Goal: Task Accomplishment & Management: Manage account settings

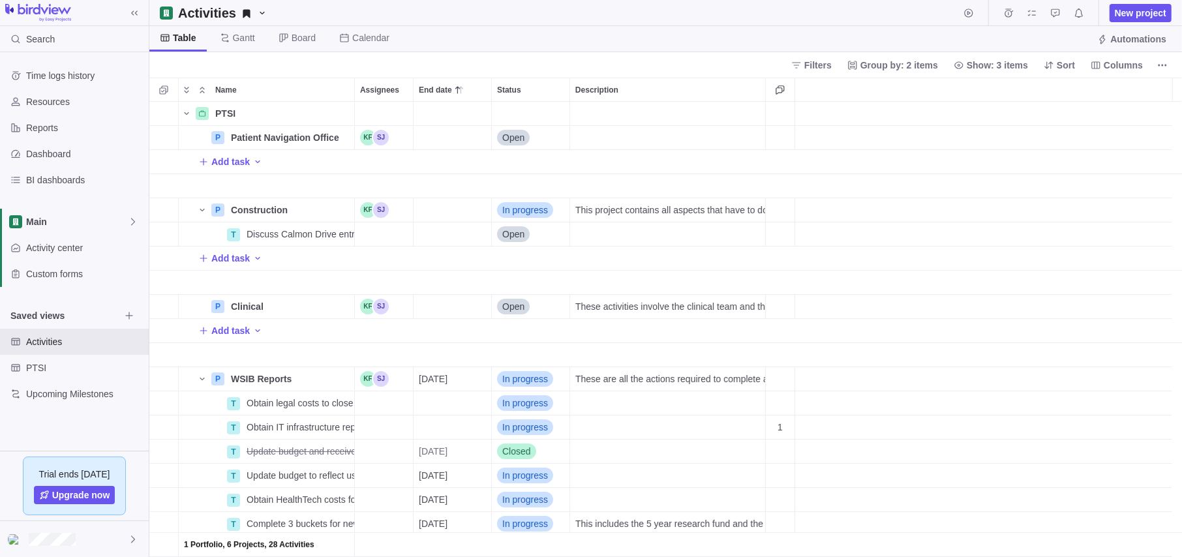
scroll to position [445, 1023]
drag, startPoint x: 49, startPoint y: 226, endPoint x: 87, endPoint y: 226, distance: 37.8
click at [49, 226] on span "Main" at bounding box center [77, 221] width 102 height 13
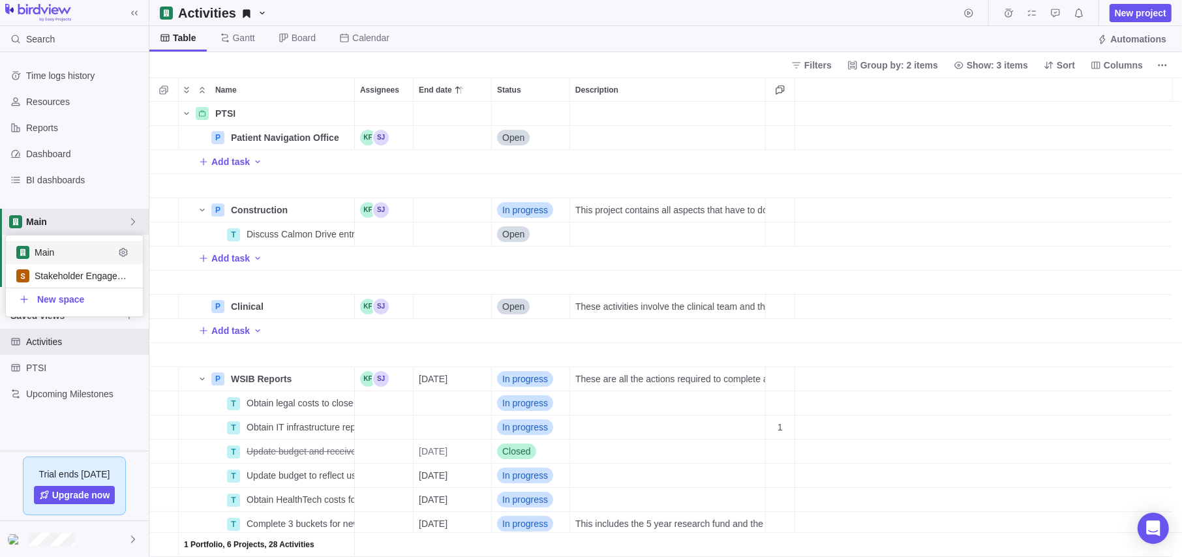
scroll to position [71, 127]
click at [79, 269] on span "Stakeholder Engagement" at bounding box center [75, 275] width 80 height 13
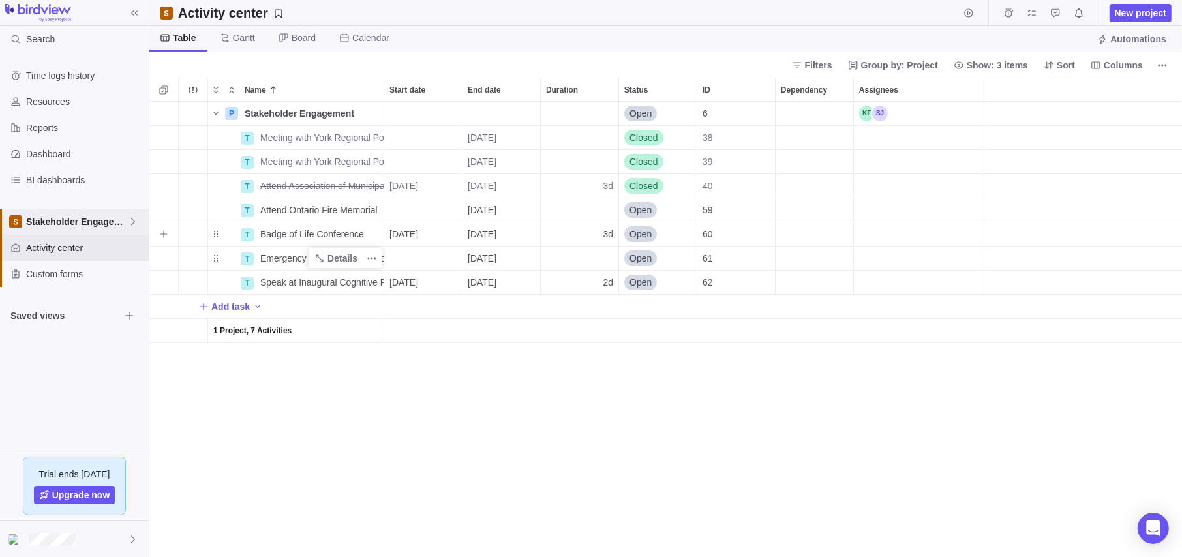
scroll to position [445, 1023]
click at [327, 111] on span "Details" at bounding box center [335, 113] width 53 height 18
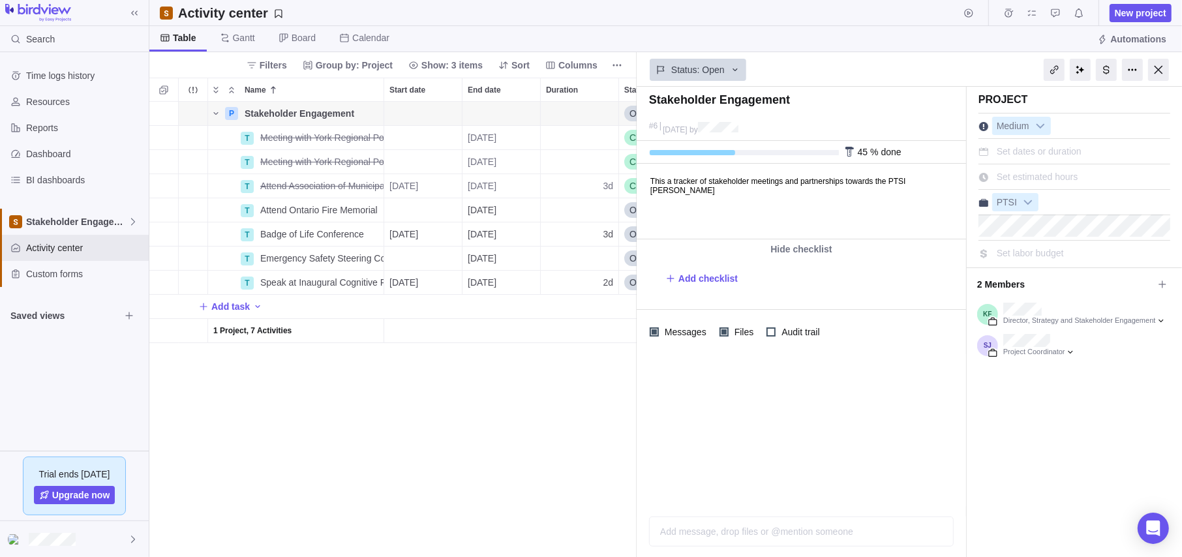
type textarea "P"
type textarea "Pa"
type textarea "Par"
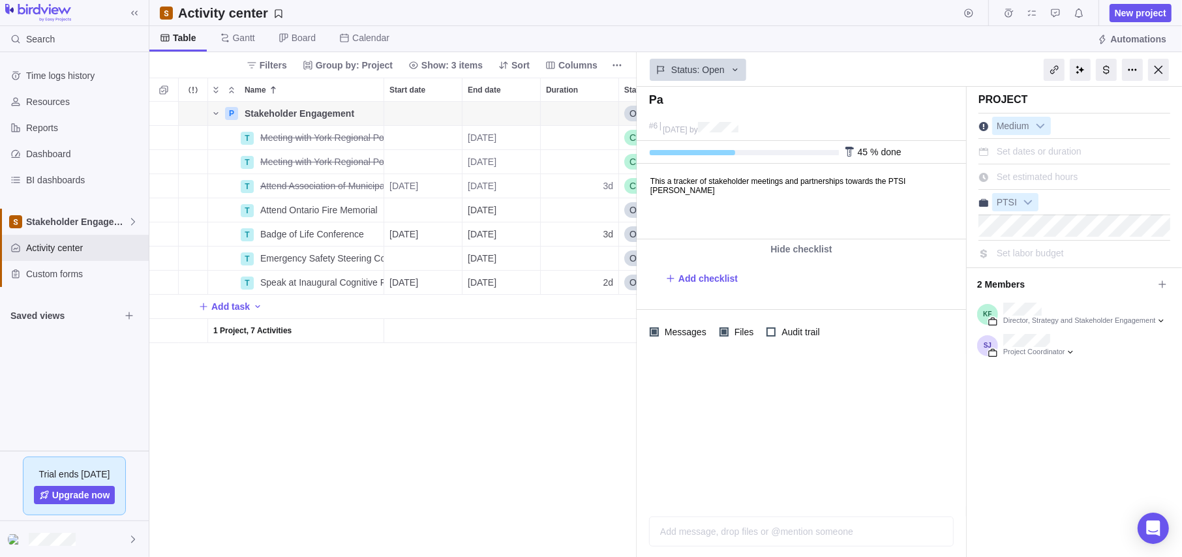
type textarea "Par"
type textarea "Parn"
type textarea "Par"
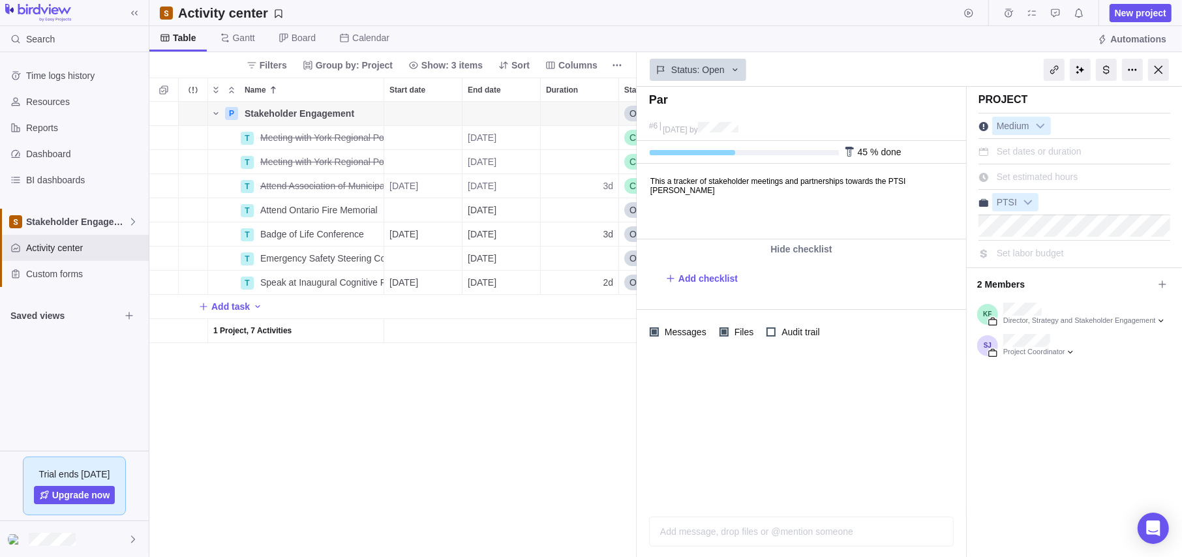
type textarea "Part"
type textarea "Partn"
type textarea "Partne"
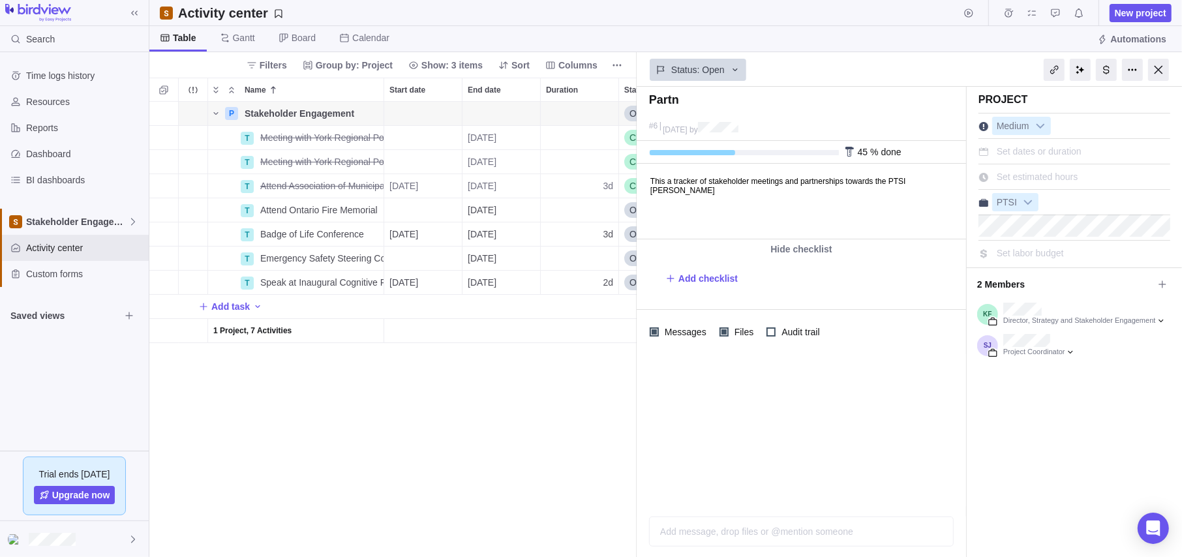
type textarea "Partne"
type textarea "Partner"
type textarea "Partners"
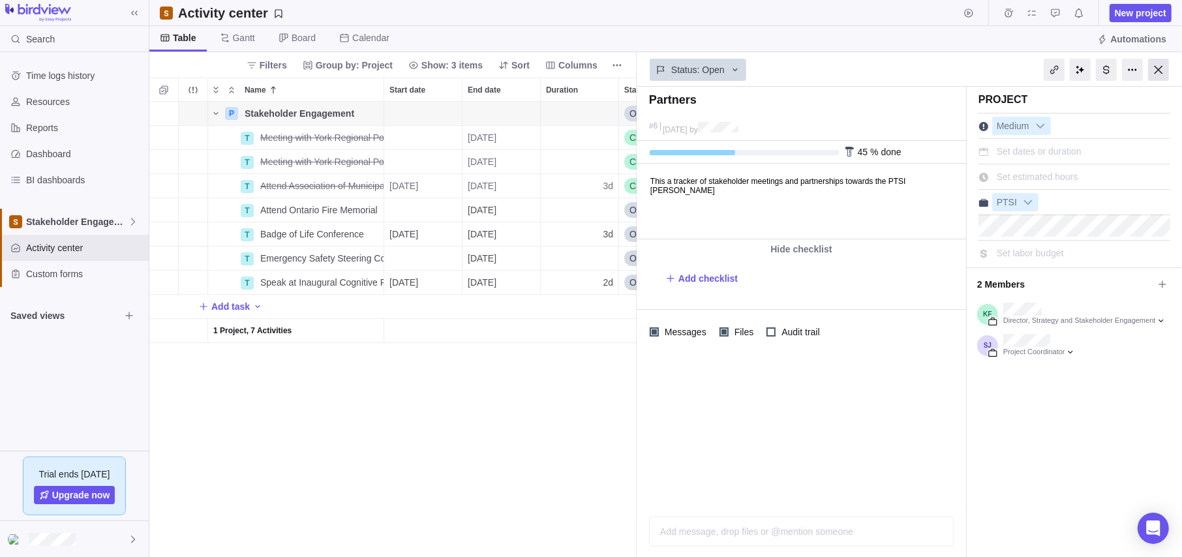
type textarea "Partners"
click at [1155, 65] on div at bounding box center [1158, 70] width 21 height 22
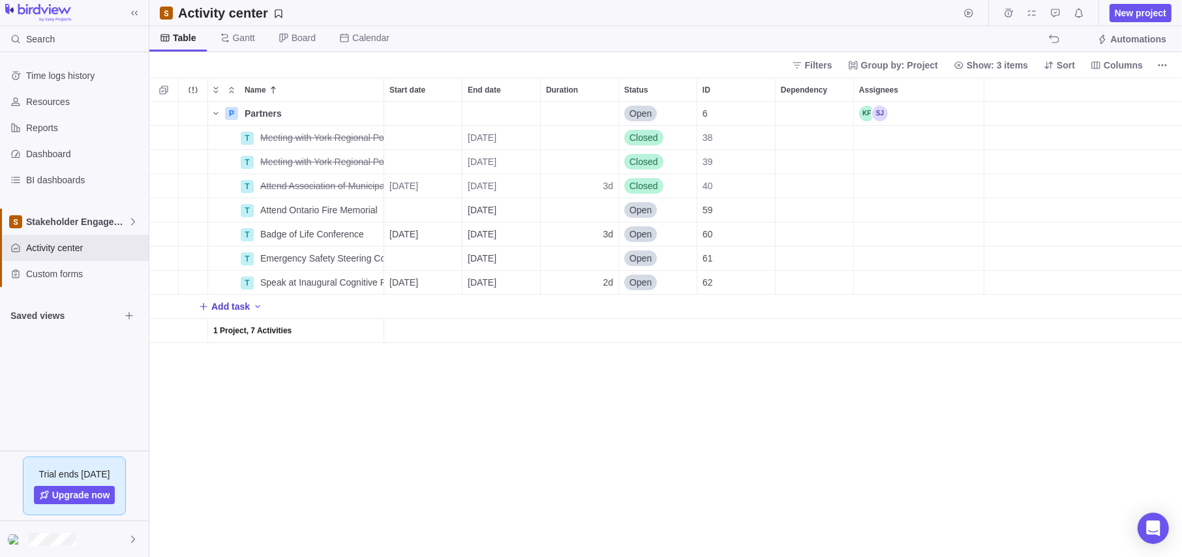
click at [217, 305] on span "Add task" at bounding box center [230, 306] width 38 height 13
click at [395, 432] on div "Name Start date End date Duration Status ID Dependency Assignees P Partners Det…" at bounding box center [665, 317] width 1032 height 479
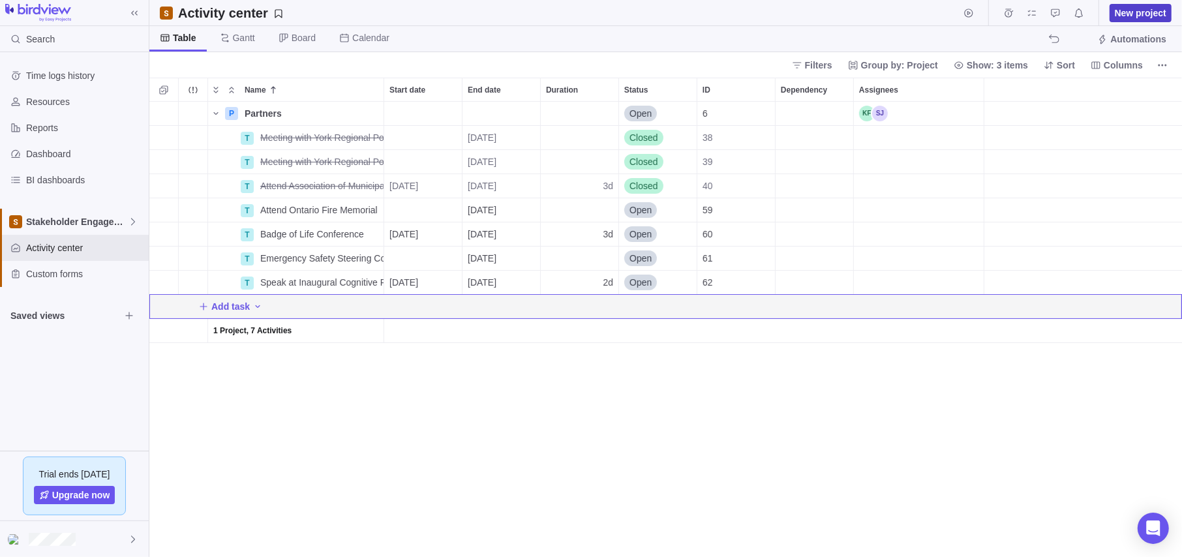
click at [1136, 10] on span "New project" at bounding box center [1141, 13] width 52 height 13
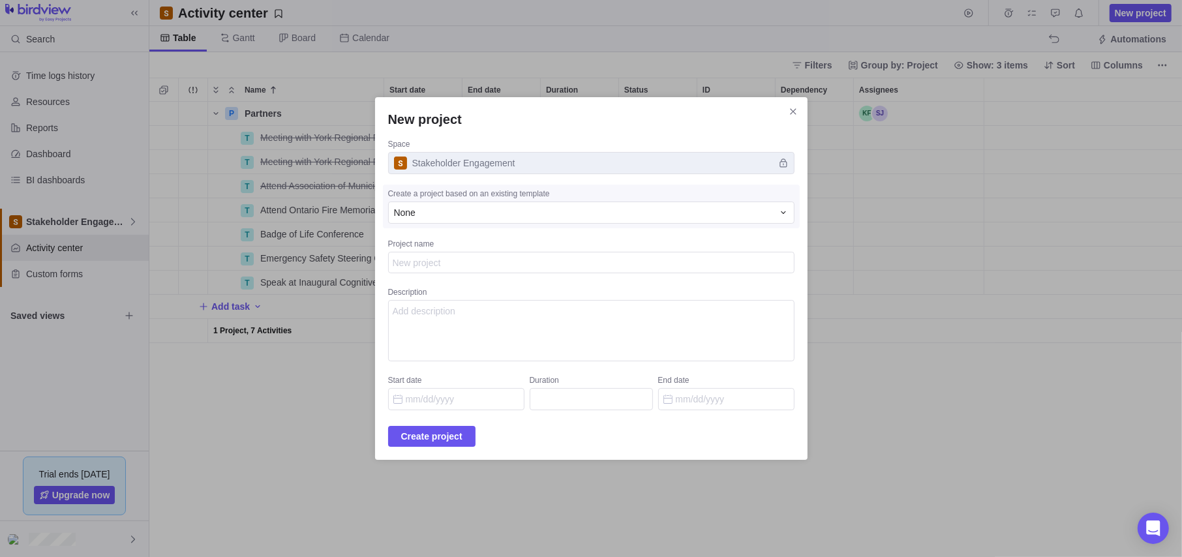
type textarea "x"
type textarea "Ho"
type textarea "x"
type textarea "Hos"
type textarea "x"
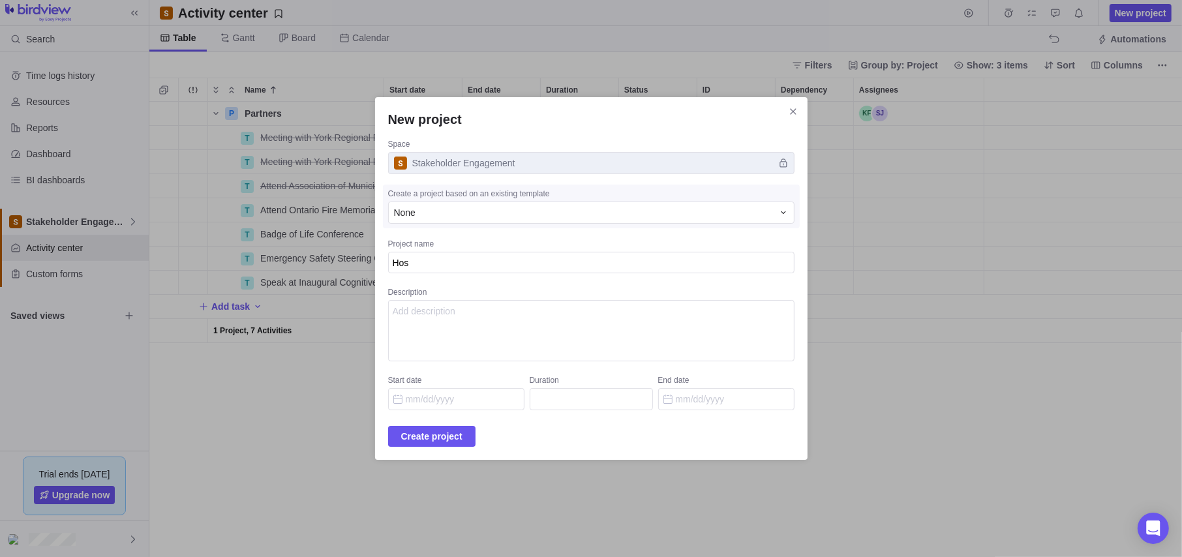
type textarea "Hosp"
type textarea "x"
type textarea "Hospi"
type textarea "x"
type textarea "Hospit"
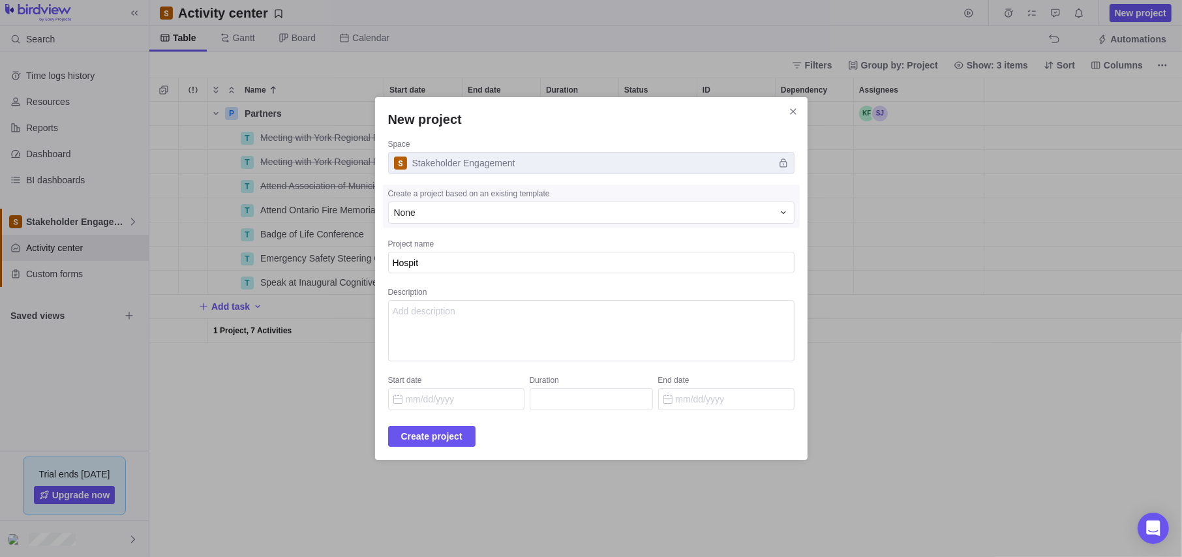
type textarea "x"
type textarea "Hospita"
type textarea "x"
type textarea "Hospital"
type textarea "x"
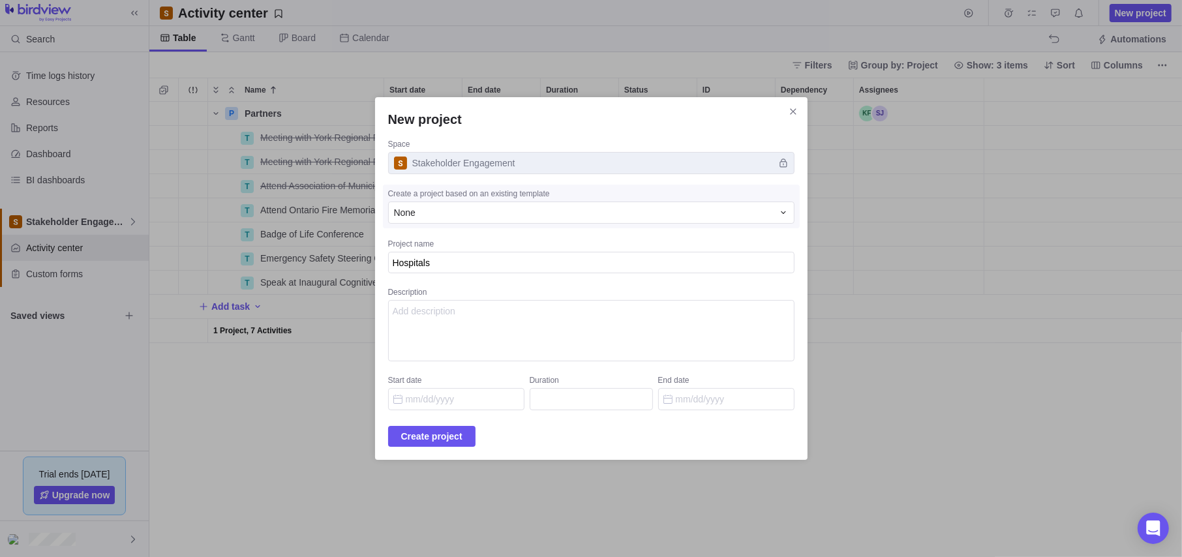
type textarea "Hospitals"
type textarea "x"
click at [494, 334] on textarea "Description" at bounding box center [591, 330] width 406 height 61
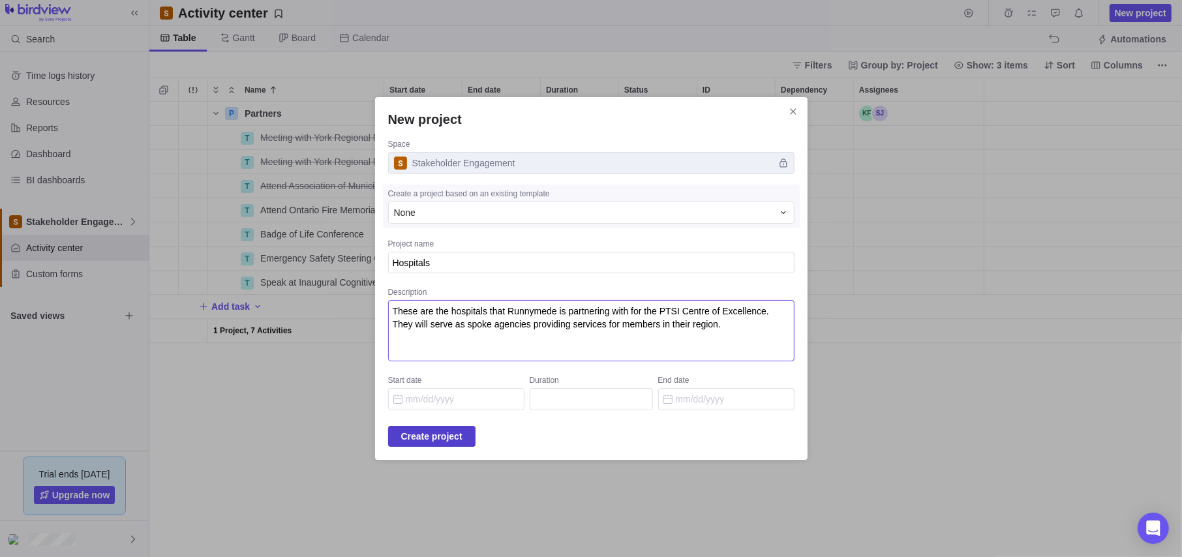
type textarea "These are the hospitals that Runnymede is partnering with for the PTSI Centre o…"
click at [462, 437] on span "Create project" at bounding box center [431, 437] width 61 height 16
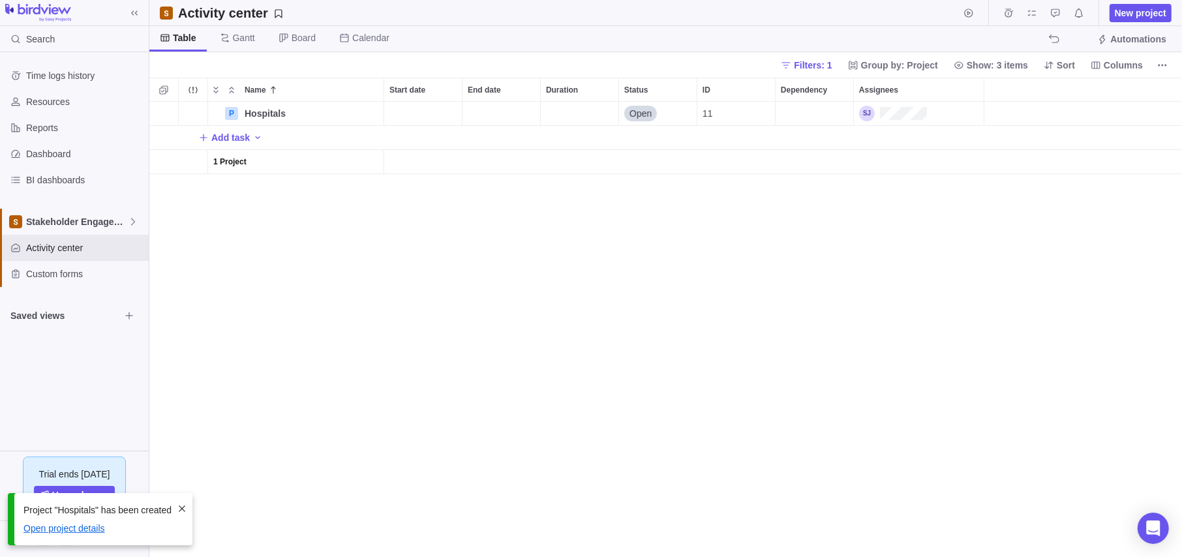
click at [63, 526] on link "Open project details" at bounding box center [64, 528] width 82 height 10
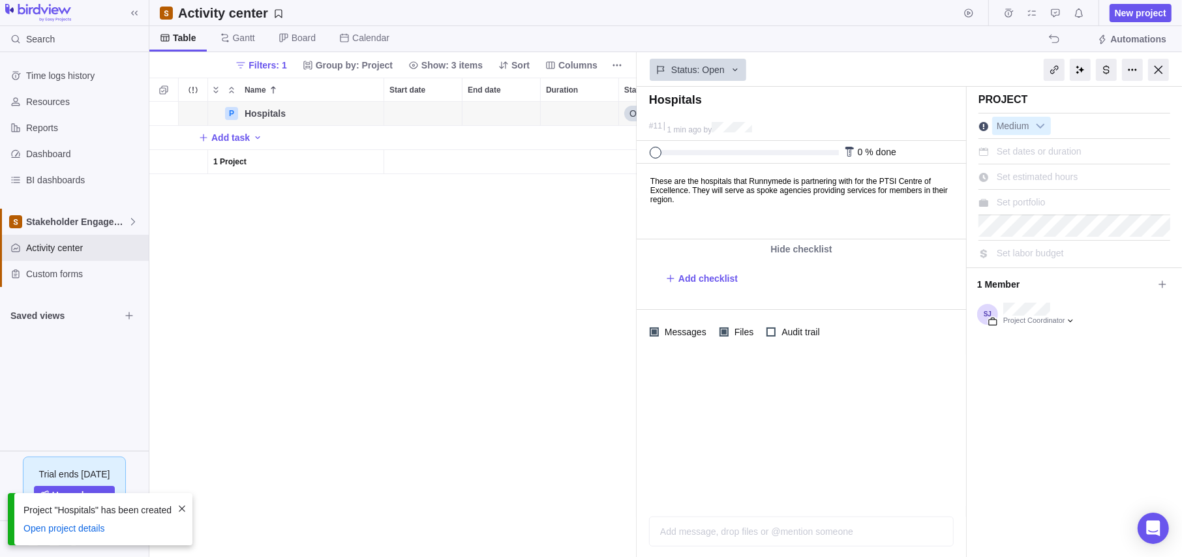
drag, startPoint x: 526, startPoint y: 296, endPoint x: 633, endPoint y: 224, distance: 128.8
click at [526, 296] on div "P Hospitals Details Open 11 Add task 1 Project" at bounding box center [392, 329] width 487 height 455
click at [1029, 197] on span "Set portfolio" at bounding box center [1021, 202] width 49 height 10
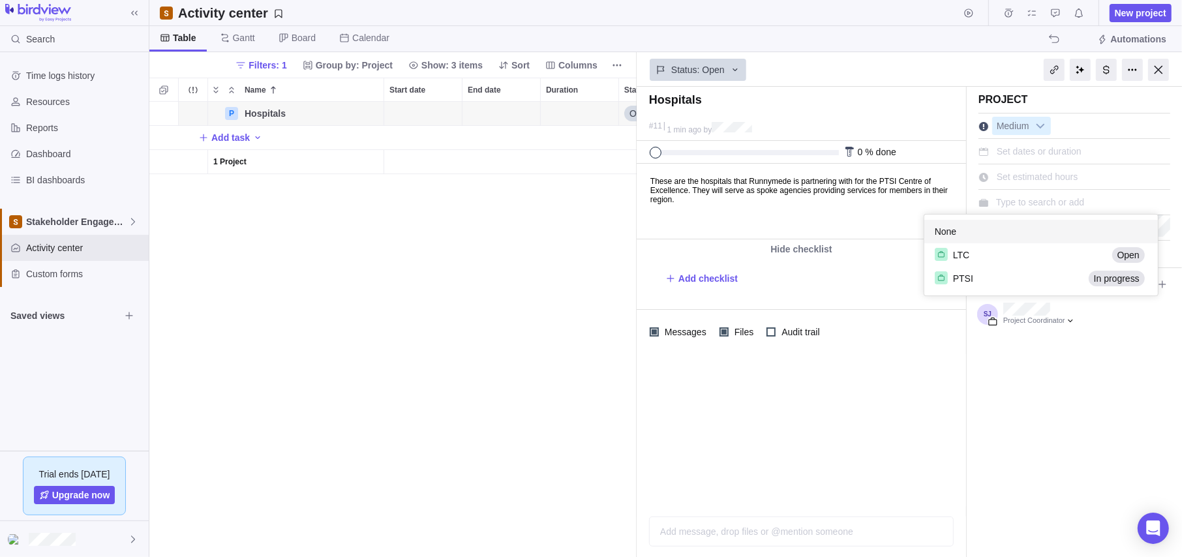
scroll to position [71, 223]
click at [971, 277] on div "PTSI" at bounding box center [1009, 278] width 149 height 14
click at [1156, 70] on div at bounding box center [1158, 70] width 21 height 22
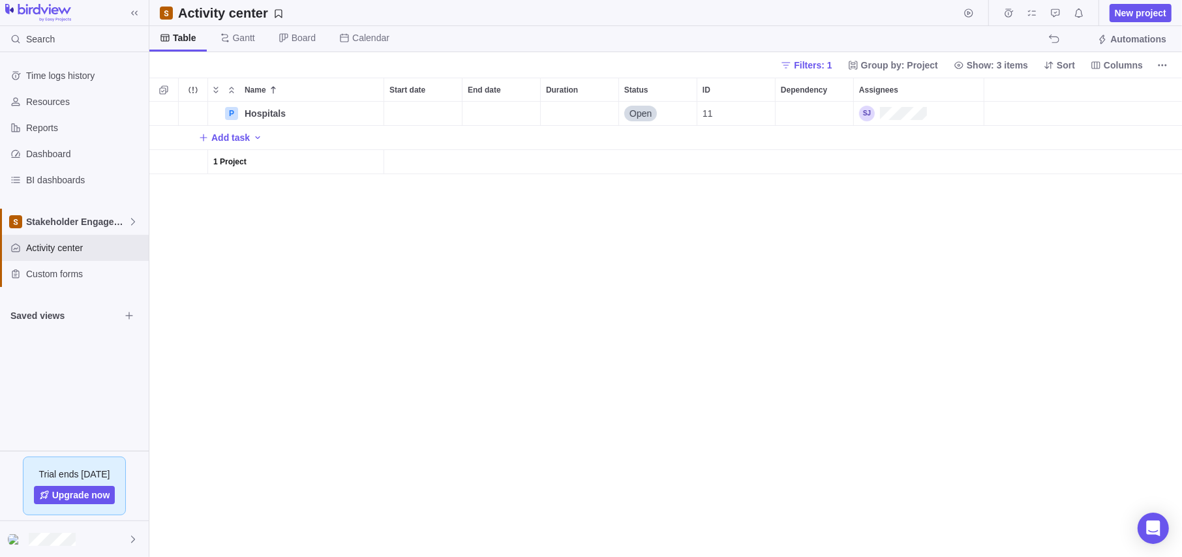
click at [455, 243] on div "P Hospitals Details Open 11 Add task 1 Project" at bounding box center [665, 329] width 1032 height 455
click at [432, 280] on div "P Hospitals Details Open 11 Add task 1 Project" at bounding box center [665, 329] width 1032 height 455
click at [832, 59] on span "Filters: 1" at bounding box center [813, 65] width 38 height 13
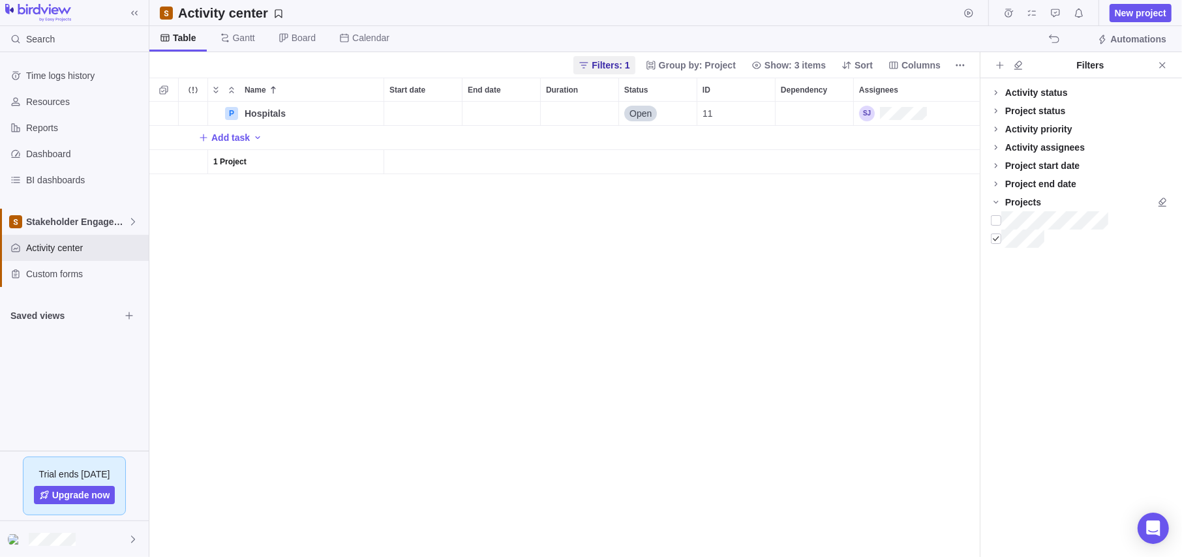
scroll to position [10, 10]
click at [996, 222] on div at bounding box center [996, 220] width 10 height 18
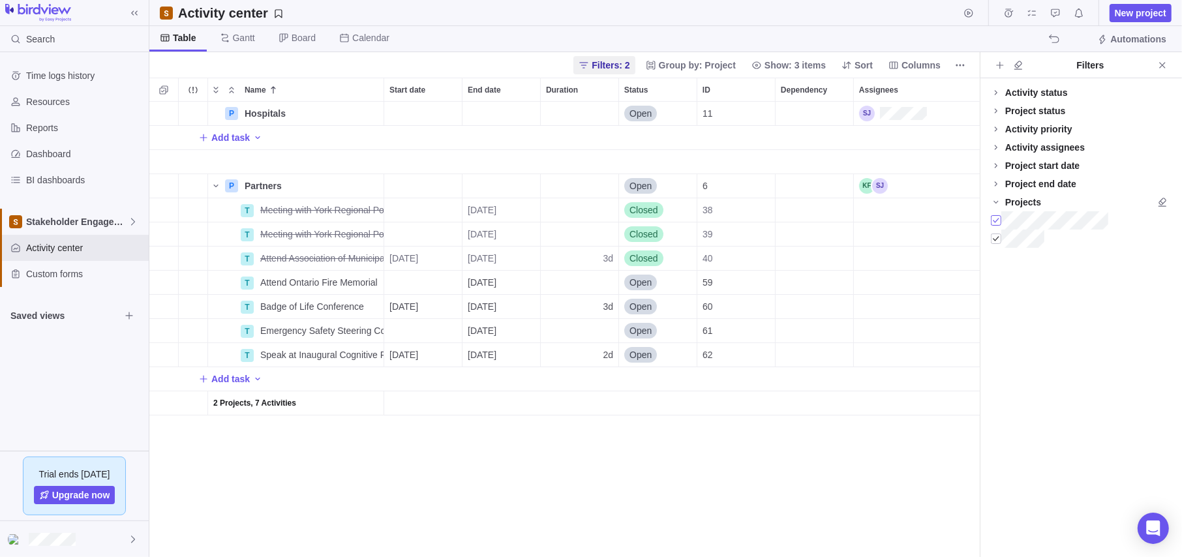
scroll to position [445, 820]
click at [1158, 60] on icon "Close" at bounding box center [1162, 65] width 10 height 10
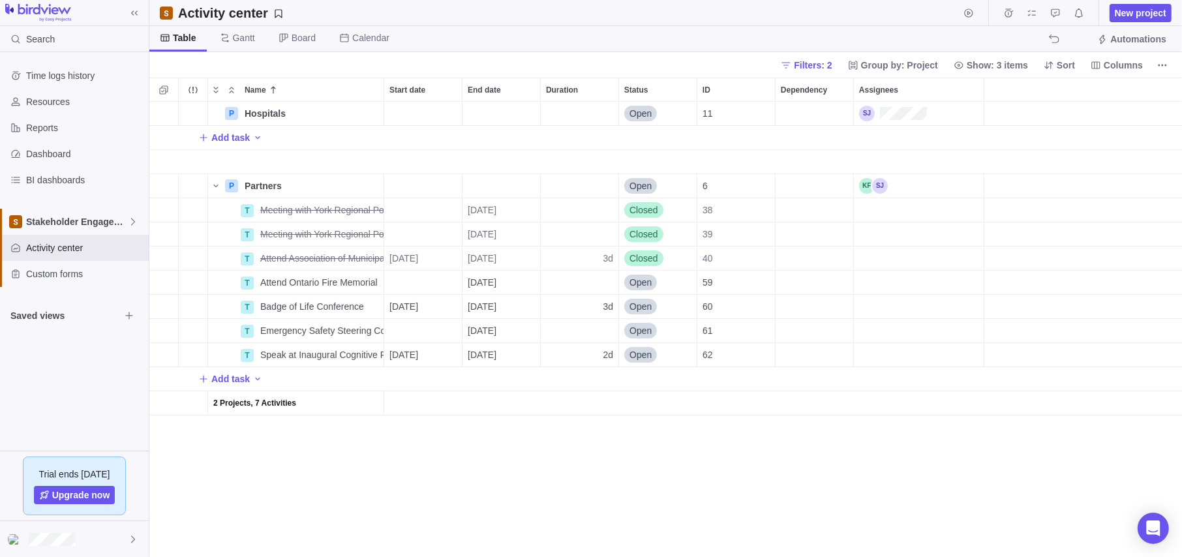
scroll to position [445, 1023]
click at [348, 192] on span "Details" at bounding box center [342, 185] width 30 height 13
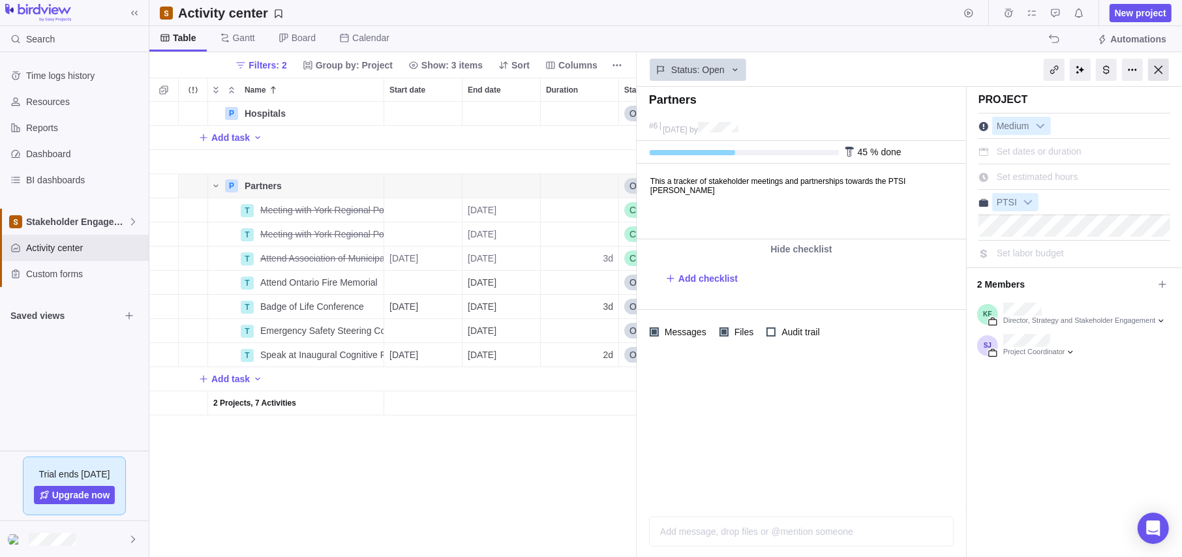
click at [1160, 67] on div at bounding box center [1158, 70] width 21 height 22
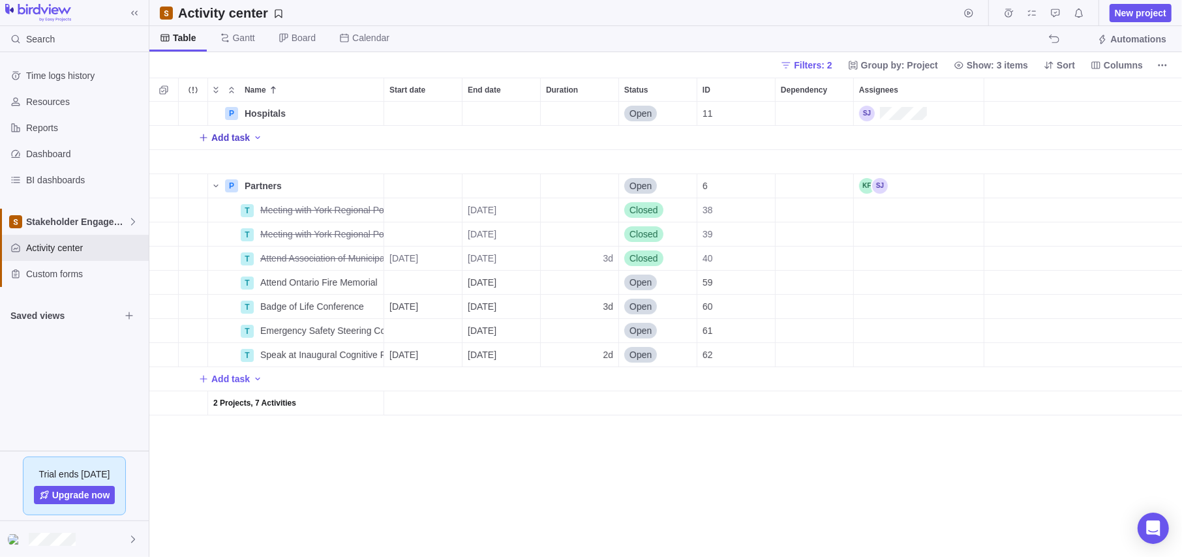
click at [228, 140] on span "Add task" at bounding box center [230, 137] width 38 height 13
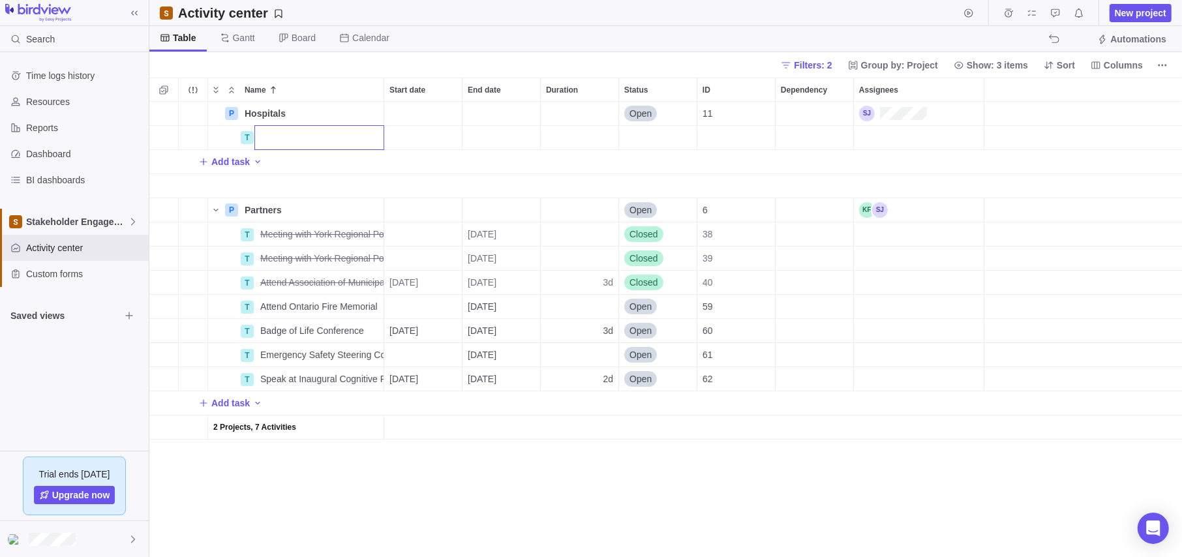
click at [328, 133] on input "Name" at bounding box center [319, 137] width 130 height 25
type input "The Ottawa Hospital"
click at [263, 162] on div "Name Start date End date Duration Status ID Dependency Assignees P Hospitals De…" at bounding box center [665, 317] width 1032 height 479
click at [241, 161] on span "Add task" at bounding box center [230, 161] width 38 height 13
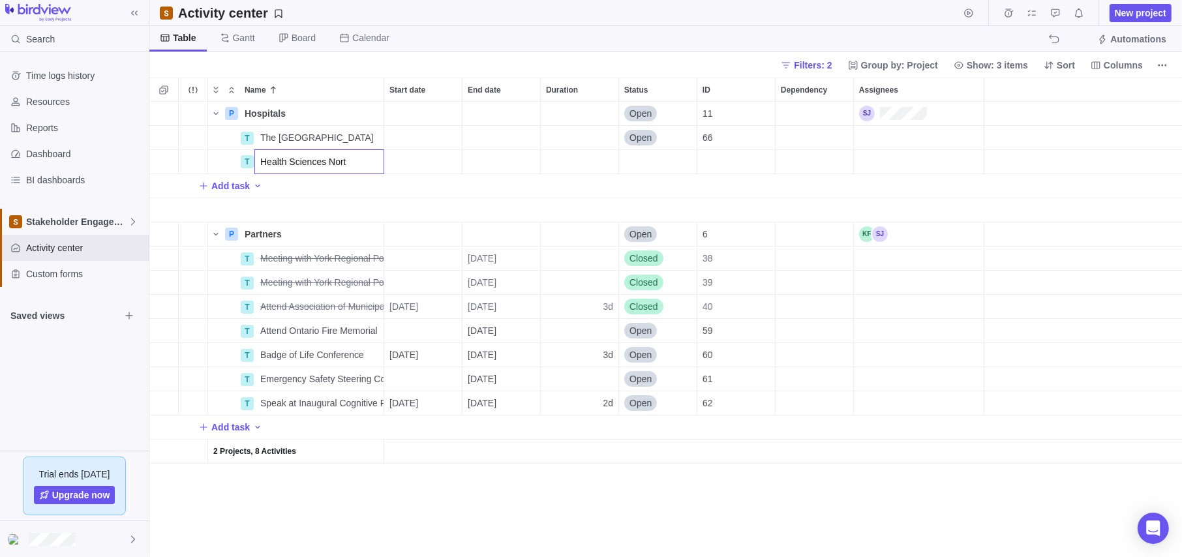
type input "Health Sciences North"
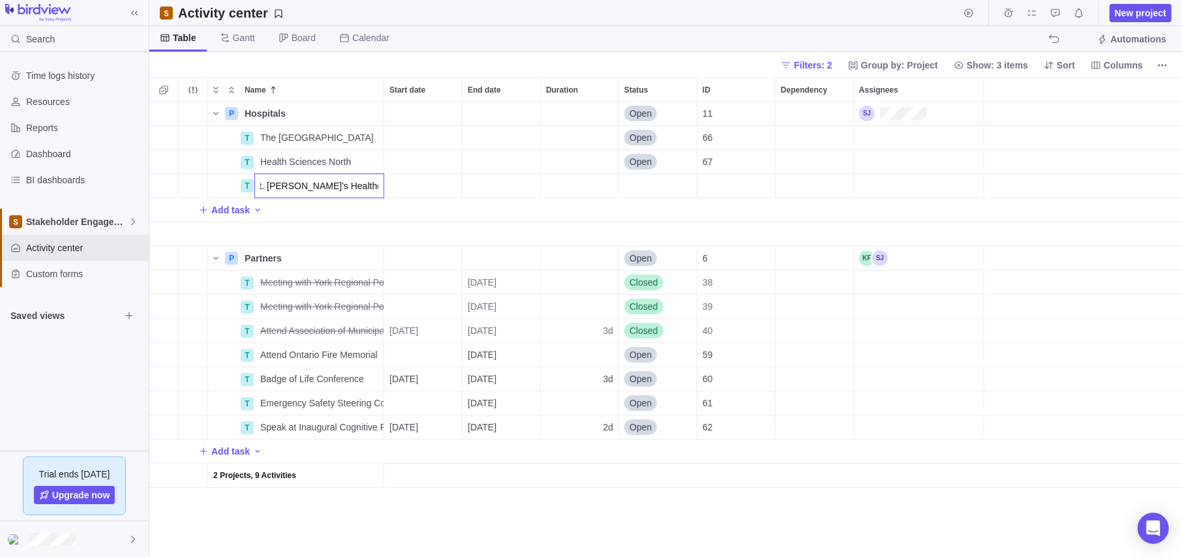
type input "St. Joseph's Healthcare Hamilton"
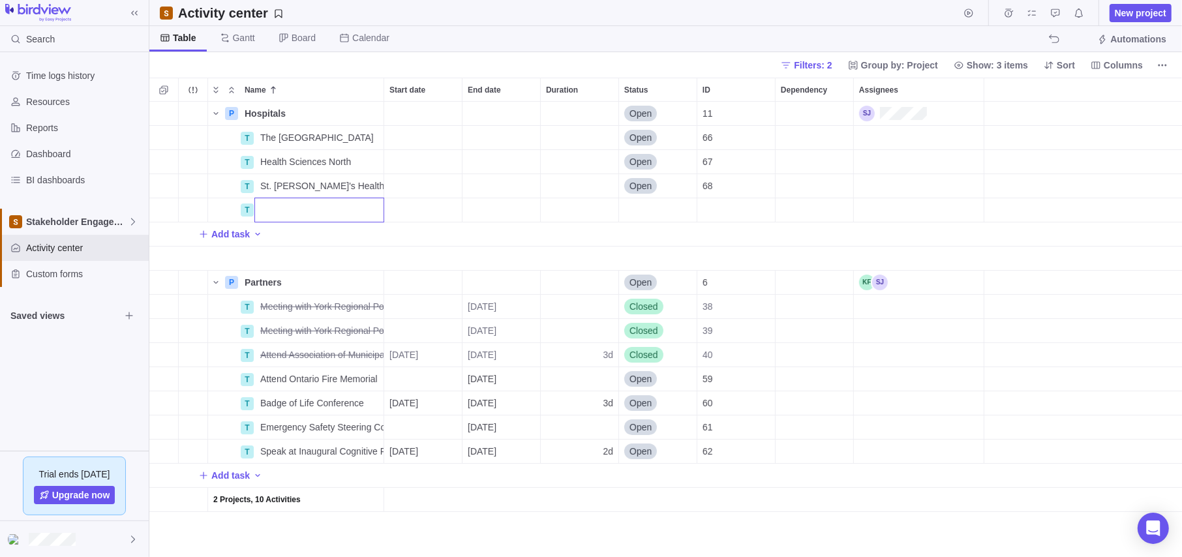
type input "S"
type input "Thunder Bay Regional Health Sciences Centre"
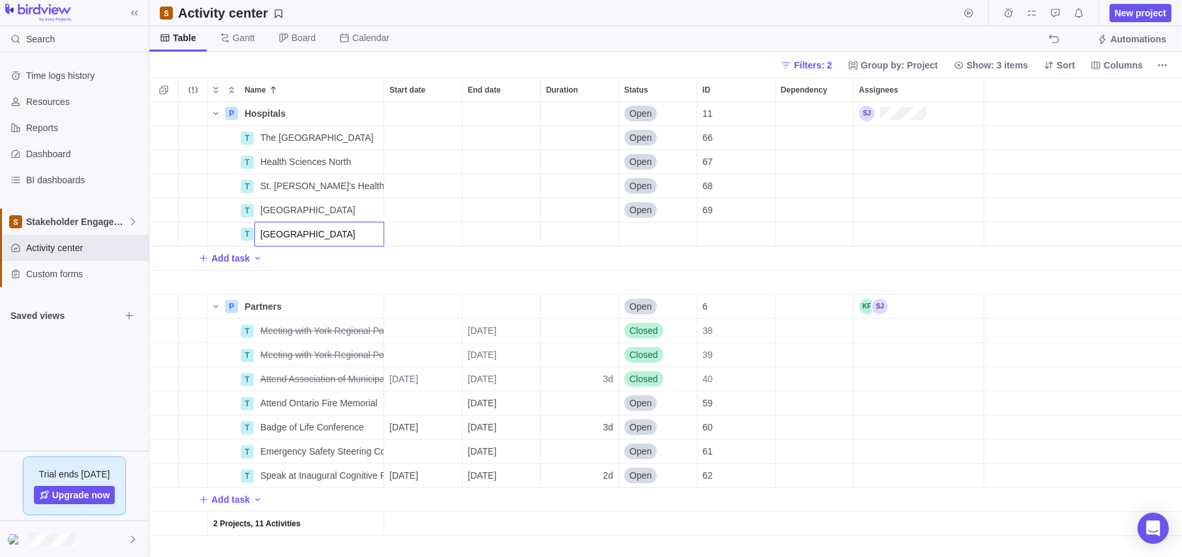
type input "Humber River Hospital"
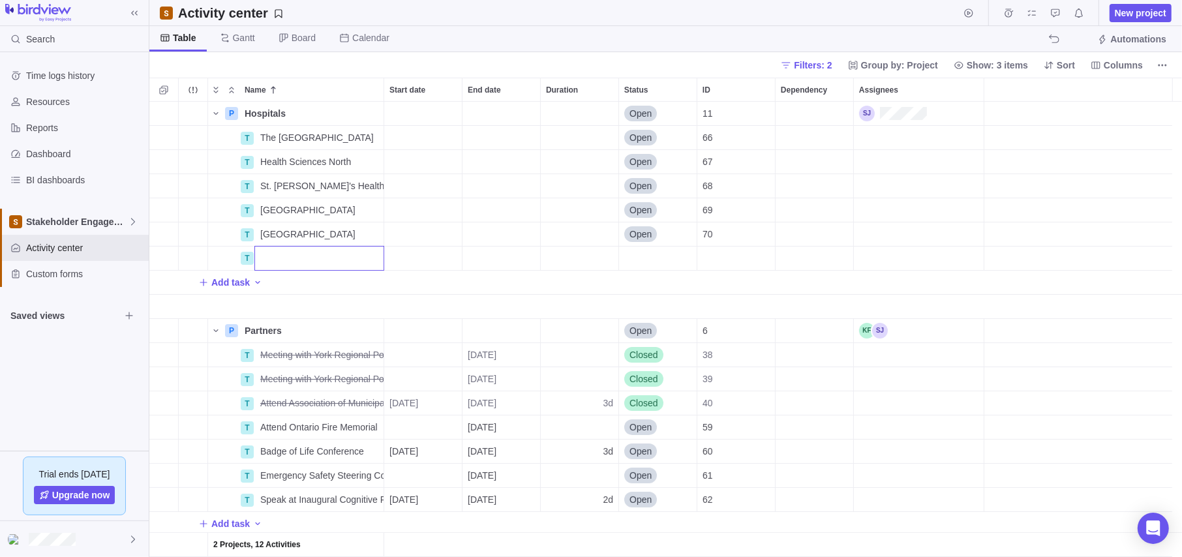
click at [288, 153] on div "P Hospitals Details Open 11 T The Ottawa Hospital Details Open 66 T Health Scie…" at bounding box center [665, 329] width 1032 height 455
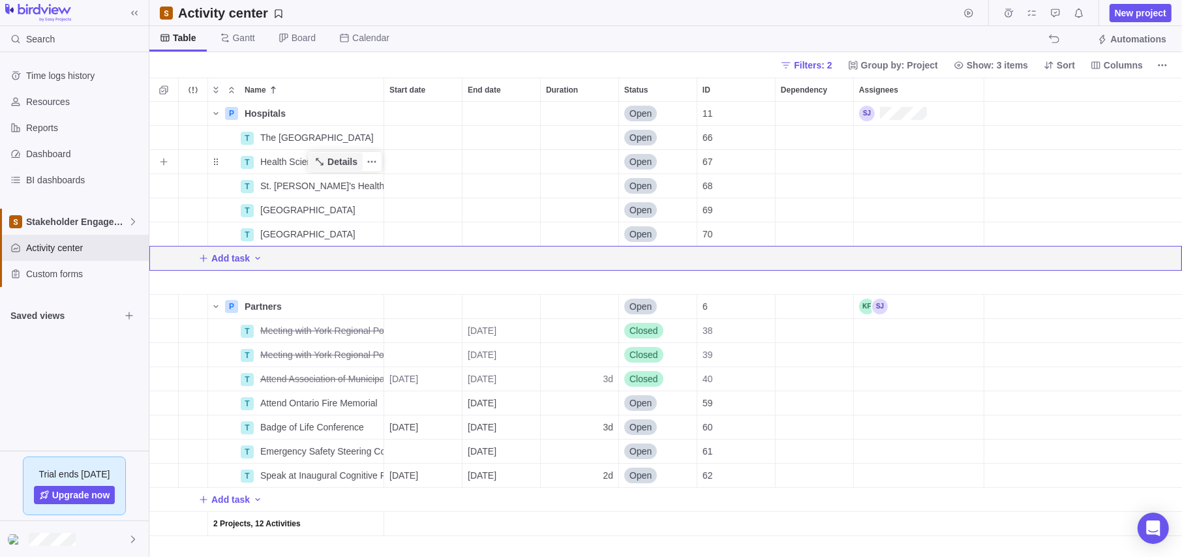
click at [334, 164] on span "Details" at bounding box center [342, 161] width 30 height 13
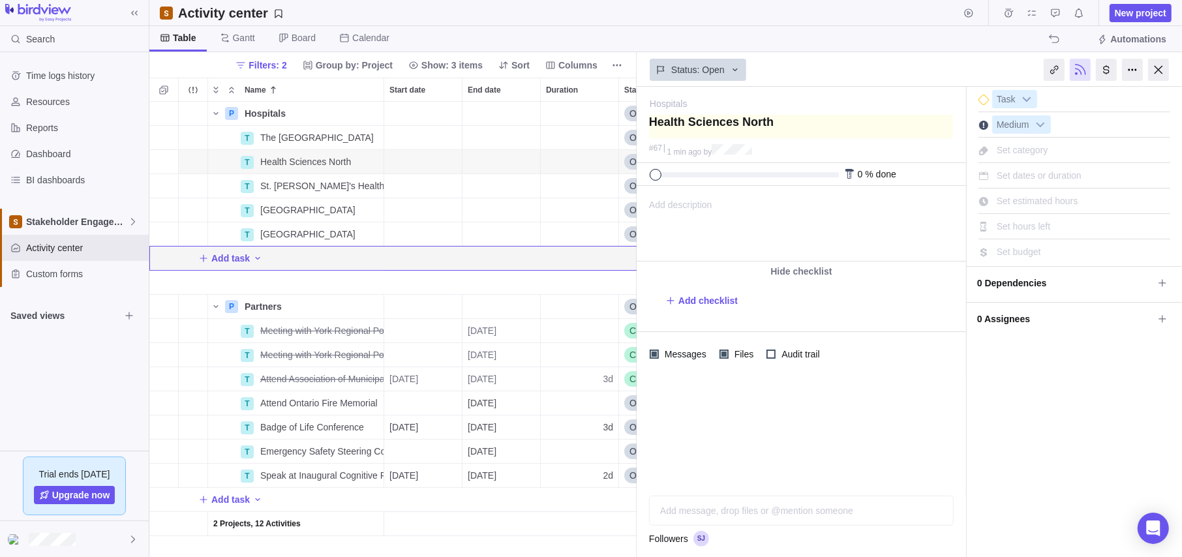
click at [860, 138] on textarea at bounding box center [801, 126] width 304 height 23
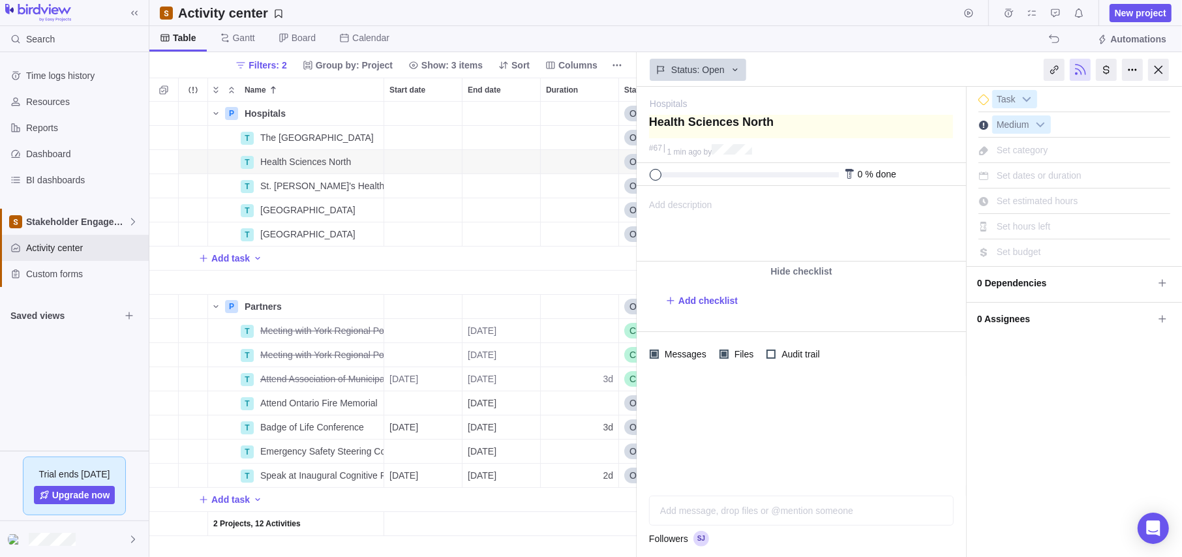
type textarea "Health Sciences North"
type textarea "Health Sciences North S"
type textarea "Health Sciences North Su"
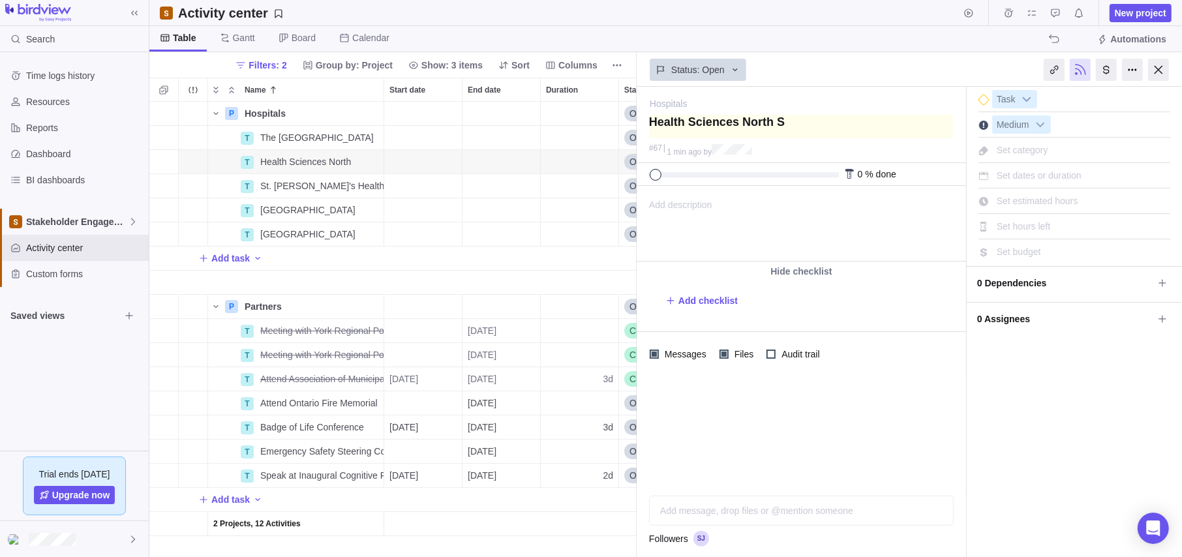
type textarea "Health Sciences North Su"
type textarea "Health Sciences North Sud"
type textarea "Health Sciences North Sudb"
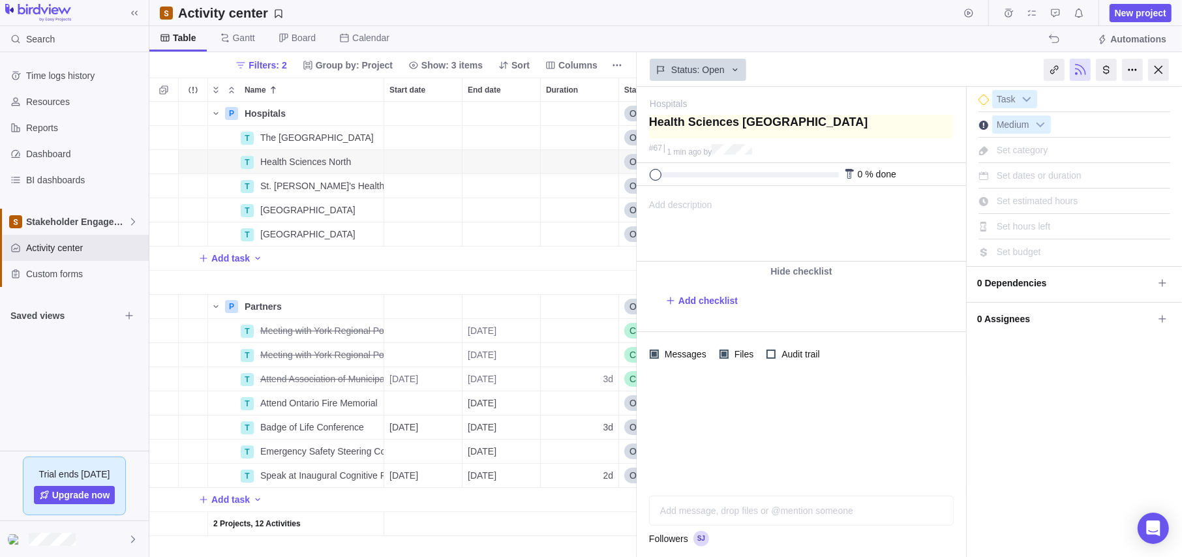
type textarea "Health Sciences North Sudbu"
type textarea "Health Sciences North Sudbur"
type textarea "Health Sciences North Sudbury"
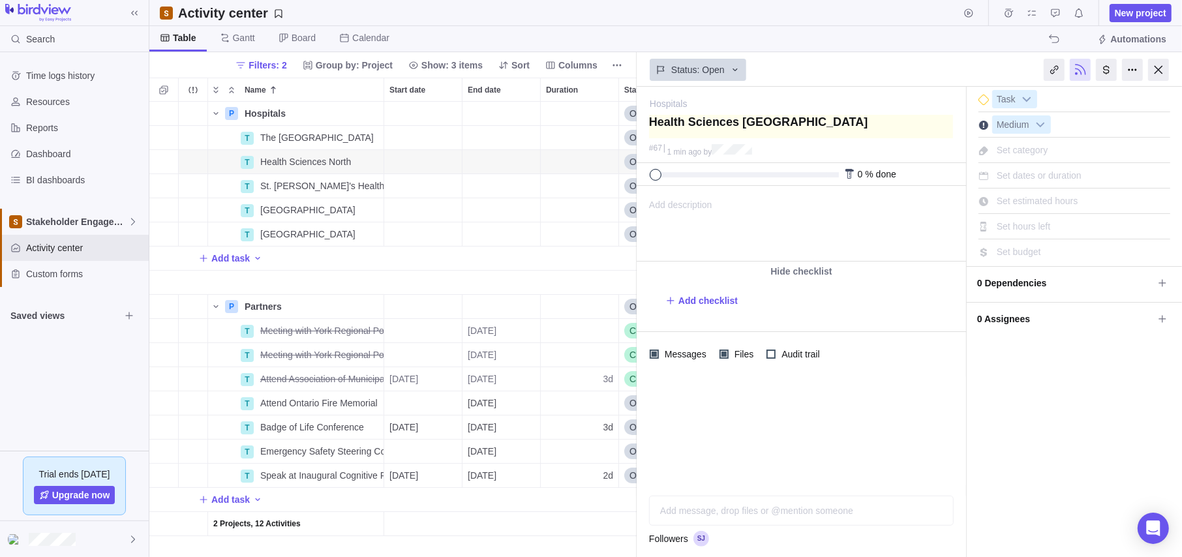
type textarea "Health Sciences North Sudbury"
click at [1152, 68] on div at bounding box center [1158, 70] width 21 height 22
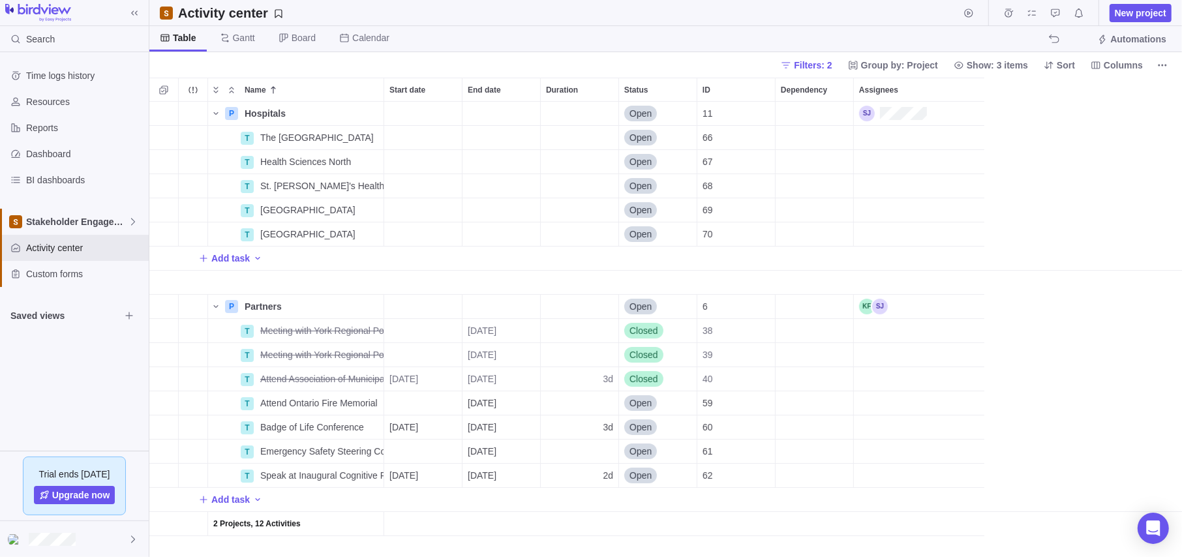
scroll to position [445, 1023]
click at [295, 128] on div "The Ottawa Hospital" at bounding box center [319, 137] width 128 height 23
click at [293, 114] on div "Name Start date End date Duration Status ID Dependency Assignees P Hospitals De…" at bounding box center [665, 317] width 1032 height 479
click at [320, 108] on icon "Name" at bounding box center [319, 113] width 10 height 10
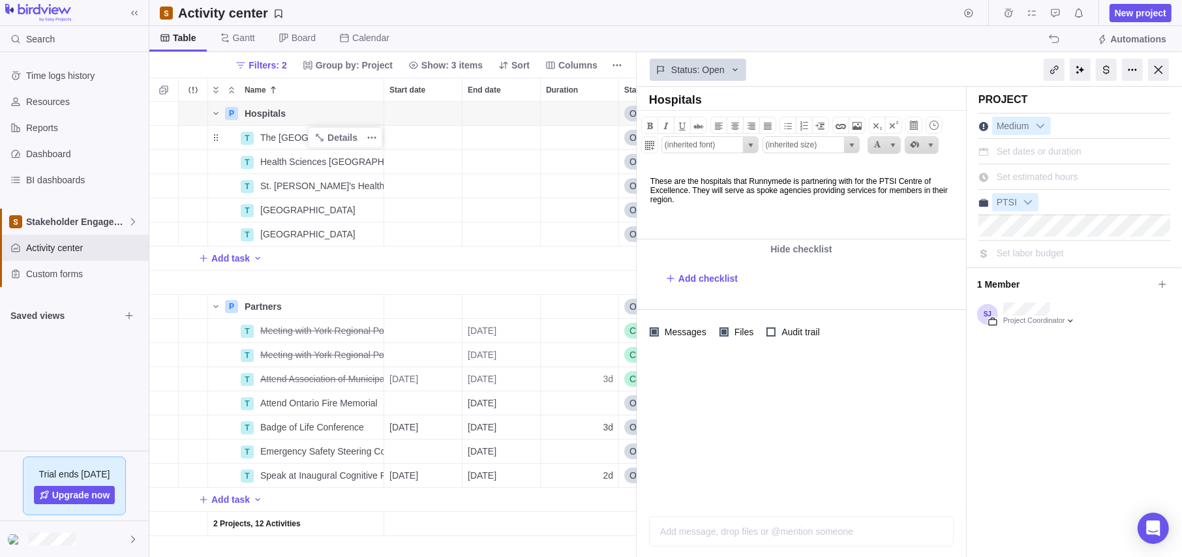
click at [772, 200] on body "These are the hospitals that Runnymede is partnering with for the PTSI Centre o…" at bounding box center [800, 184] width 326 height 40
click at [1162, 280] on icon at bounding box center [1162, 284] width 10 height 10
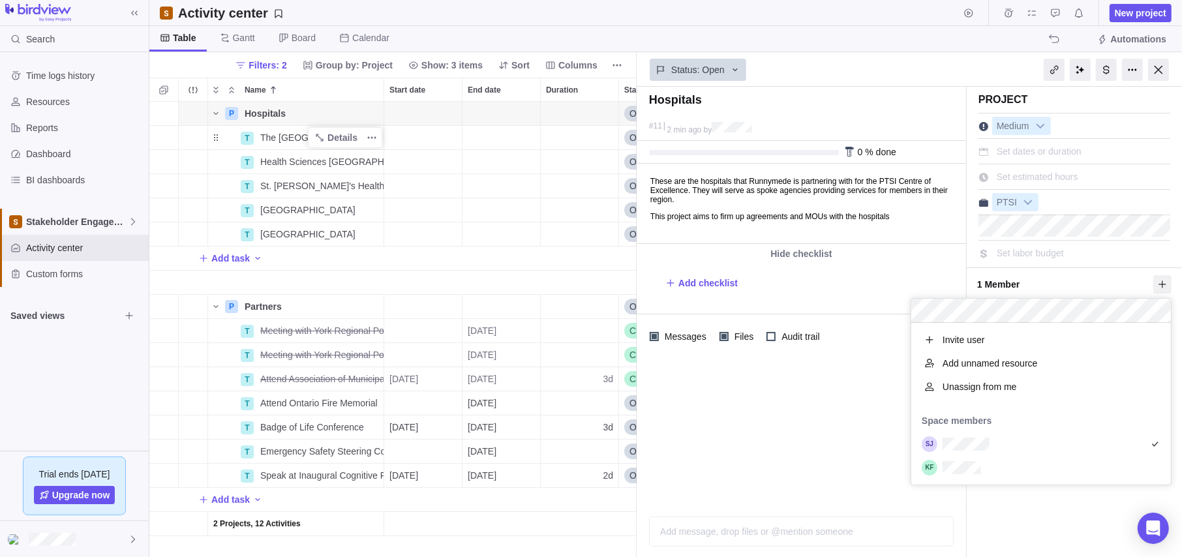
scroll to position [152, 250]
click at [1013, 505] on div "Hospitals #11 2 min ago by Project was completed on its planned end date Today …" at bounding box center [909, 322] width 545 height 470
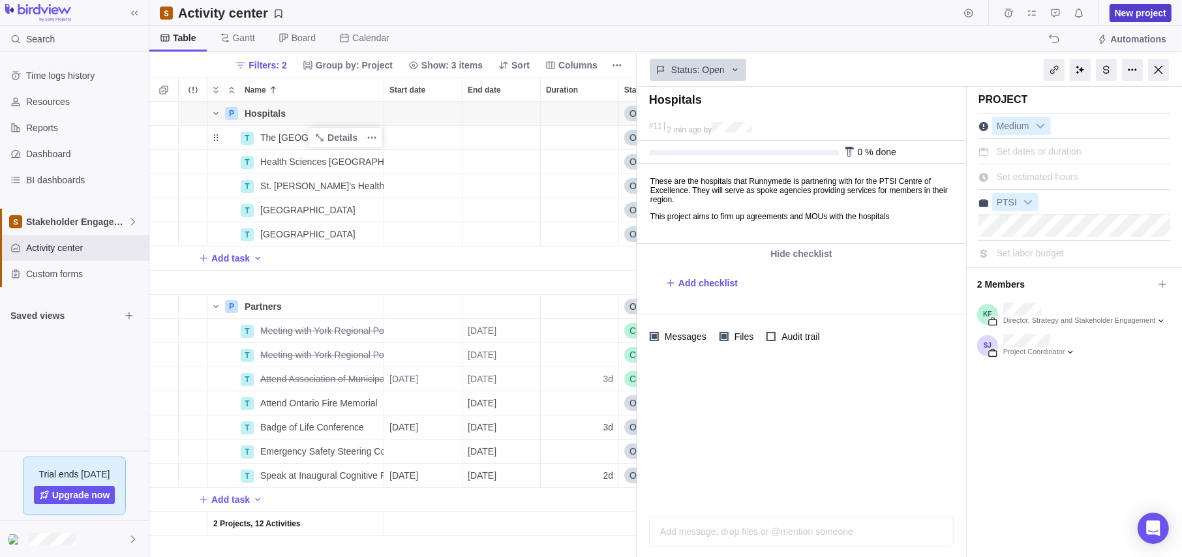
click at [1144, 10] on span "New project" at bounding box center [1141, 13] width 52 height 13
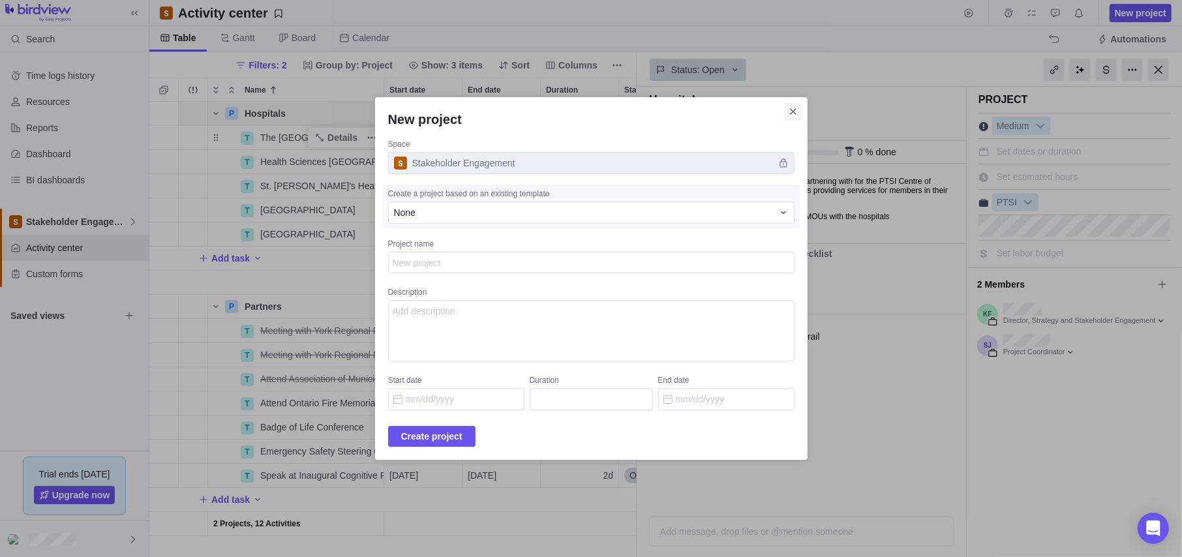
type textarea "x"
click at [790, 110] on icon "Close" at bounding box center [793, 111] width 6 height 6
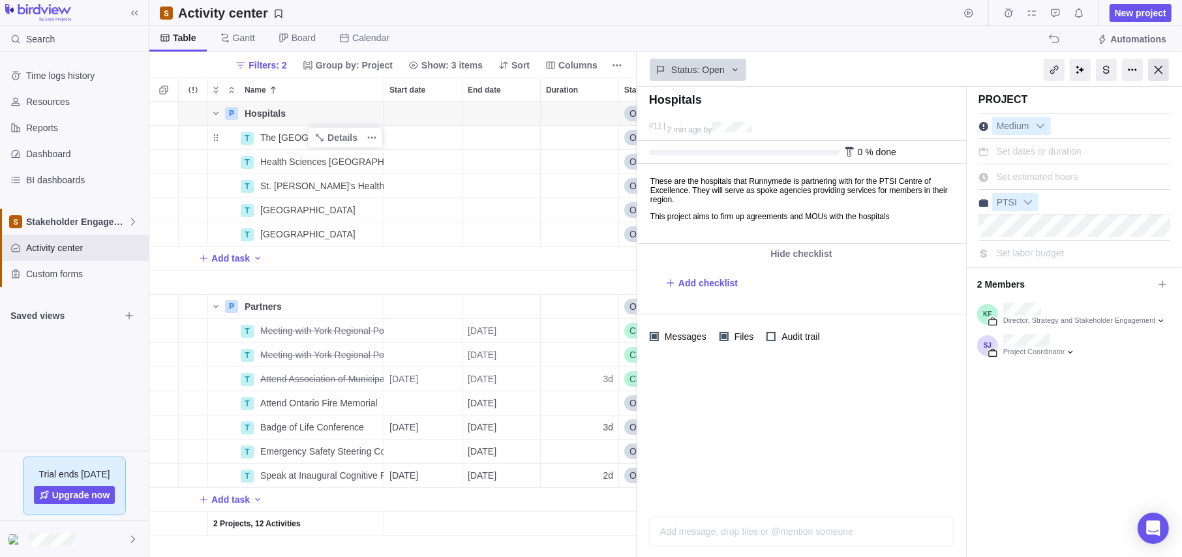
click at [1152, 68] on div at bounding box center [1158, 70] width 21 height 22
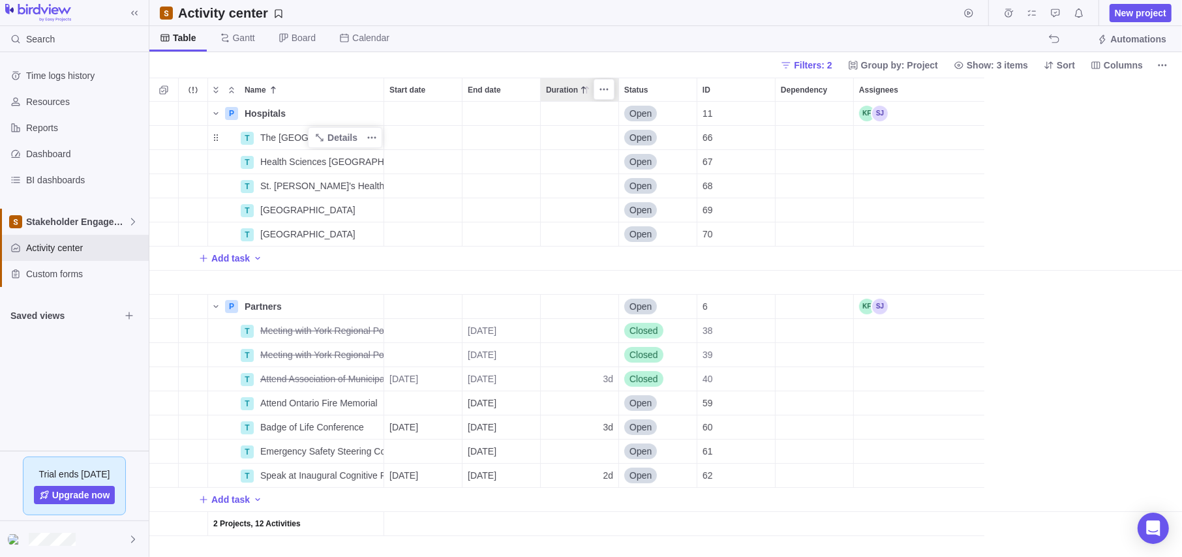
scroll to position [445, 1023]
click at [514, 106] on div "End date" at bounding box center [501, 113] width 78 height 23
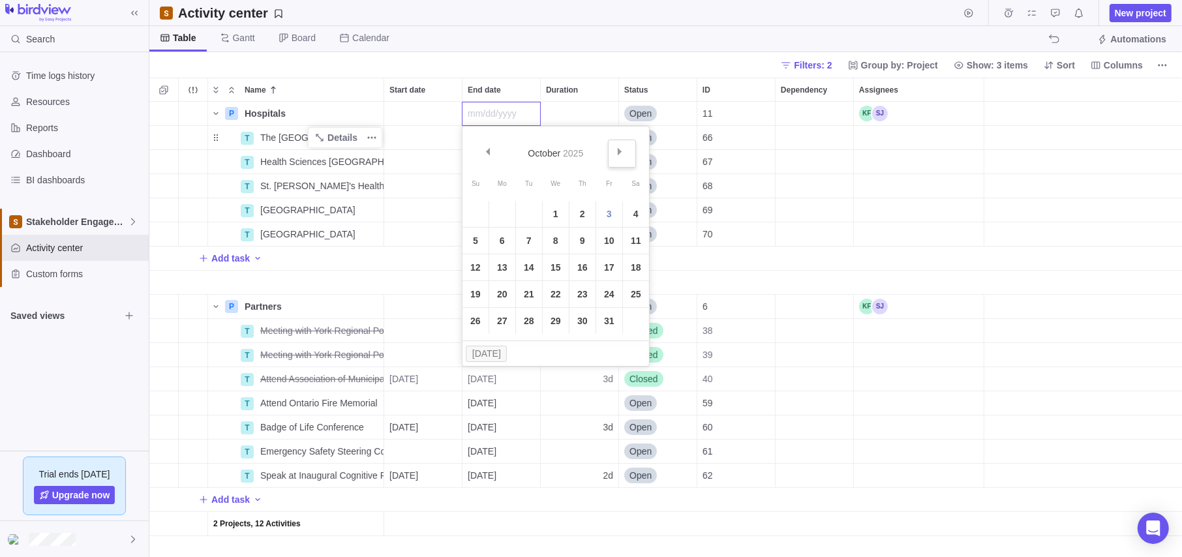
click at [622, 149] on span "Next" at bounding box center [619, 151] width 7 height 7
click at [503, 268] on link "15" at bounding box center [502, 267] width 26 height 26
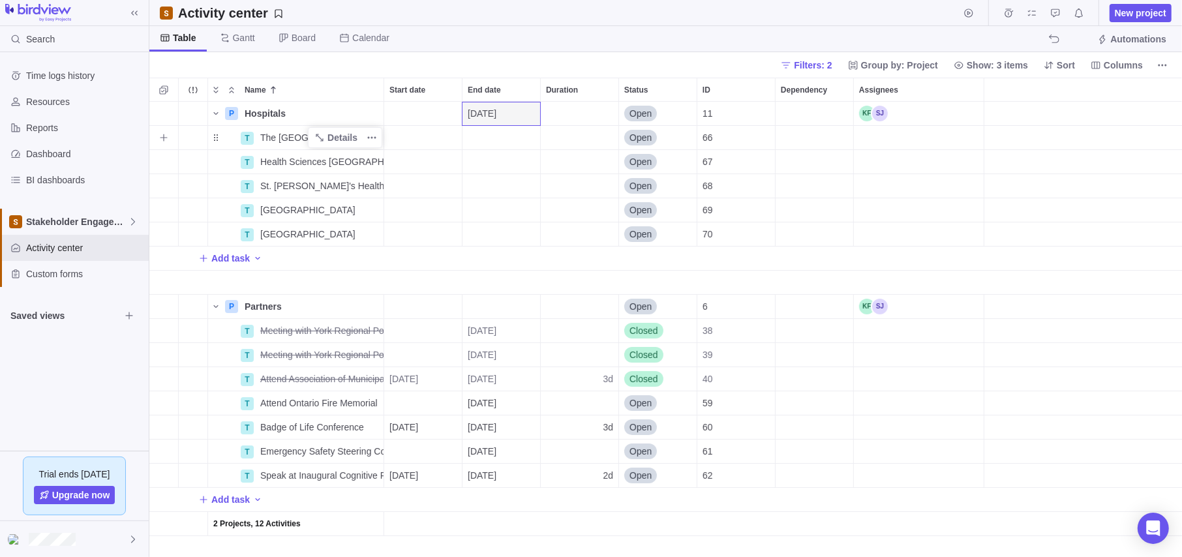
click at [481, 136] on div "End date" at bounding box center [501, 137] width 78 height 23
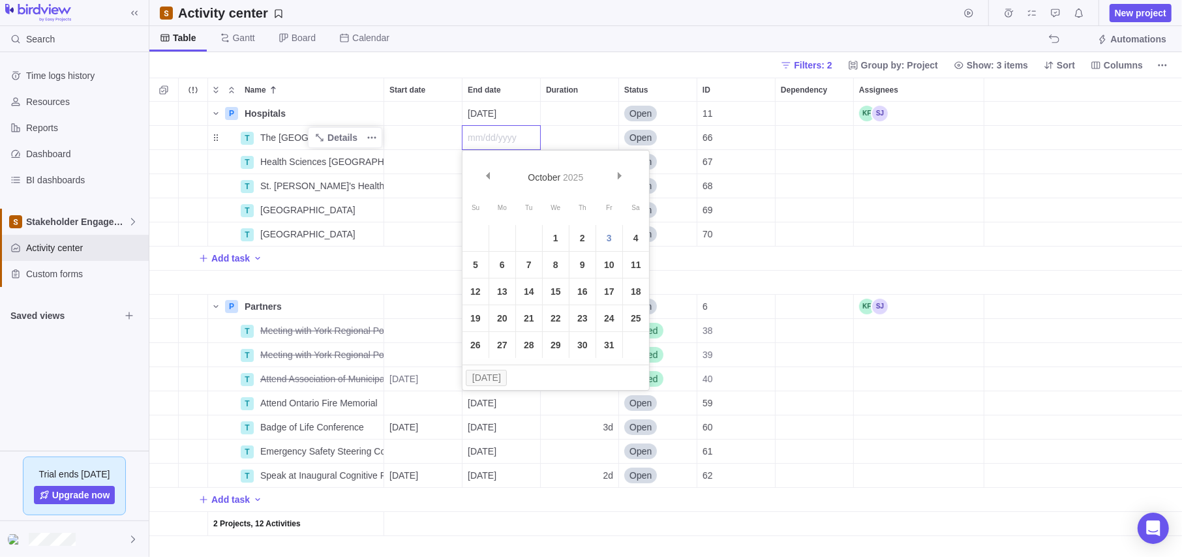
click at [562, 136] on div "Name Start date End date Duration Status ID Dependency Assignees P Hospitals De…" at bounding box center [665, 317] width 1032 height 479
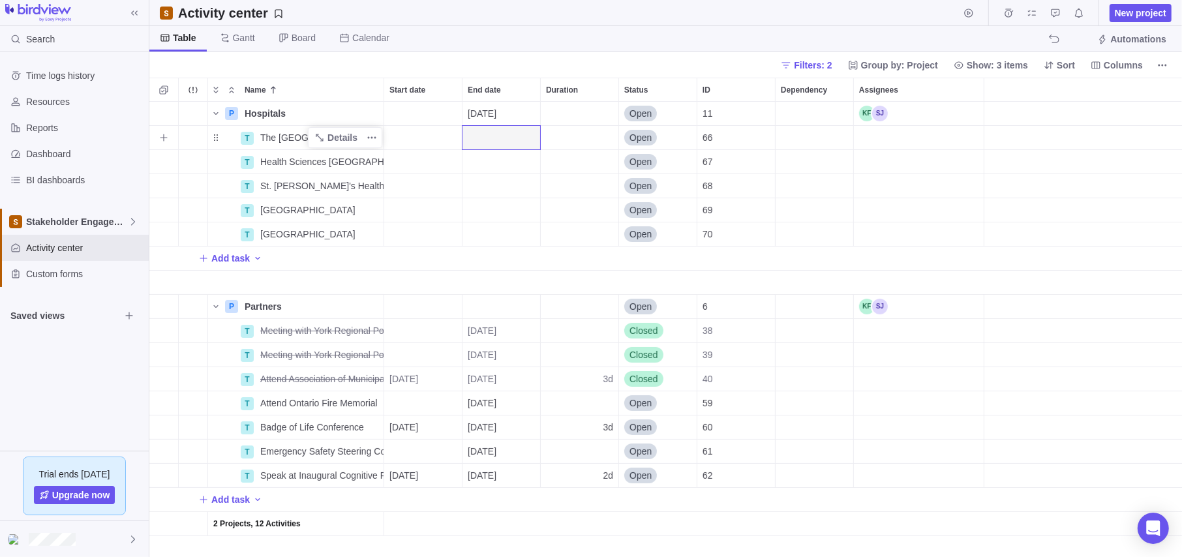
click at [630, 132] on span "Open" at bounding box center [640, 137] width 22 height 13
click at [659, 238] on span "Pending" at bounding box center [651, 238] width 33 height 13
click at [650, 163] on span "Open" at bounding box center [640, 161] width 22 height 13
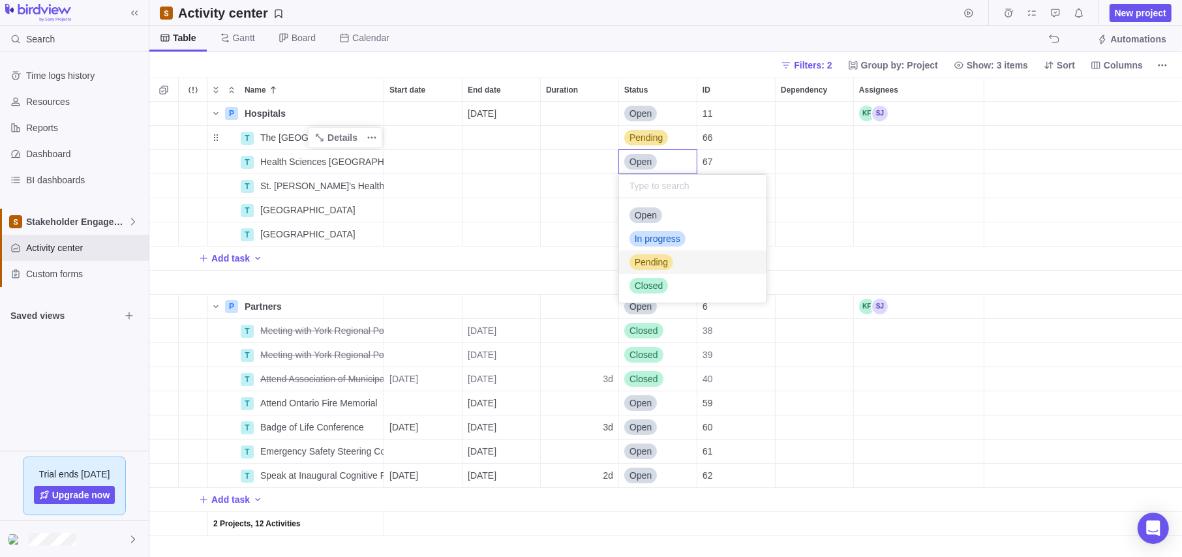
click at [657, 265] on span "Pending" at bounding box center [651, 262] width 33 height 13
click at [644, 190] on span "Open" at bounding box center [640, 185] width 22 height 13
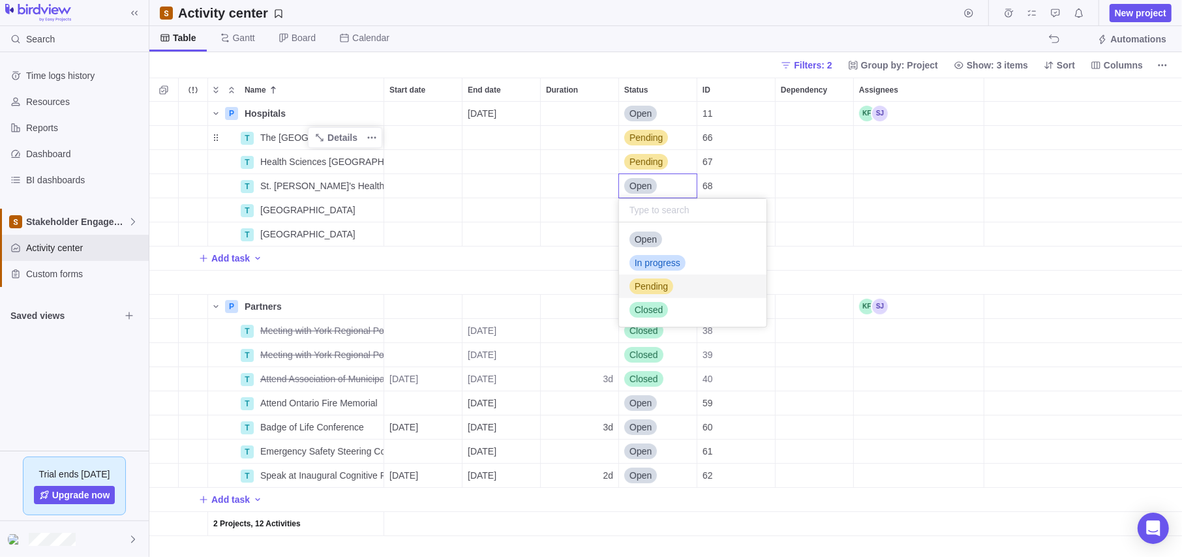
click at [663, 288] on span "Pending" at bounding box center [651, 286] width 33 height 13
click at [649, 209] on span "Open" at bounding box center [640, 209] width 22 height 13
click at [655, 312] on span "Pending" at bounding box center [651, 310] width 33 height 13
click at [641, 223] on div "Open" at bounding box center [658, 233] width 78 height 23
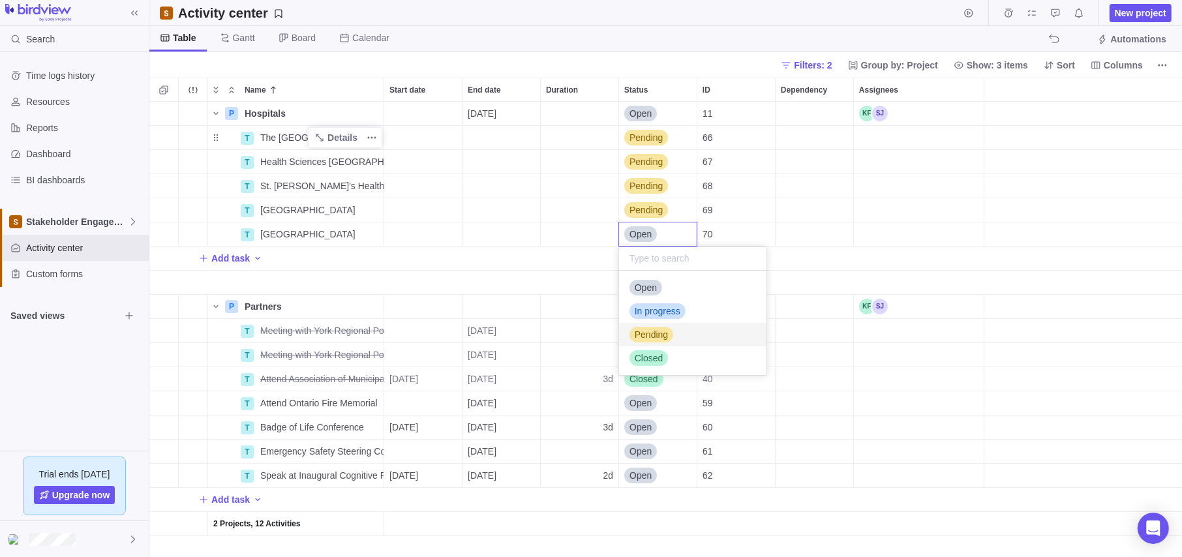
click at [667, 328] on div "Pending" at bounding box center [651, 334] width 44 height 13
click at [637, 108] on span "Open" at bounding box center [640, 113] width 22 height 13
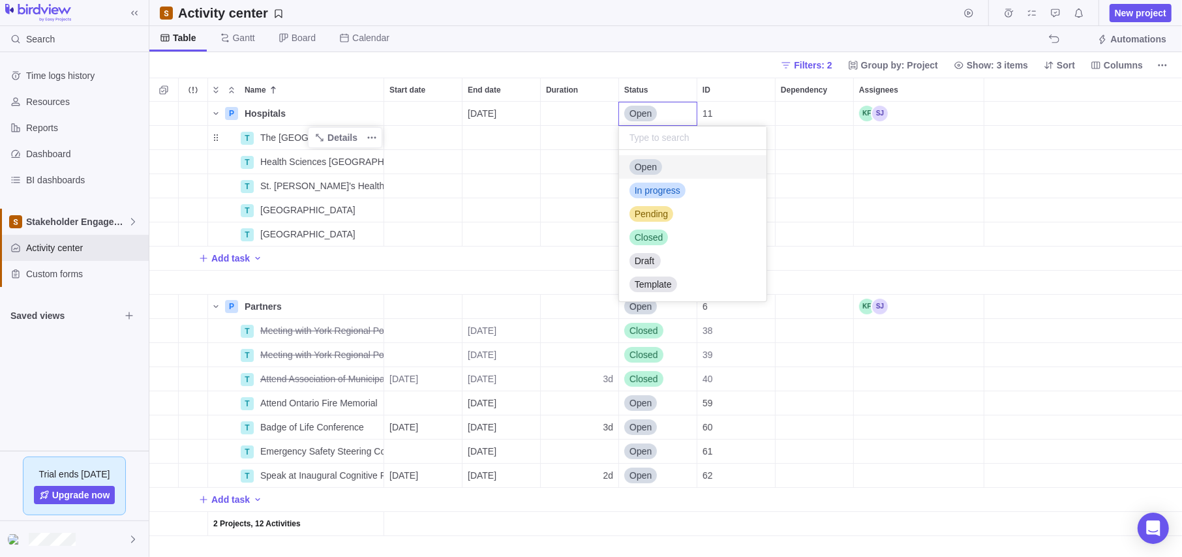
click at [657, 108] on div "Open" at bounding box center [657, 114] width 79 height 24
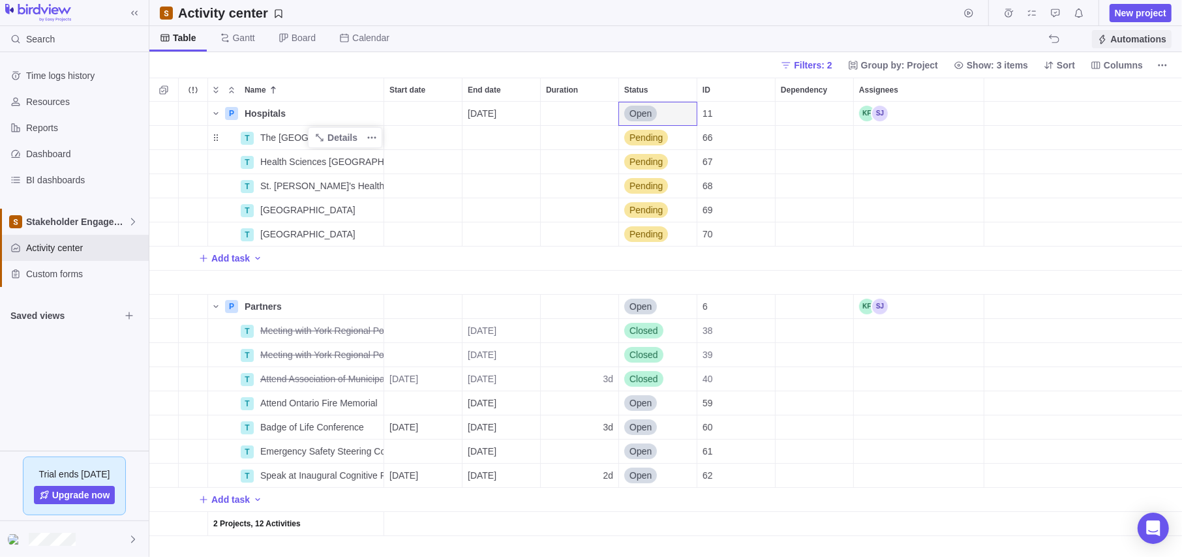
click at [1126, 33] on span "Automations" at bounding box center [1138, 39] width 56 height 13
click at [50, 217] on span "Stakeholder Engagement" at bounding box center [77, 221] width 102 height 13
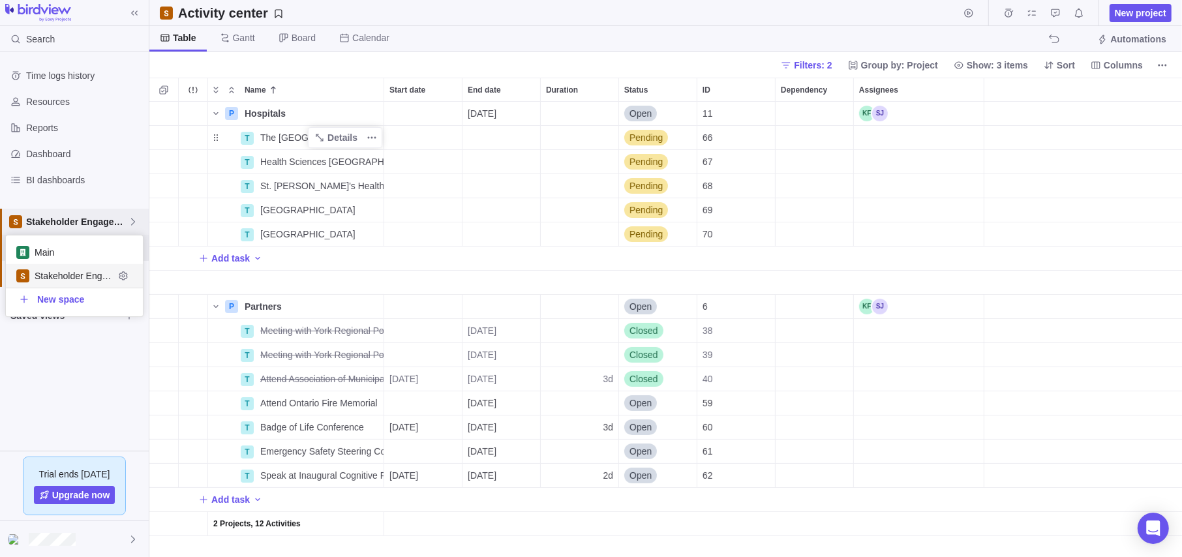
scroll to position [71, 127]
click at [97, 254] on span "Main" at bounding box center [75, 252] width 80 height 13
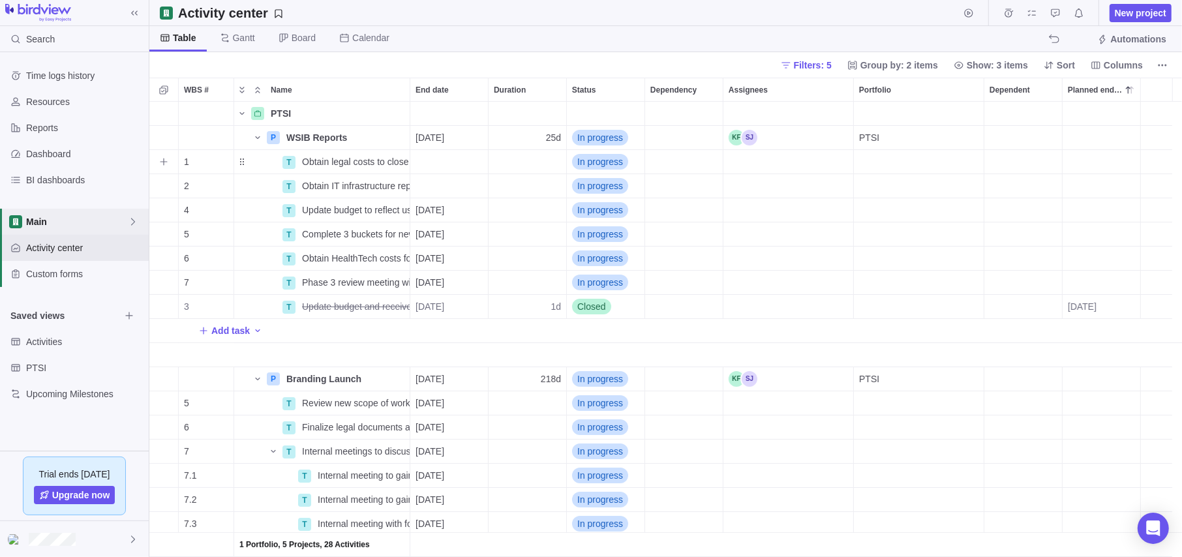
scroll to position [445, 1023]
click at [55, 346] on span "Activities" at bounding box center [73, 341] width 94 height 13
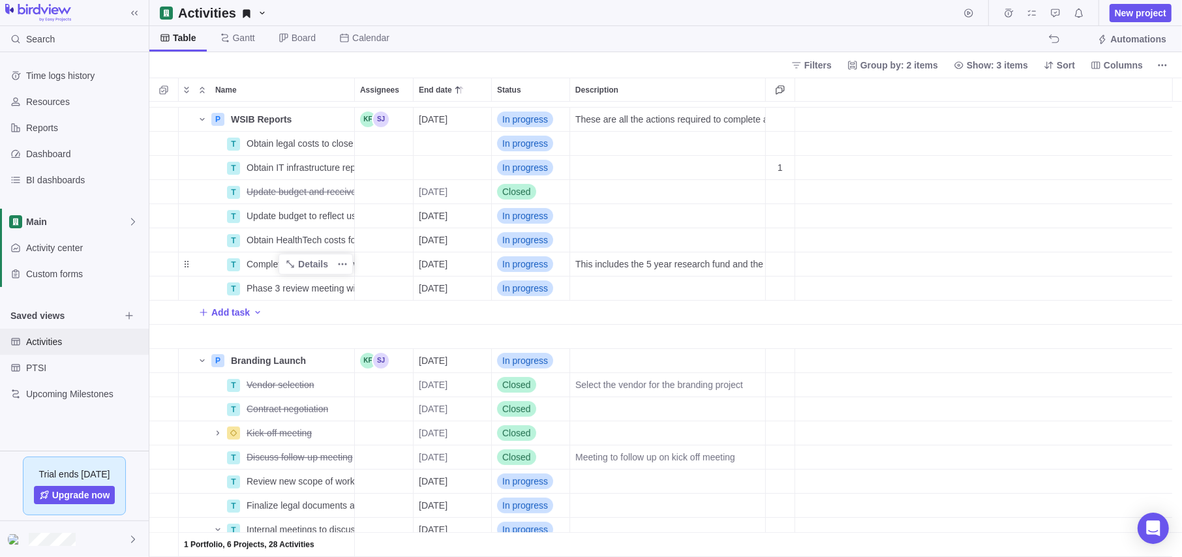
scroll to position [261, 0]
click at [63, 369] on span "PTSI" at bounding box center [73, 367] width 94 height 13
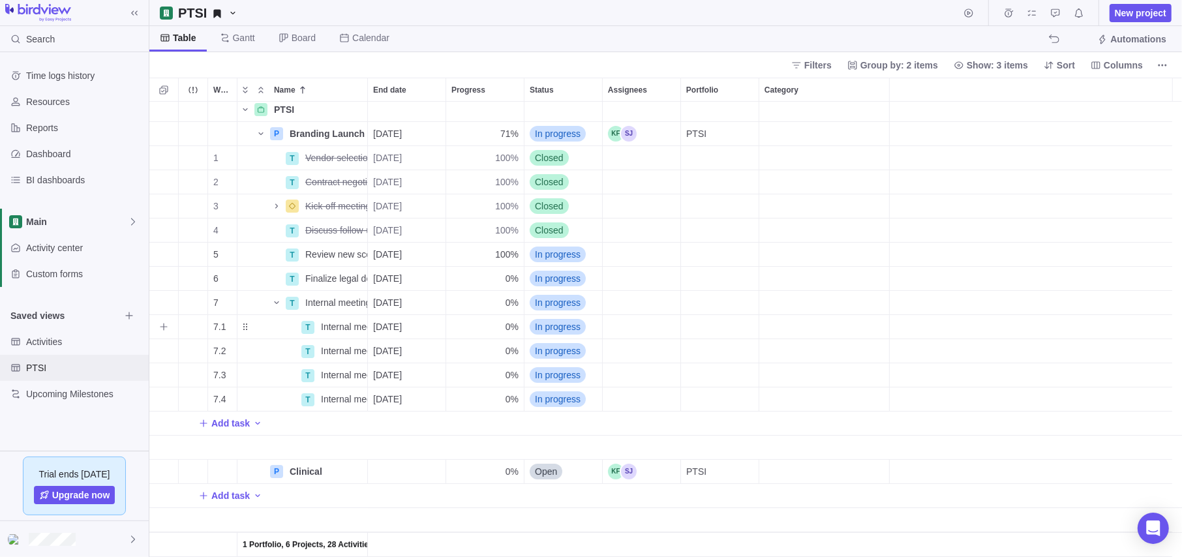
scroll to position [0, 0]
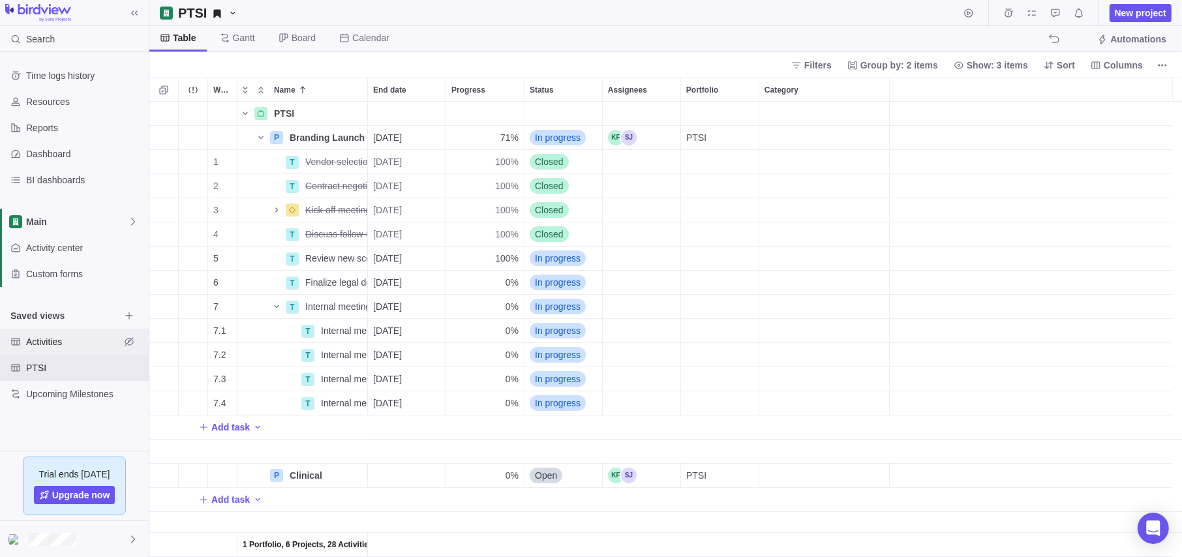
click at [56, 337] on span "Activities" at bounding box center [73, 341] width 94 height 13
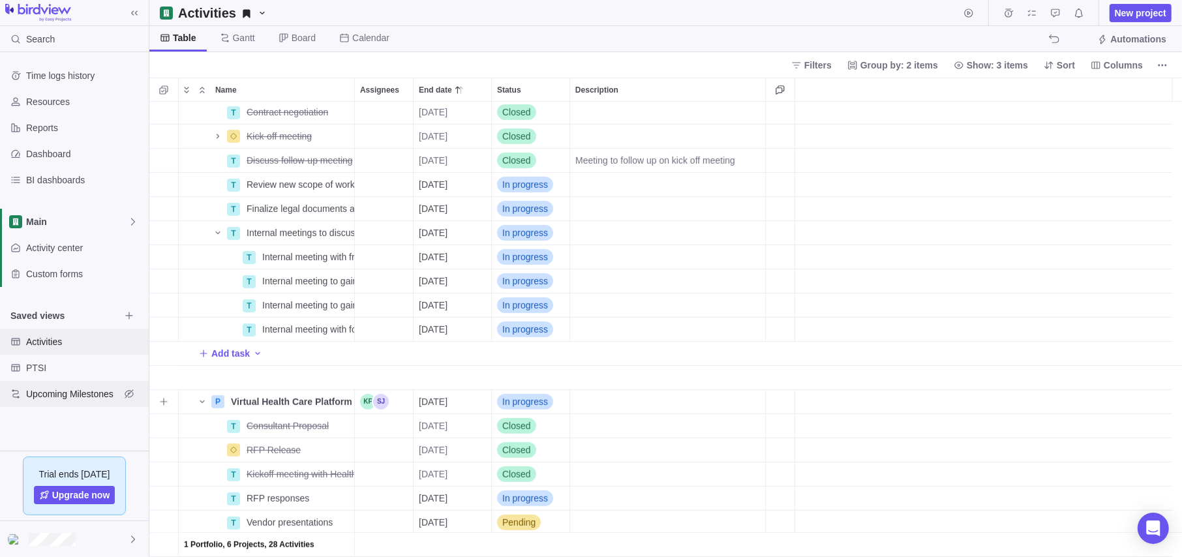
scroll to position [459, 0]
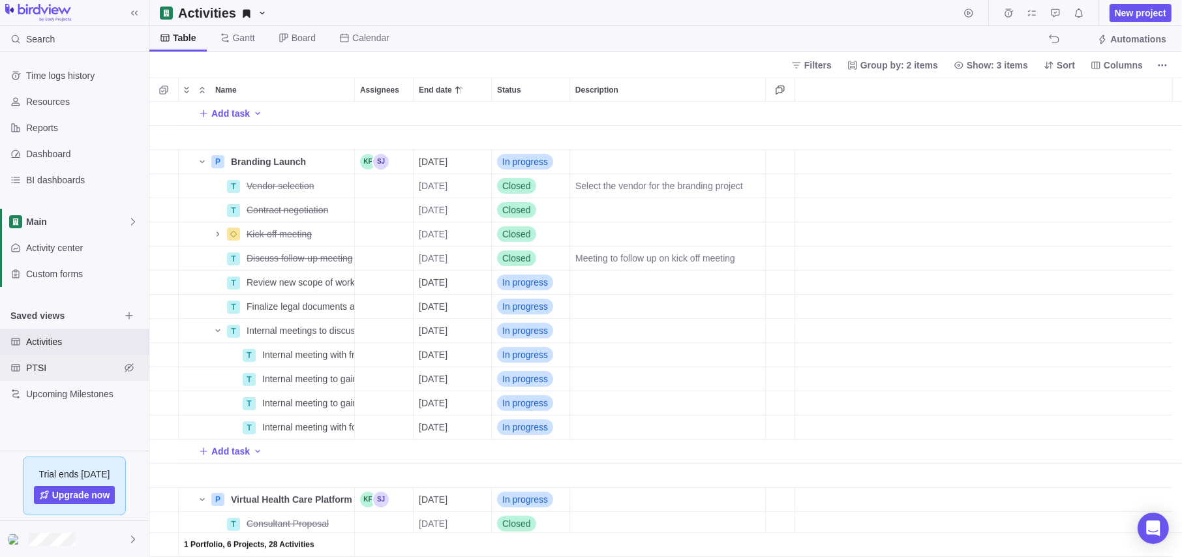
click at [71, 361] on span "PTSI" at bounding box center [73, 367] width 94 height 13
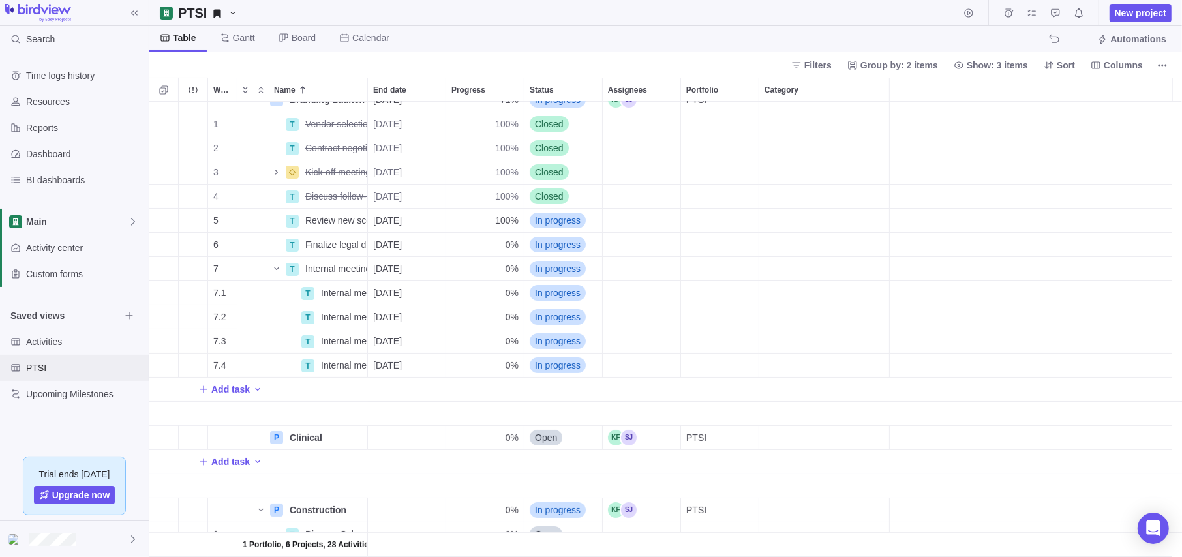
scroll to position [2, 0]
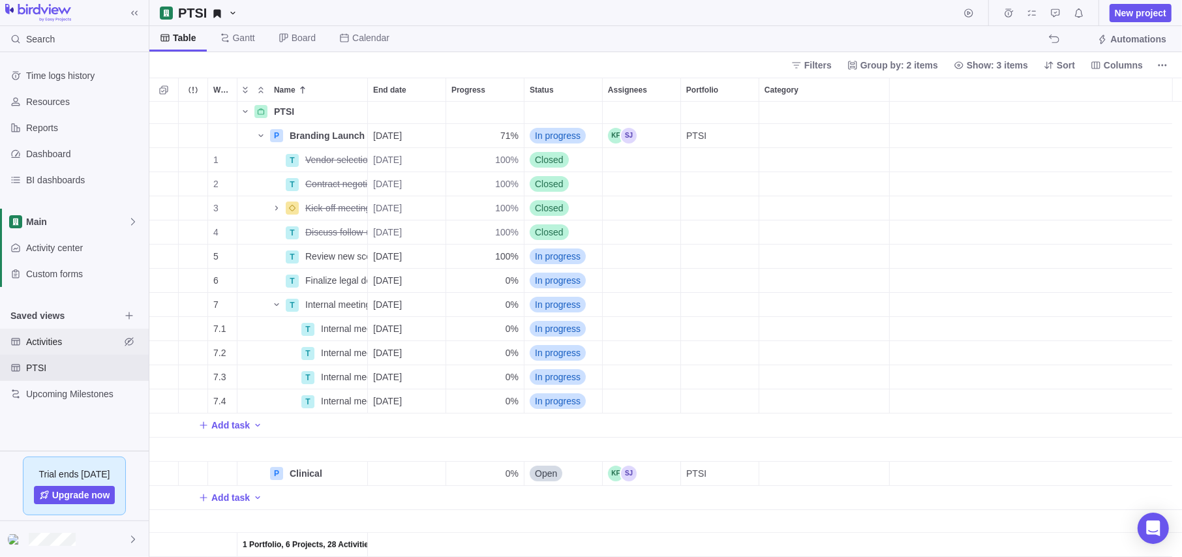
click at [56, 349] on div "Activities" at bounding box center [74, 342] width 149 height 26
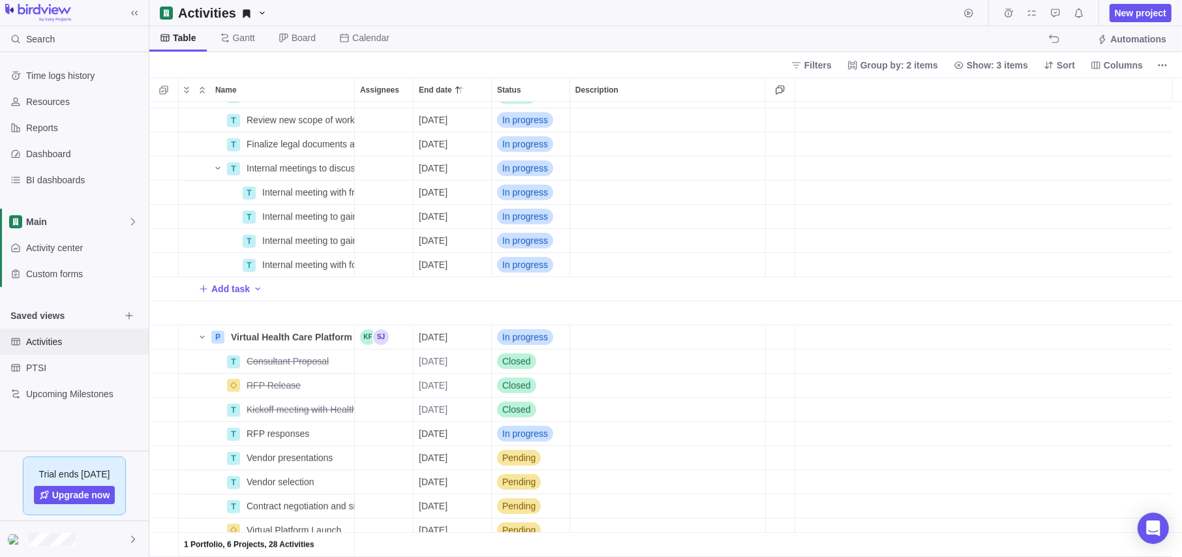
scroll to position [654, 0]
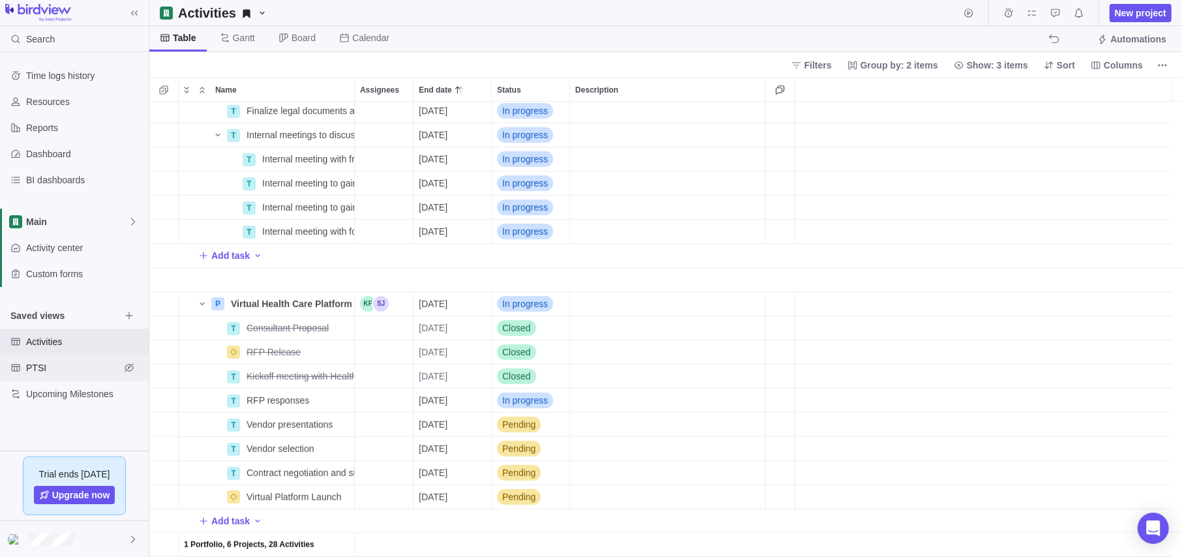
click at [44, 370] on span "PTSI" at bounding box center [73, 367] width 94 height 13
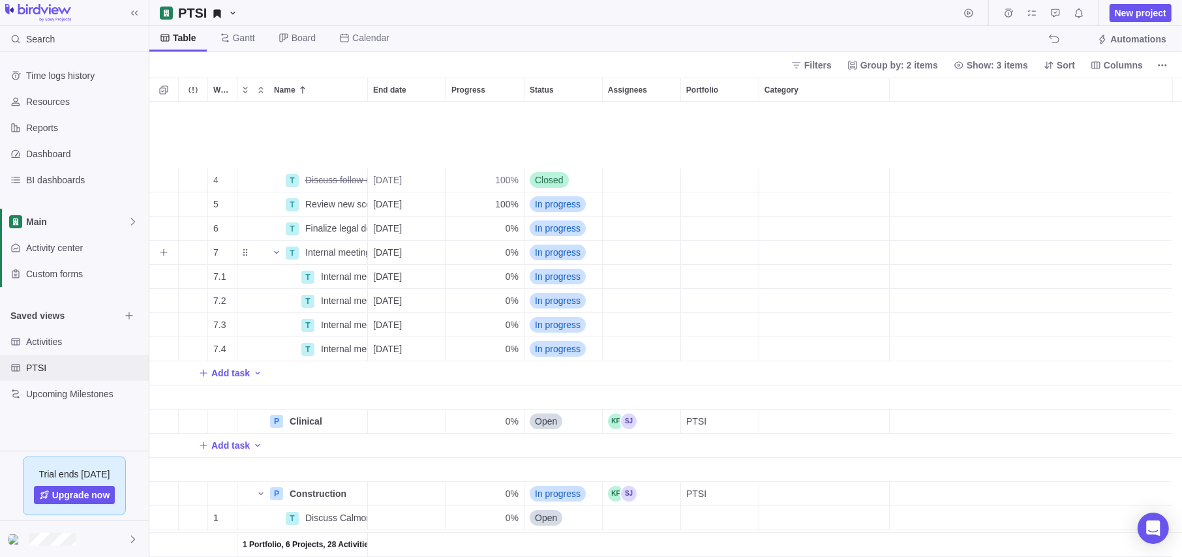
scroll to position [0, 0]
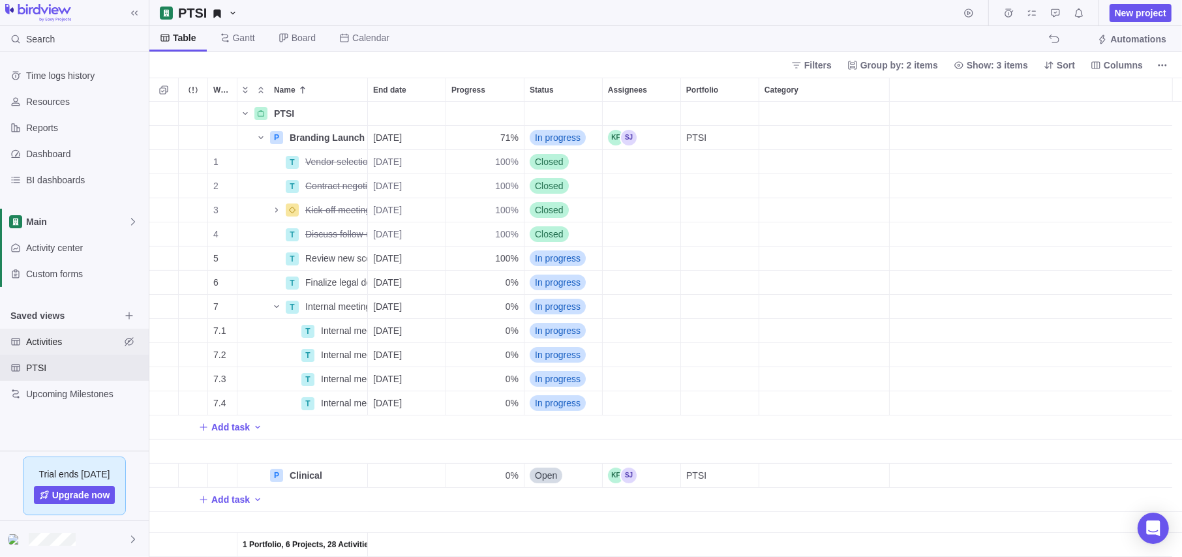
click at [60, 340] on span "Activities" at bounding box center [73, 341] width 94 height 13
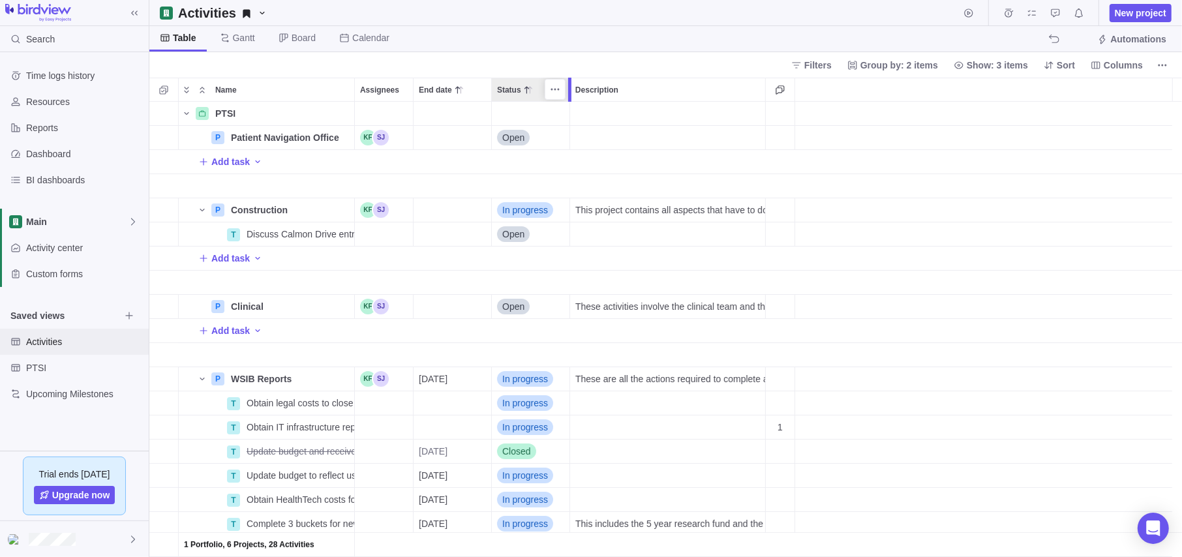
scroll to position [445, 1023]
click at [40, 389] on span "Upcoming Milestones" at bounding box center [73, 393] width 94 height 13
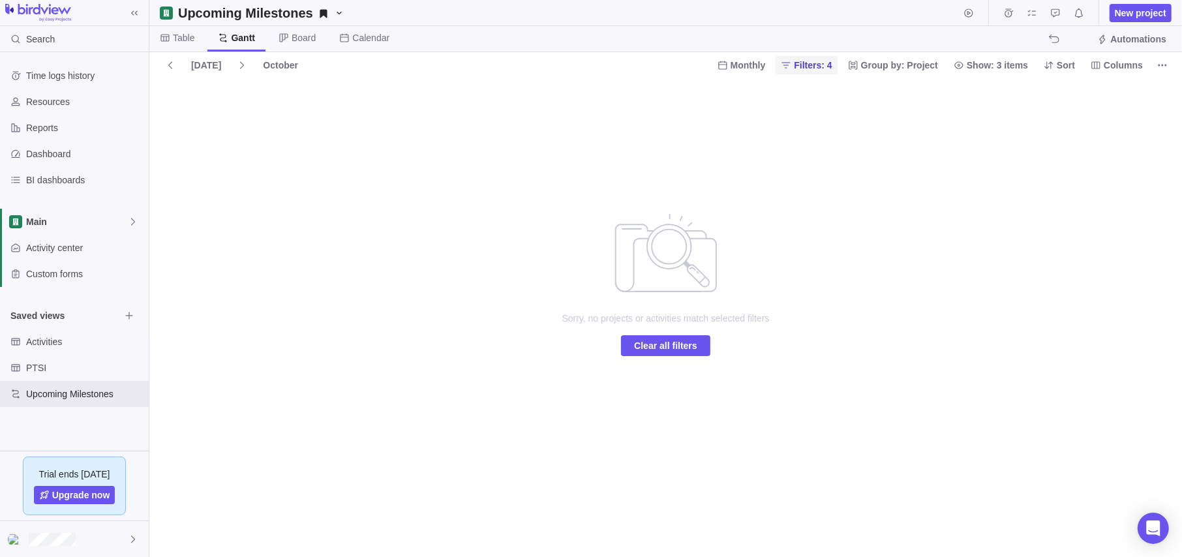
click at [812, 59] on span "Filters: 4" at bounding box center [813, 65] width 38 height 13
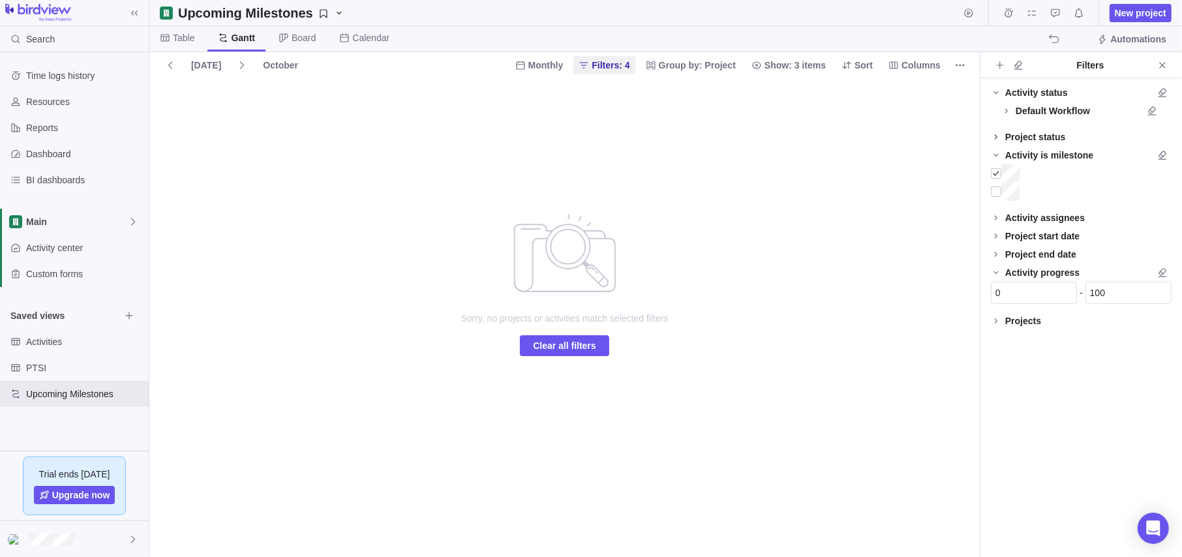
click at [997, 136] on icon at bounding box center [996, 137] width 10 height 10
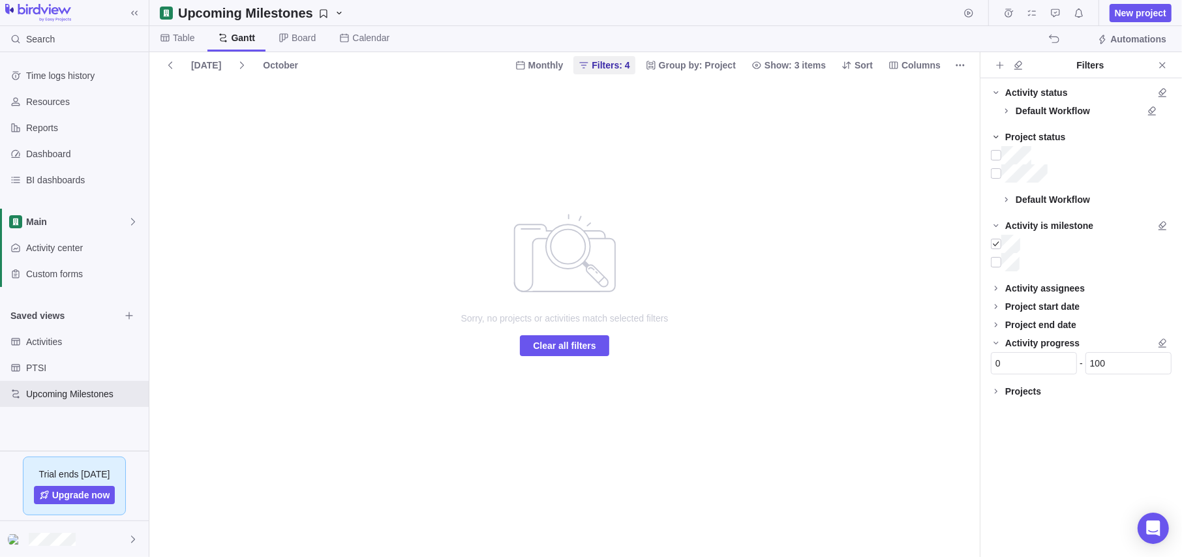
click at [997, 136] on icon at bounding box center [996, 137] width 10 height 10
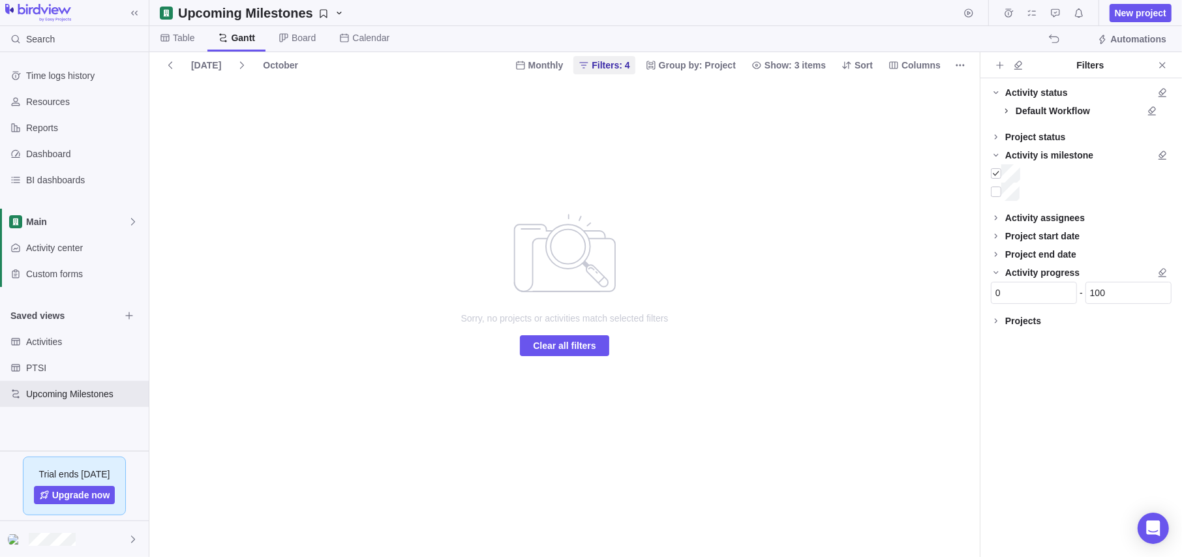
click at [1009, 106] on icon at bounding box center [1006, 111] width 10 height 10
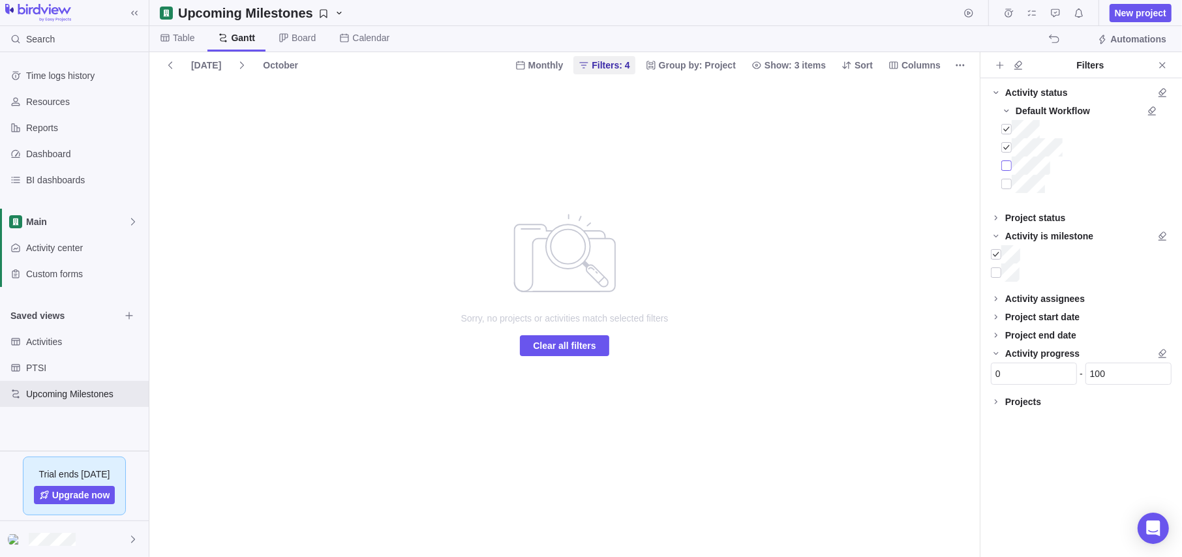
click at [1006, 162] on div at bounding box center [1006, 166] width 10 height 18
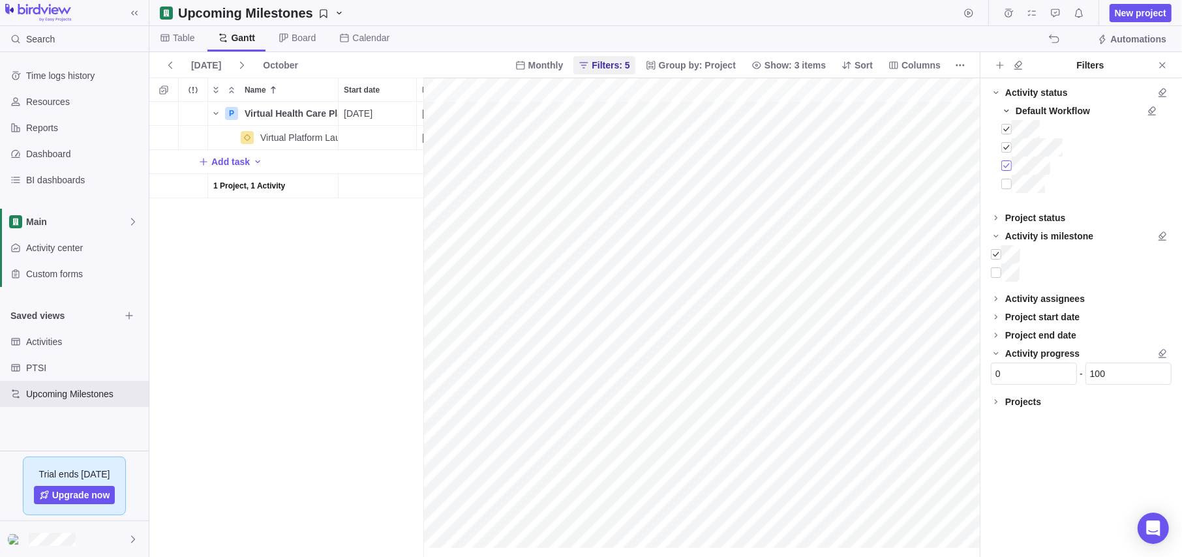
scroll to position [0, 104]
click at [995, 90] on icon at bounding box center [996, 92] width 10 height 10
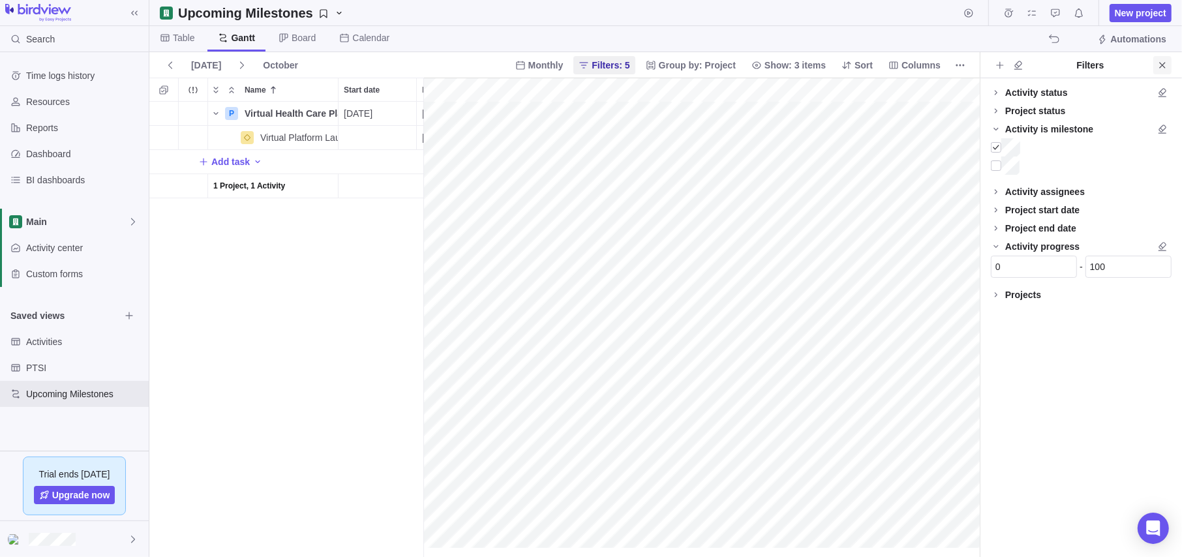
click at [1161, 58] on span "Close" at bounding box center [1162, 65] width 18 height 18
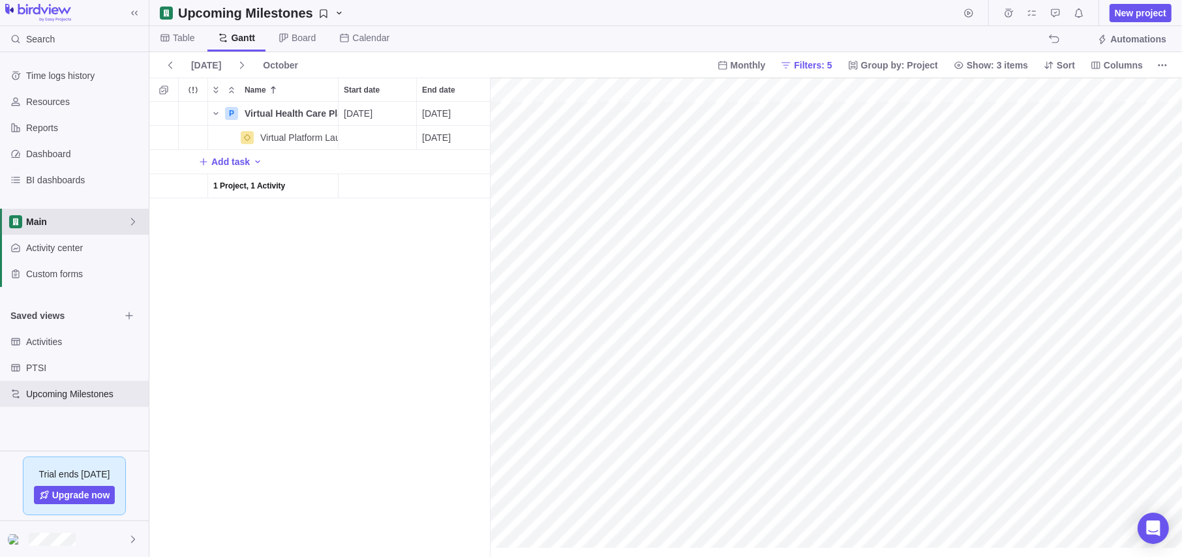
click at [83, 218] on span "Main" at bounding box center [77, 221] width 102 height 13
click at [77, 254] on span "Main" at bounding box center [75, 252] width 80 height 13
click at [168, 35] on icon at bounding box center [165, 38] width 10 height 10
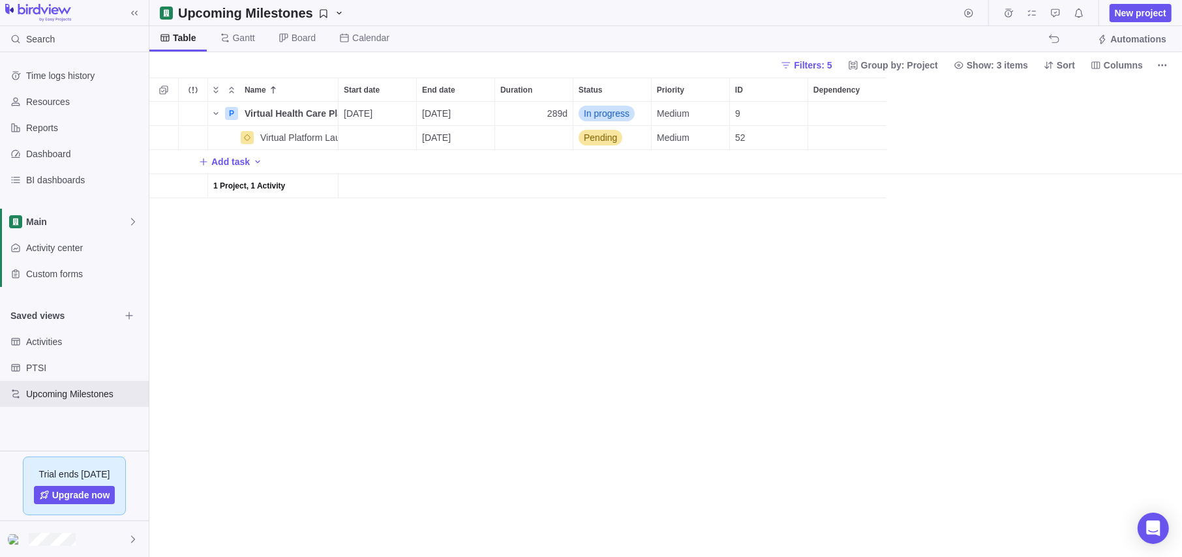
scroll to position [445, 1023]
click at [226, 42] on icon at bounding box center [225, 38] width 10 height 10
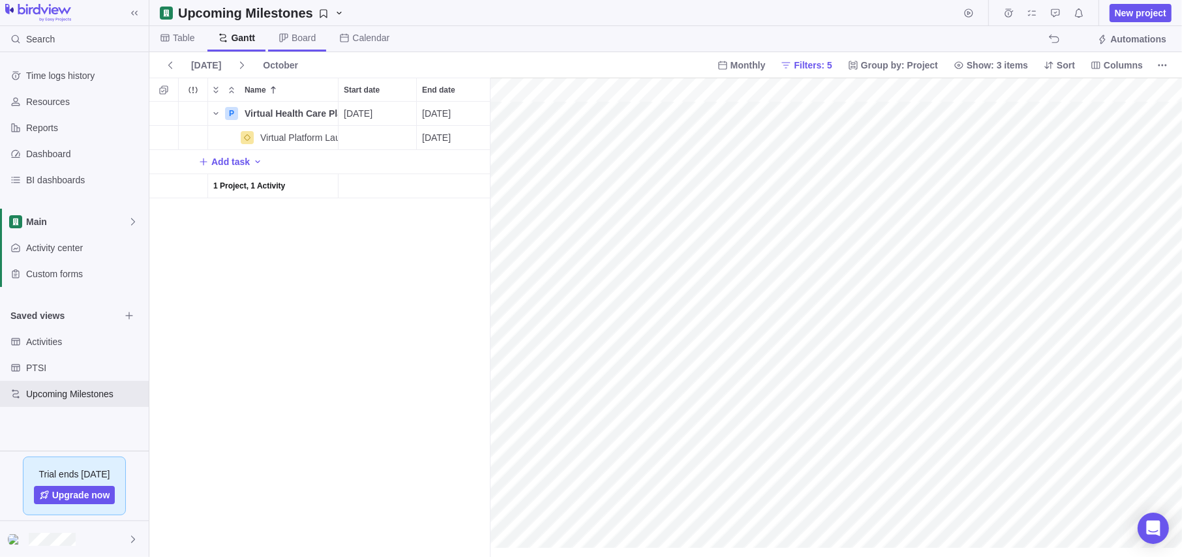
scroll to position [0, 0]
click at [281, 33] on icon at bounding box center [283, 38] width 10 height 10
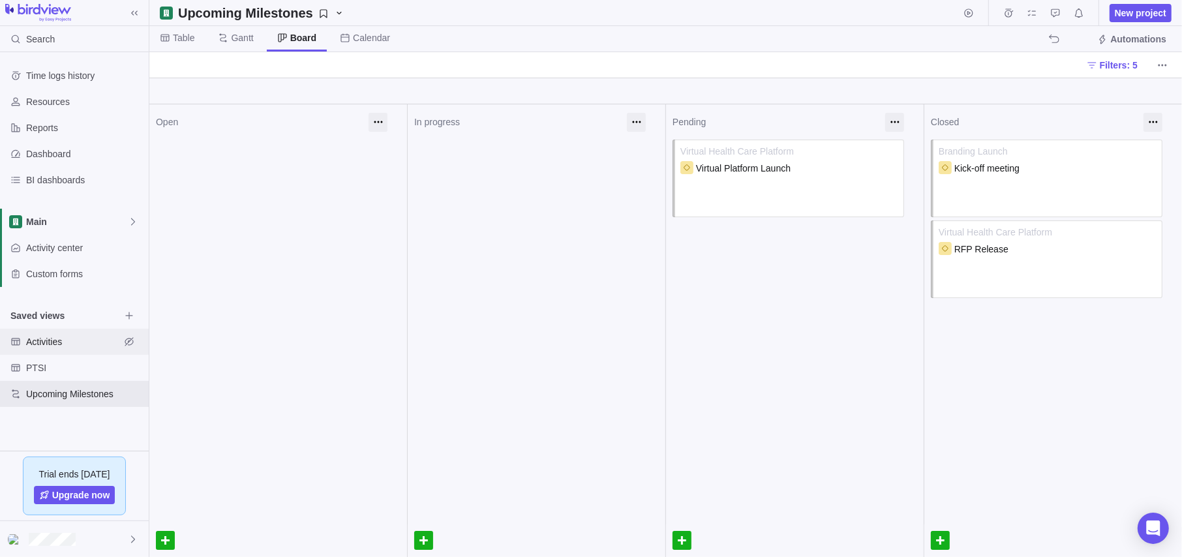
click at [42, 342] on span "Activities" at bounding box center [73, 341] width 94 height 13
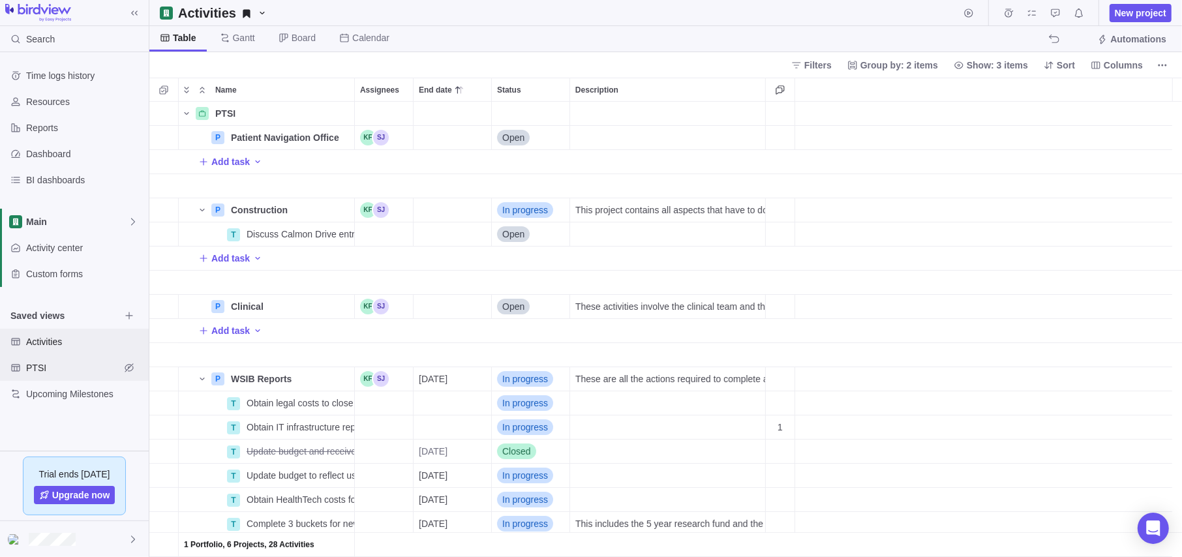
scroll to position [445, 1023]
click at [38, 360] on div "PTSI" at bounding box center [74, 368] width 149 height 26
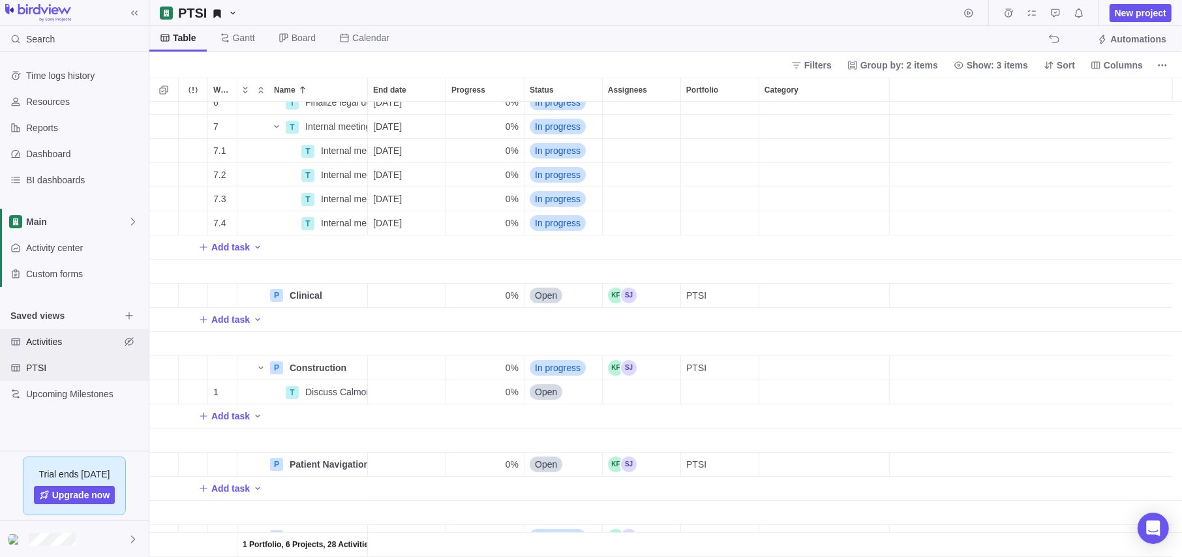
scroll to position [196, 0]
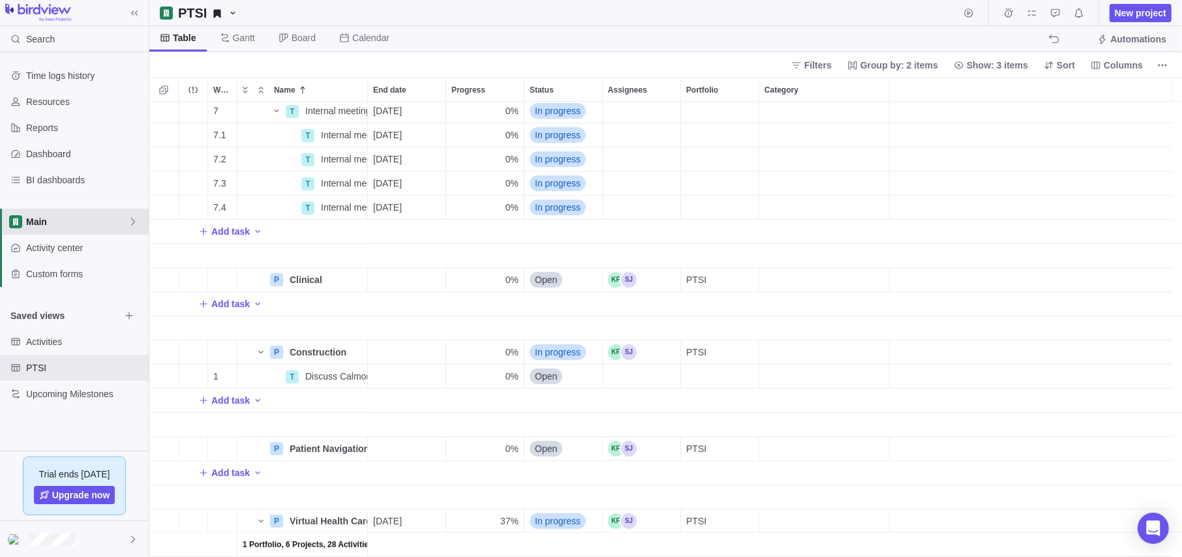
click at [74, 209] on div "Main" at bounding box center [74, 222] width 149 height 26
click at [59, 278] on span "Stakeholder Engagement" at bounding box center [75, 275] width 80 height 13
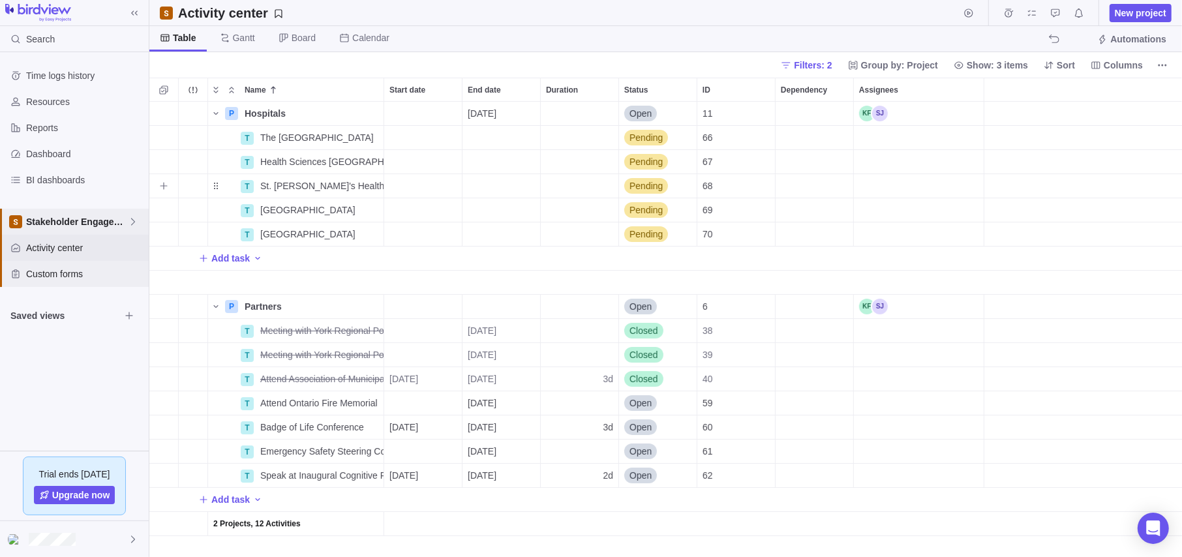
scroll to position [445, 1023]
click at [245, 257] on span "Add task" at bounding box center [230, 258] width 38 height 13
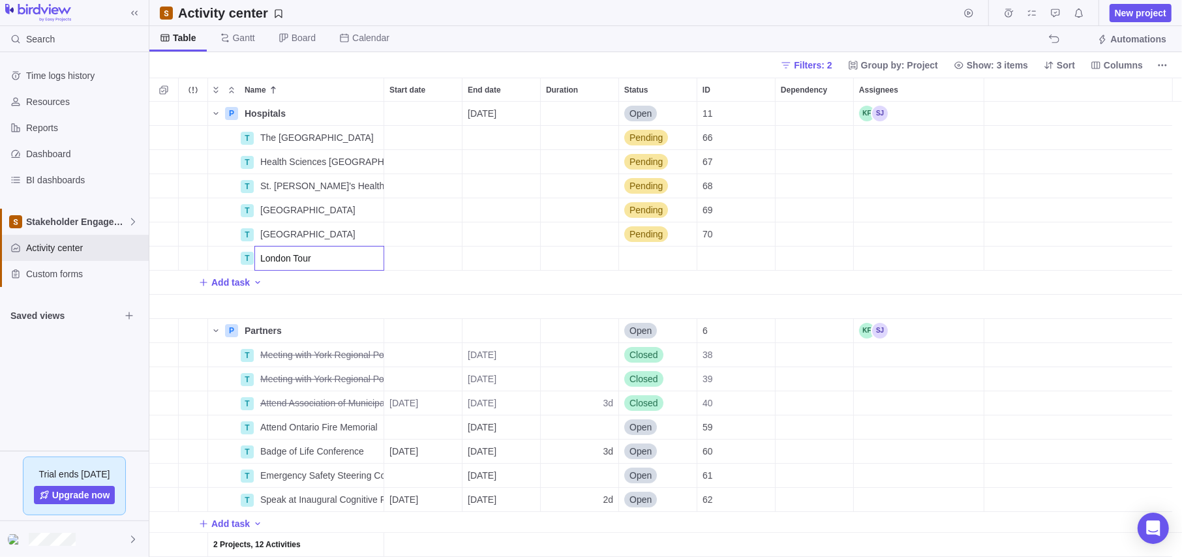
type input "London Tour"
click at [410, 286] on div "P Hospitals Details 12/15/2025 Open 11 T The Ottawa Hospital Details Pending 66…" at bounding box center [665, 329] width 1032 height 455
click at [301, 256] on span "London Tour" at bounding box center [285, 258] width 51 height 13
click at [325, 263] on input "London Tour" at bounding box center [319, 258] width 130 height 25
click at [352, 256] on input "London Tour" at bounding box center [319, 258] width 130 height 25
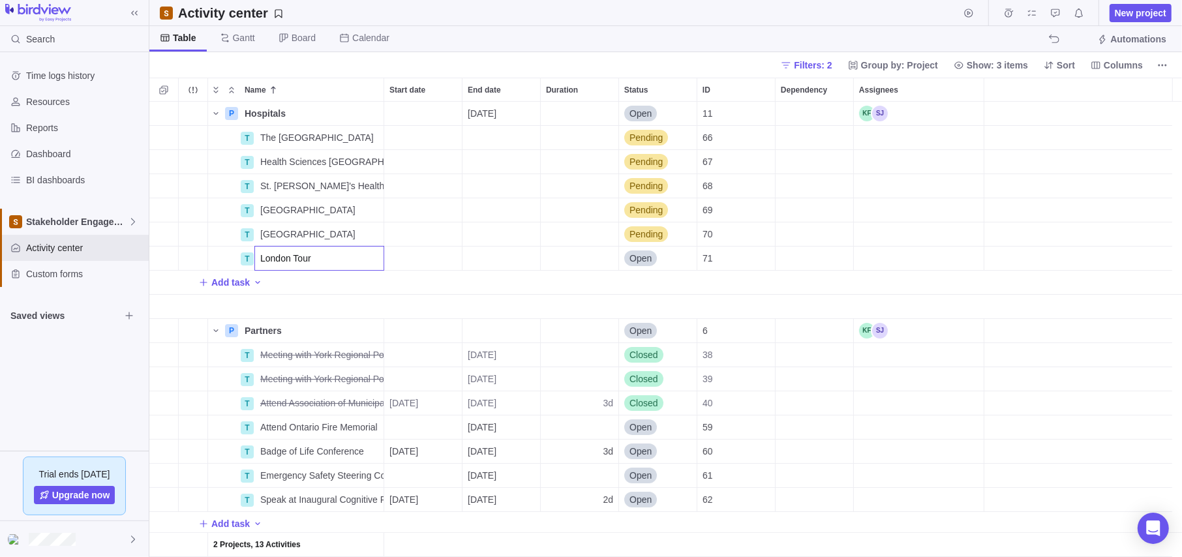
drag, startPoint x: 474, startPoint y: 286, endPoint x: 447, endPoint y: 284, distance: 26.1
click at [471, 285] on div "P Hospitals Details 12/15/2025 Open 11 T The Ottawa Hospital Details Pending 66…" at bounding box center [665, 329] width 1032 height 455
click at [342, 258] on span "Details" at bounding box center [342, 258] width 30 height 13
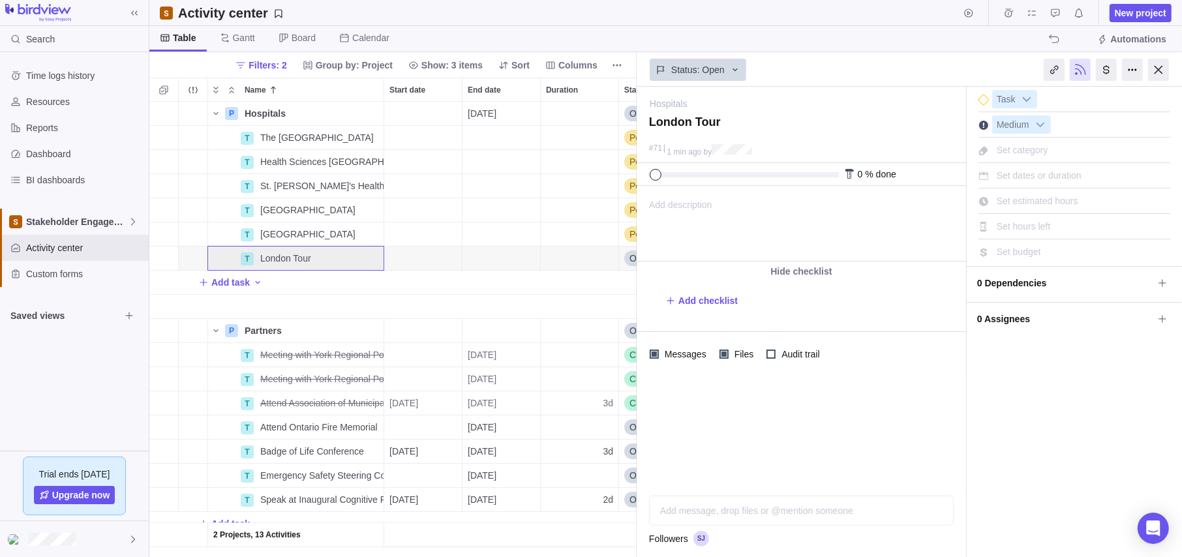
click at [700, 222] on span "Add description" at bounding box center [674, 224] width 75 height 74
click at [702, 294] on span "Add checklist" at bounding box center [707, 300] width 59 height 13
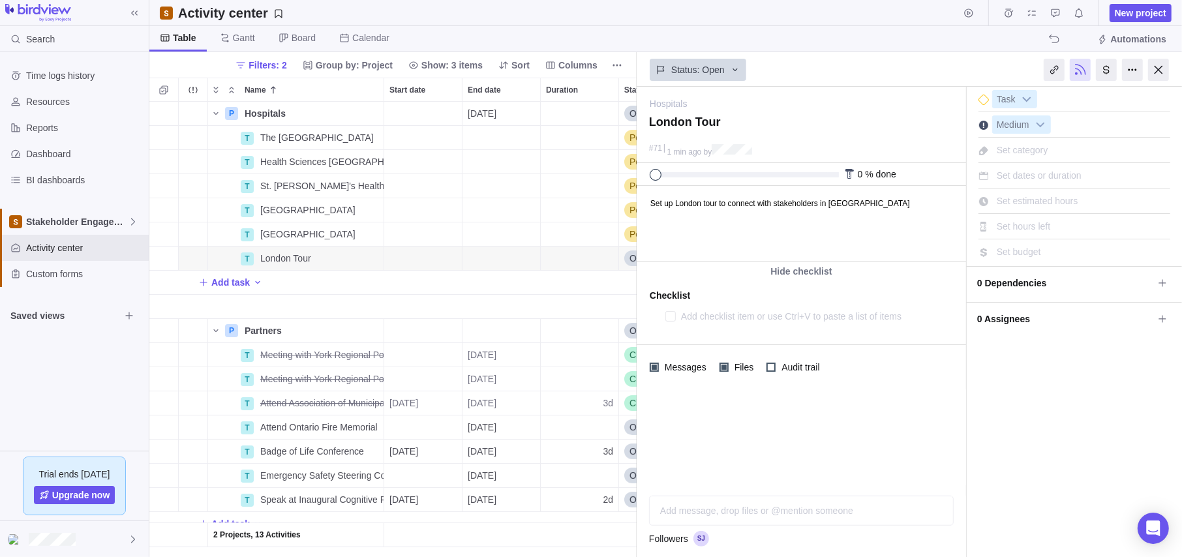
click at [725, 315] on textarea at bounding box center [804, 316] width 246 height 18
click at [725, 292] on span "Add checklist" at bounding box center [701, 301] width 72 height 18
type textarea "x"
click at [1038, 410] on div "I'm done Task Medium Set category Set dates or duration Set estimated hours Set…" at bounding box center [1074, 322] width 215 height 470
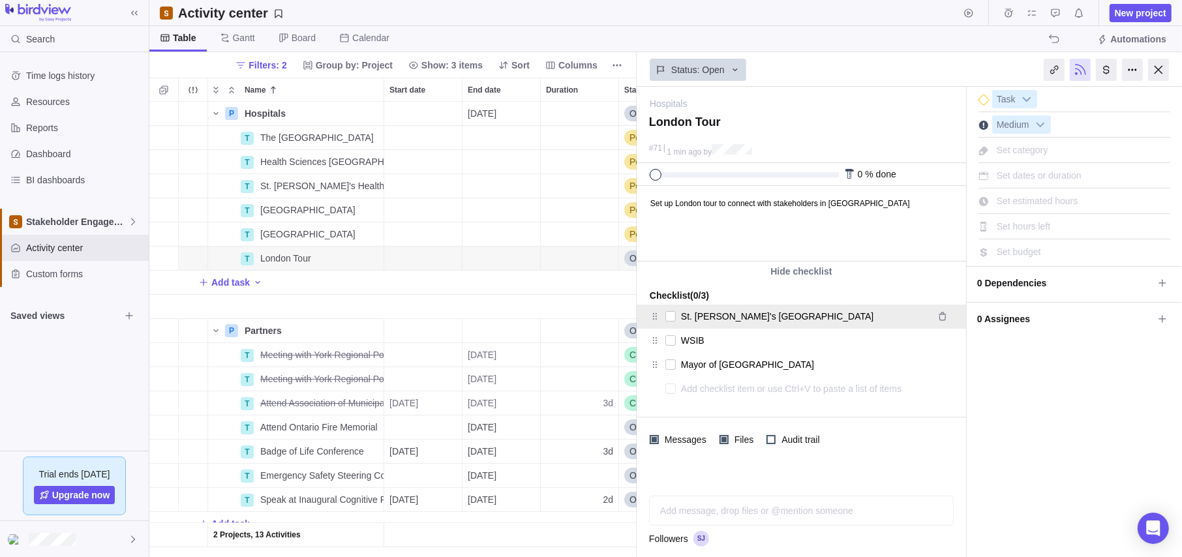
click at [767, 315] on textarea "St. Joseph's London" at bounding box center [803, 316] width 245 height 18
click at [828, 380] on textarea at bounding box center [804, 389] width 246 height 18
click at [1058, 416] on div "I'm done Task Medium Set category Set dates or duration Set estimated hours Set…" at bounding box center [1074, 322] width 215 height 470
click at [1049, 284] on span "0 Dependencies" at bounding box center [1065, 283] width 176 height 22
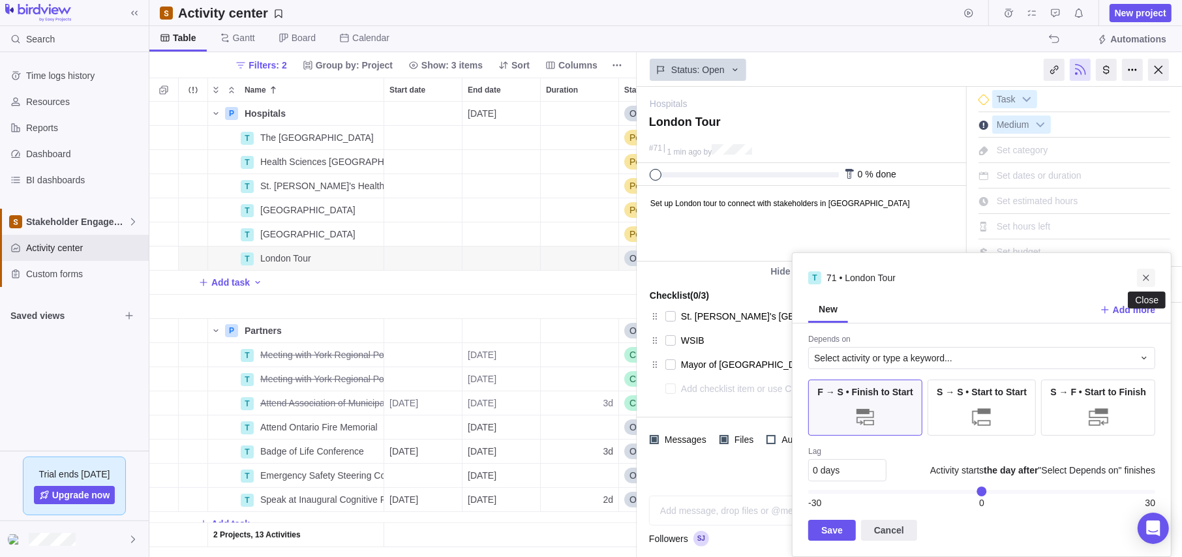
click at [1142, 275] on icon "Close" at bounding box center [1146, 278] width 10 height 10
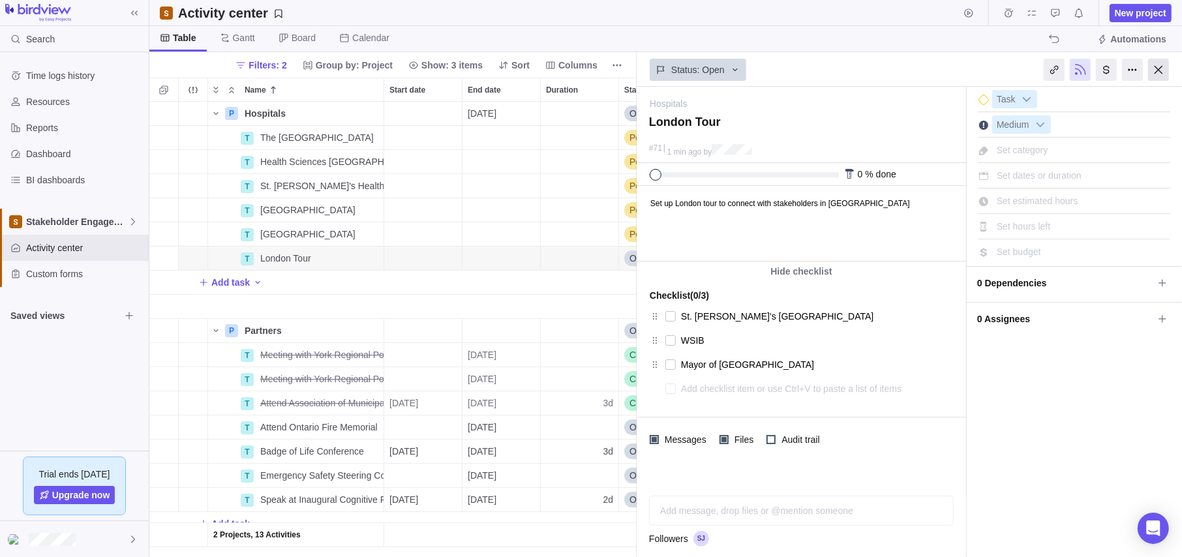
click at [1163, 67] on div at bounding box center [1158, 70] width 21 height 22
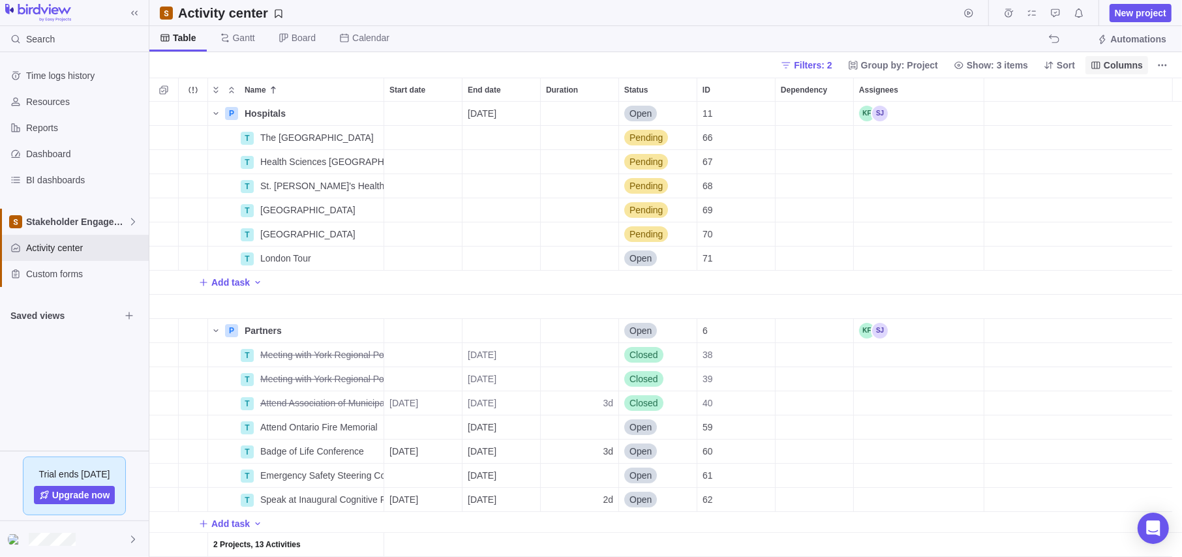
drag, startPoint x: 1139, startPoint y: 58, endPoint x: 1132, endPoint y: 62, distance: 8.2
click at [1139, 59] on span "Columns" at bounding box center [1123, 65] width 39 height 13
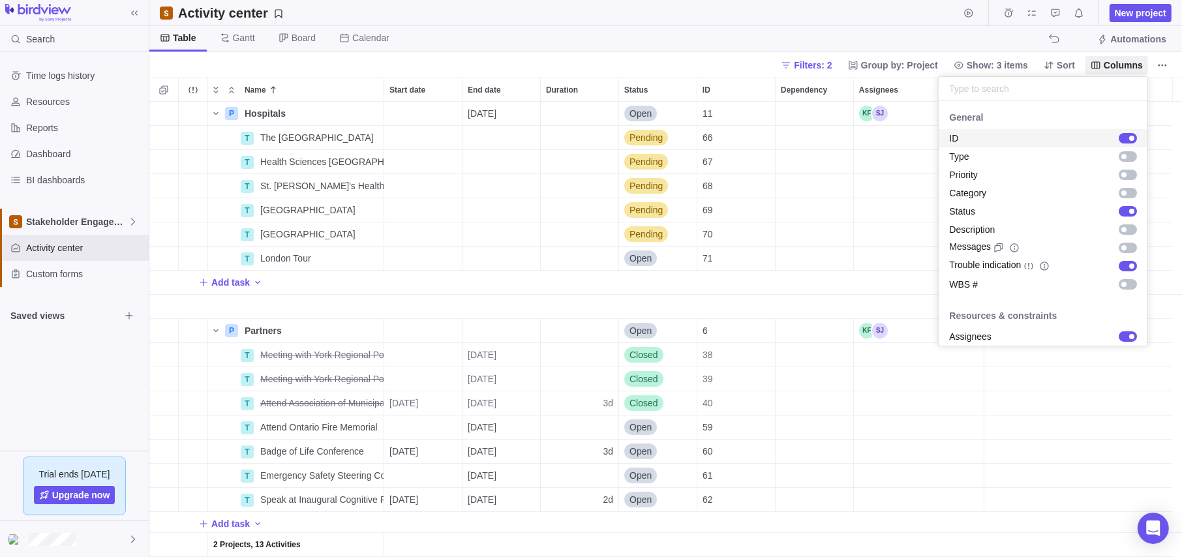
click at [1119, 135] on div "grid" at bounding box center [1128, 138] width 18 height 10
click at [1119, 226] on div "grid" at bounding box center [1128, 229] width 18 height 10
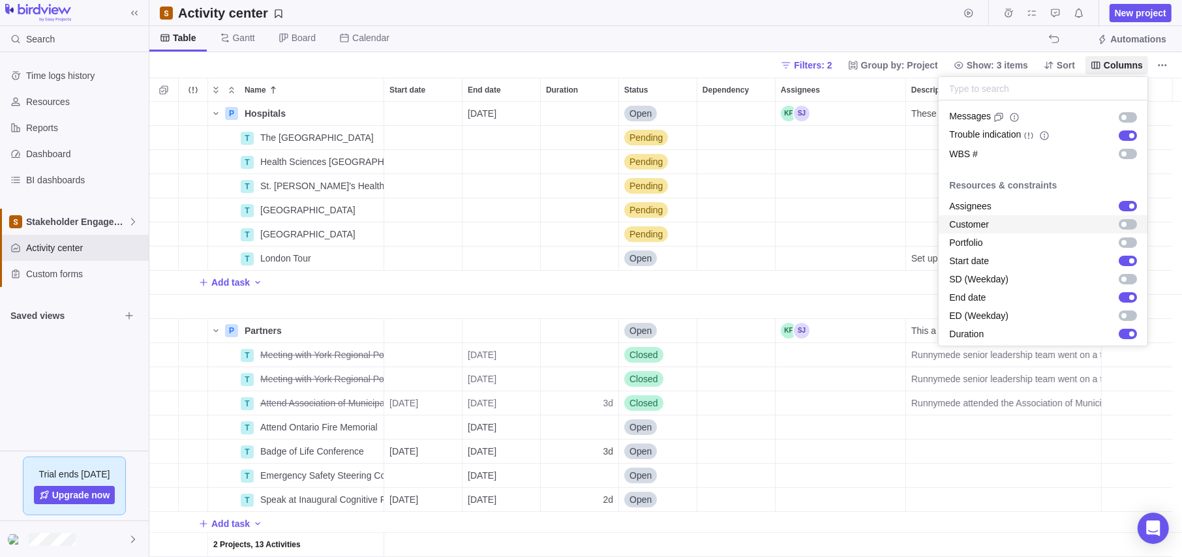
scroll to position [196, 0]
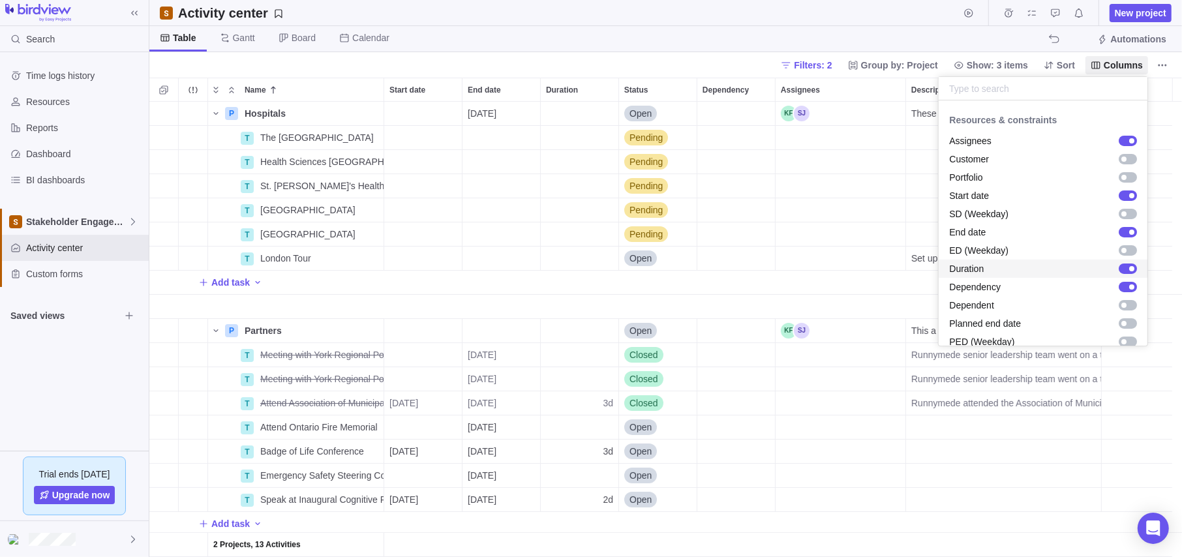
click at [1119, 268] on div "grid" at bounding box center [1128, 268] width 18 height 10
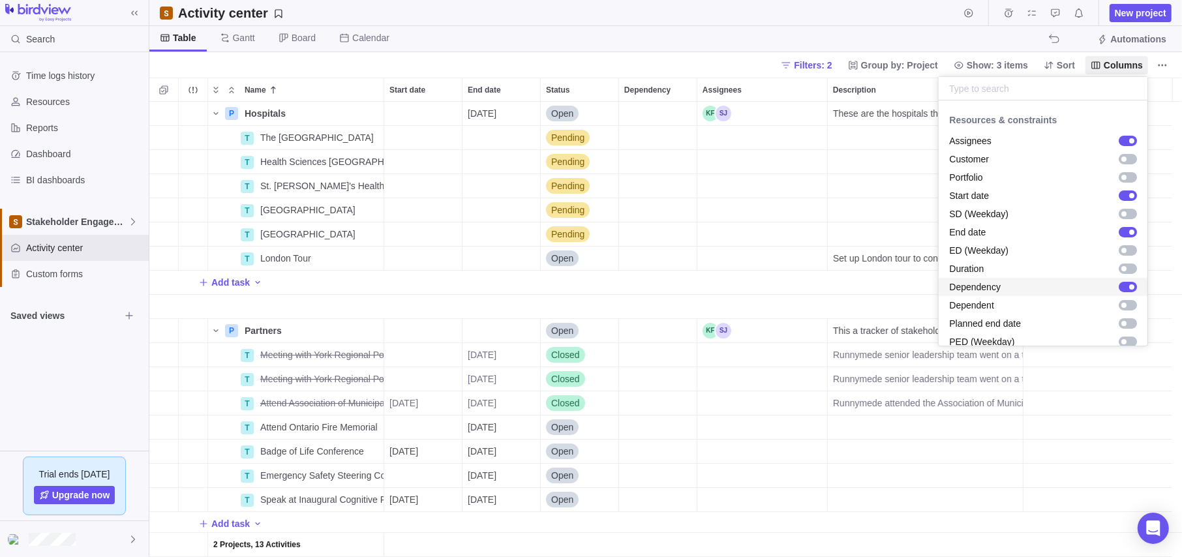
click at [1116, 280] on div "grid" at bounding box center [1124, 286] width 23 height 13
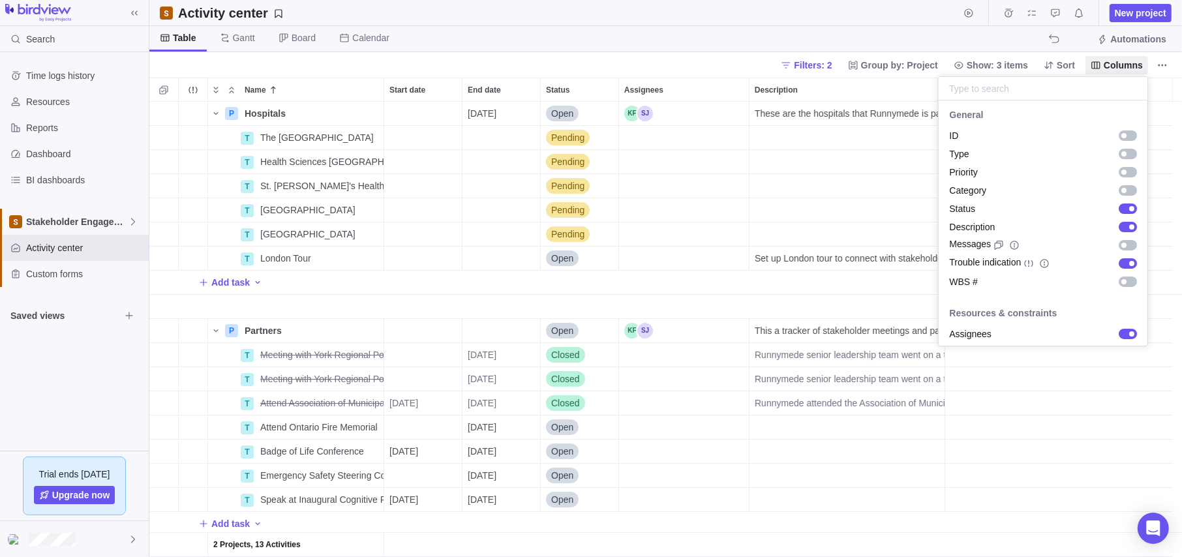
scroll to position [0, 0]
click at [1117, 64] on span "Columns" at bounding box center [1123, 65] width 39 height 13
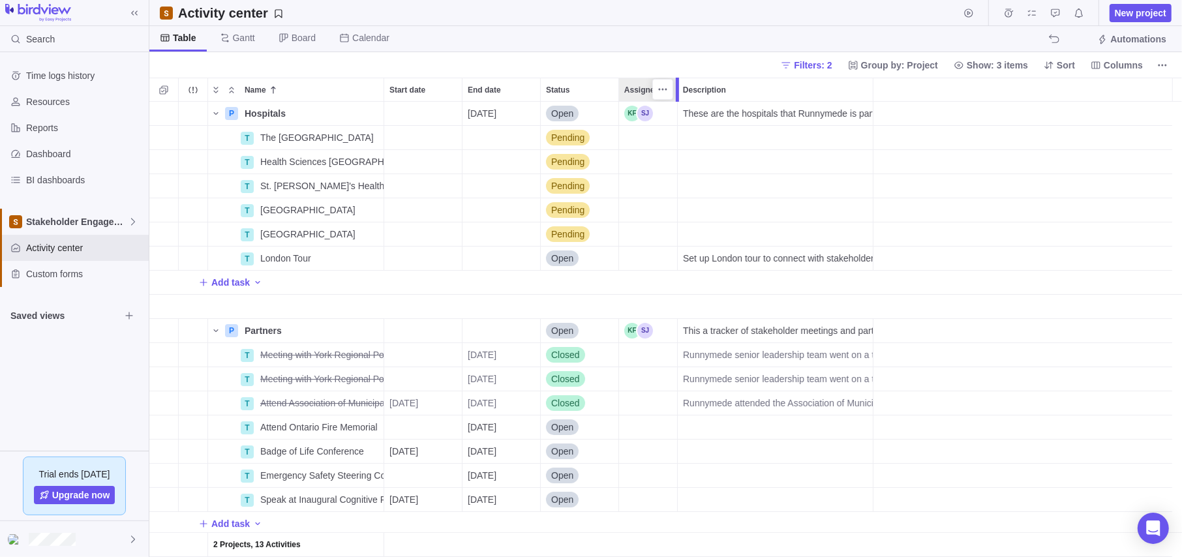
drag, startPoint x: 749, startPoint y: 82, endPoint x: 674, endPoint y: 97, distance: 76.6
click at [674, 97] on div at bounding box center [679, 90] width 10 height 24
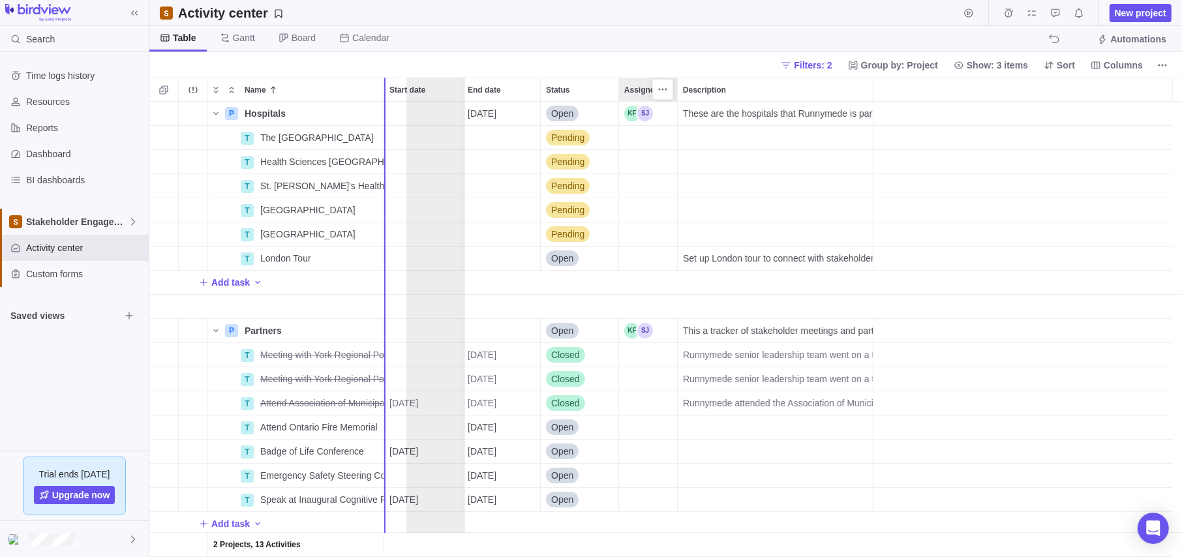
drag, startPoint x: 640, startPoint y: 82, endPoint x: 419, endPoint y: 82, distance: 221.1
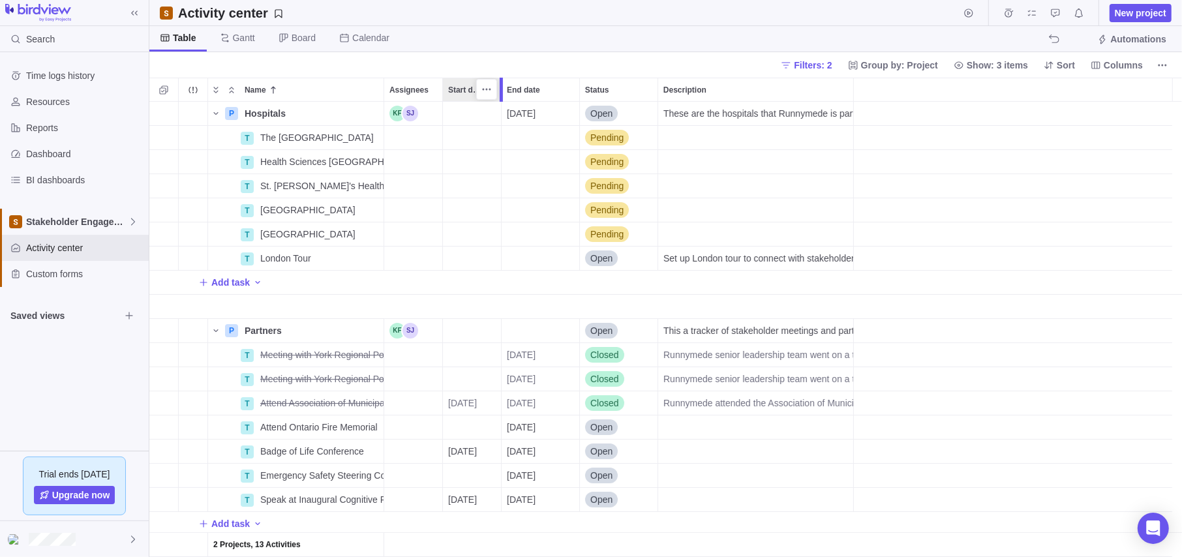
drag, startPoint x: 519, startPoint y: 83, endPoint x: 500, endPoint y: 86, distance: 19.2
click at [500, 86] on div at bounding box center [501, 90] width 3 height 24
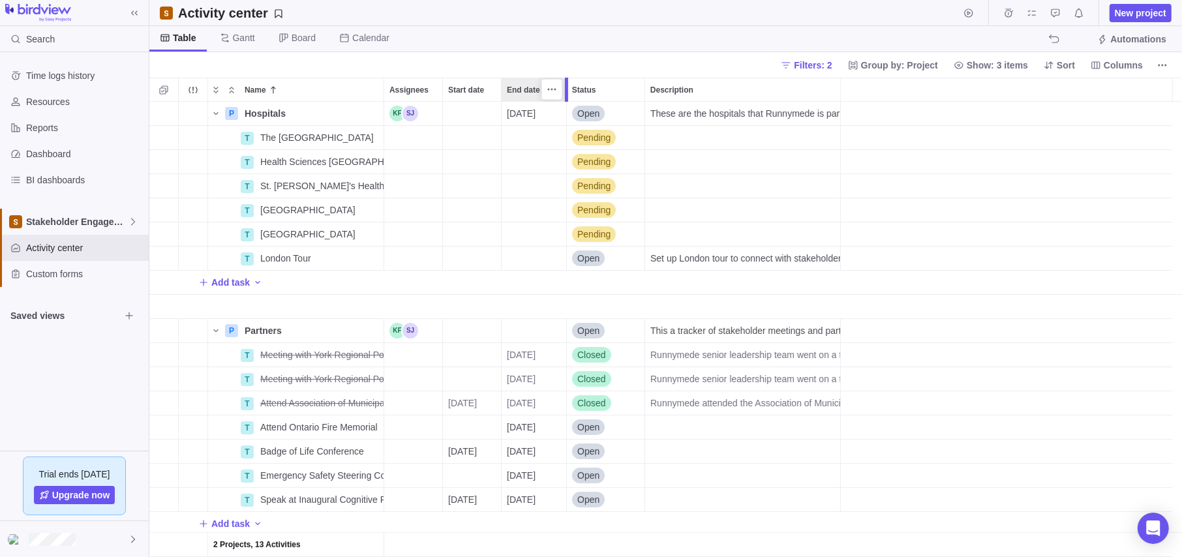
drag, startPoint x: 576, startPoint y: 81, endPoint x: 565, endPoint y: 80, distance: 11.2
click at [565, 80] on div at bounding box center [568, 90] width 10 height 24
click at [267, 11] on div "Activity center" at bounding box center [231, 13] width 106 height 18
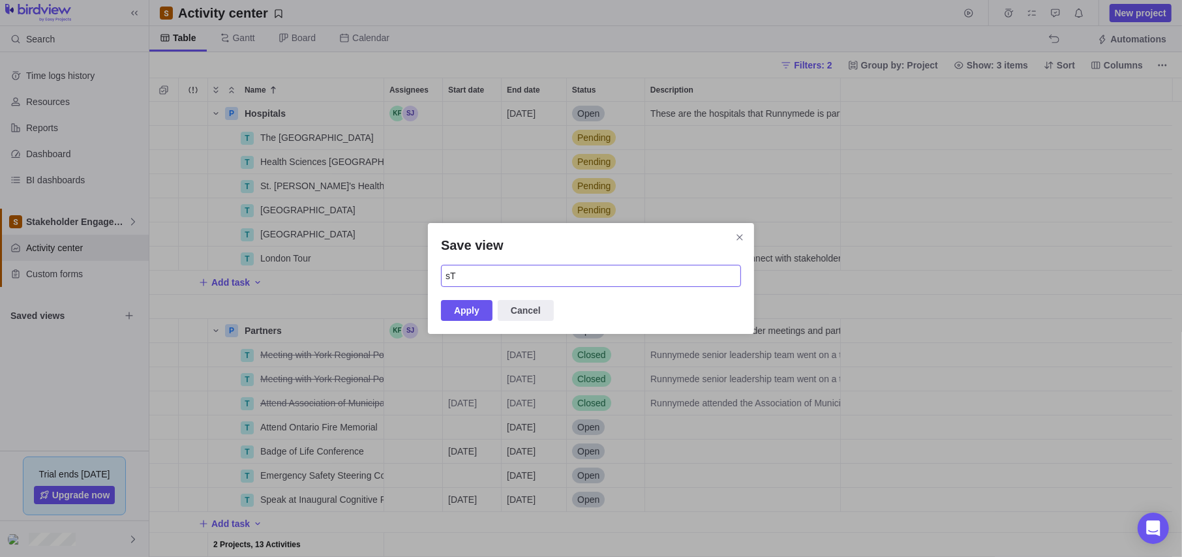
type input "s"
type input "Stakeholders"
click at [467, 314] on span "Apply" at bounding box center [466, 311] width 25 height 16
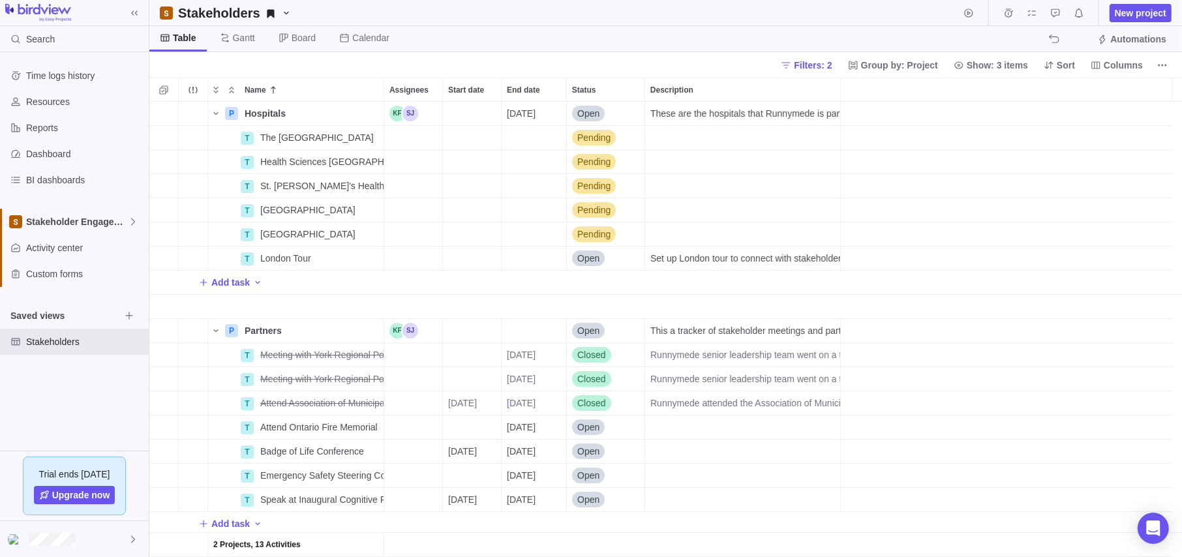
scroll to position [3, 0]
drag, startPoint x: 661, startPoint y: 526, endPoint x: 630, endPoint y: 526, distance: 30.7
click at [661, 526] on div "Add task" at bounding box center [665, 520] width 1032 height 23
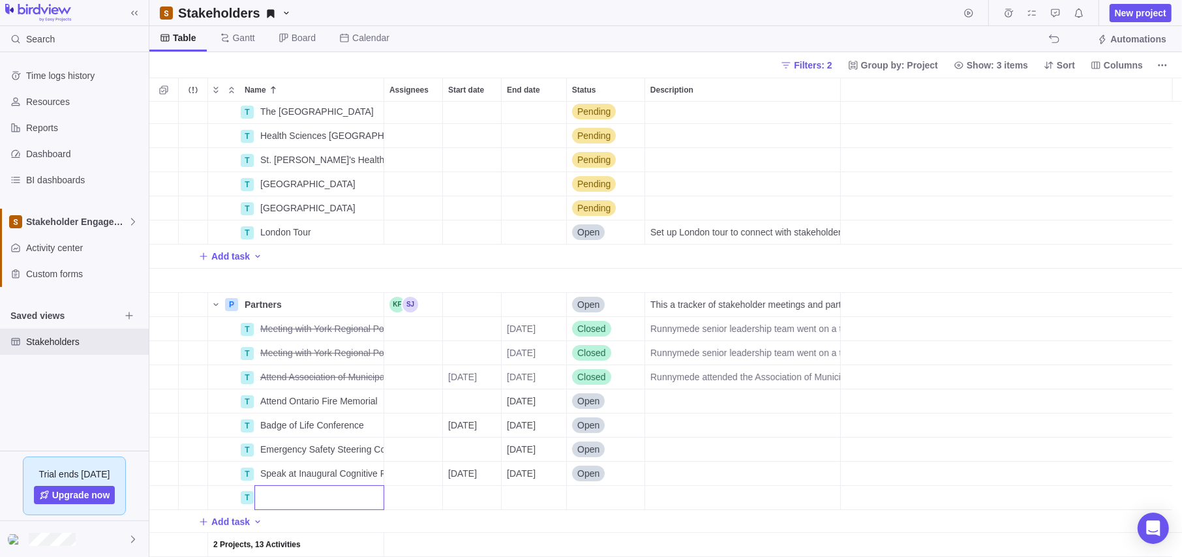
scroll to position [27, 0]
click at [235, 522] on div "T The Ottawa Hospital Details Pending T Health Sciences North Sudbury Details P…" at bounding box center [665, 329] width 1032 height 455
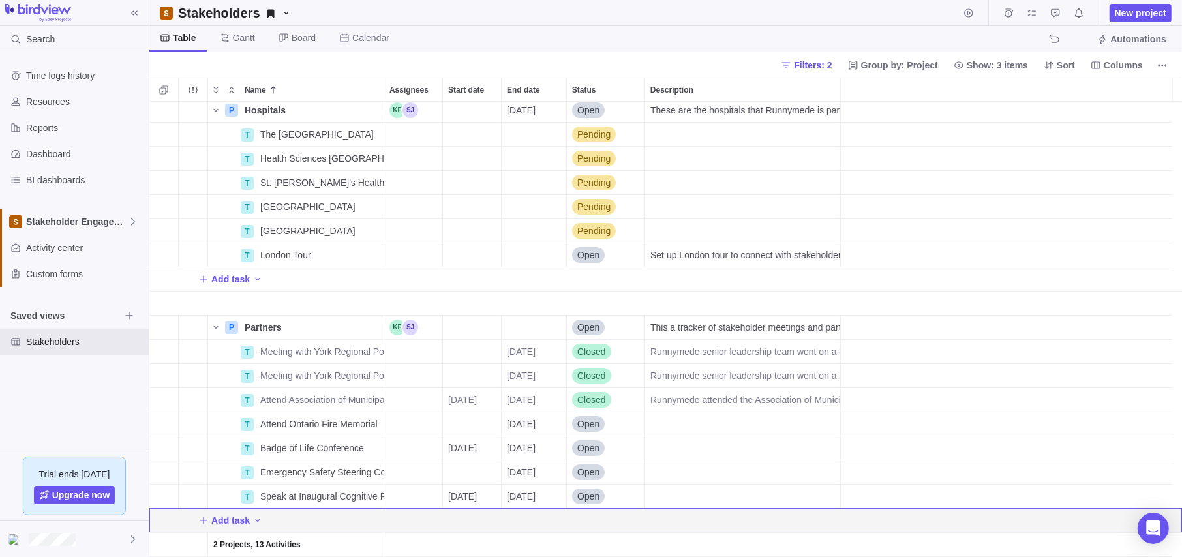
scroll to position [3, 0]
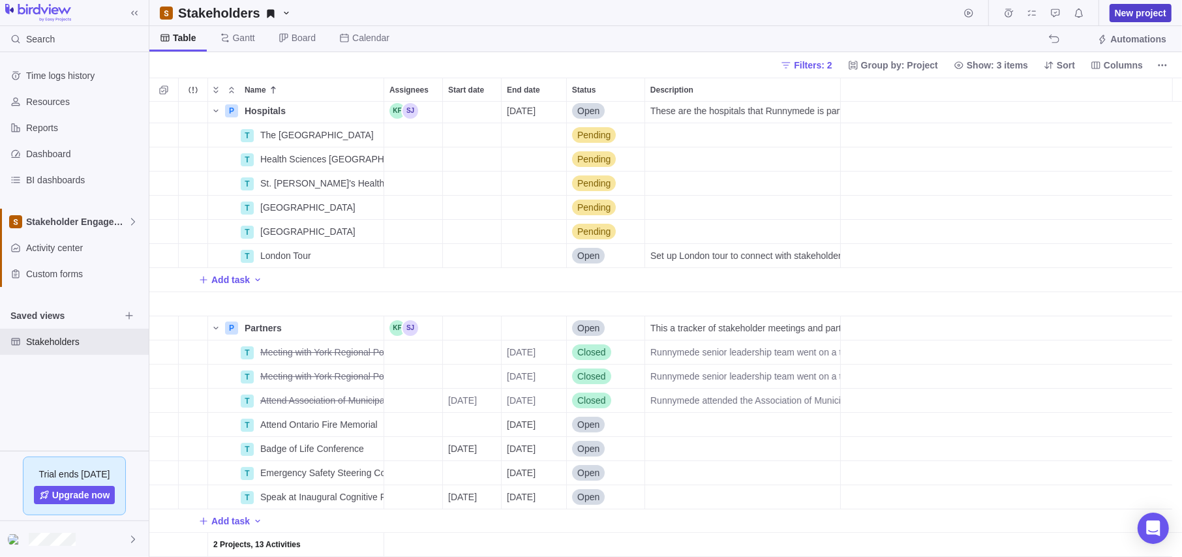
click at [1144, 14] on span "New project" at bounding box center [1141, 13] width 52 height 13
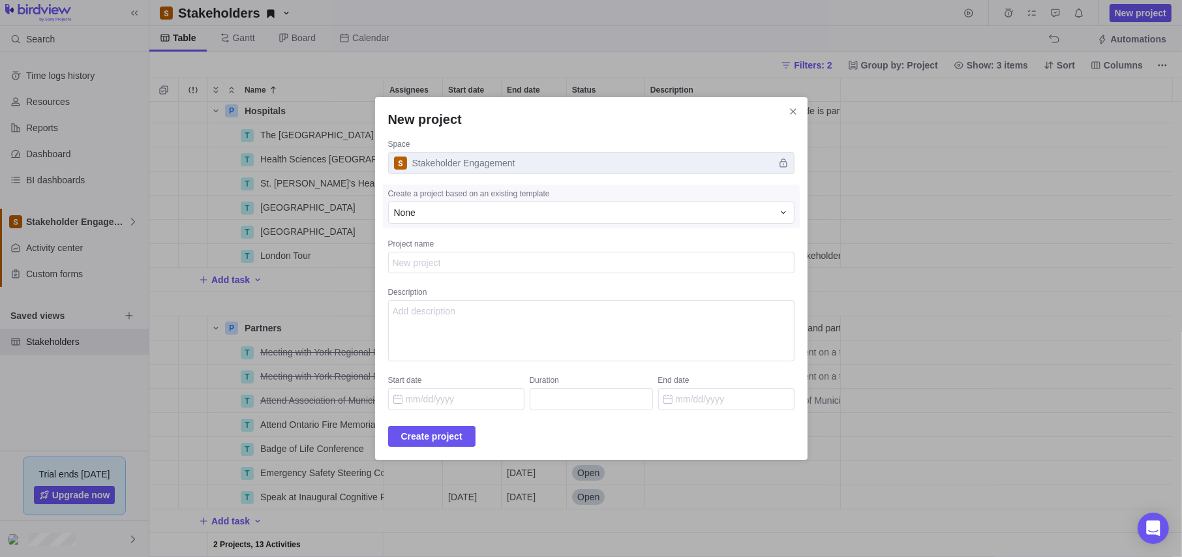
type textarea "x"
type textarea "G"
type textarea "x"
type textarea "Go"
type textarea "x"
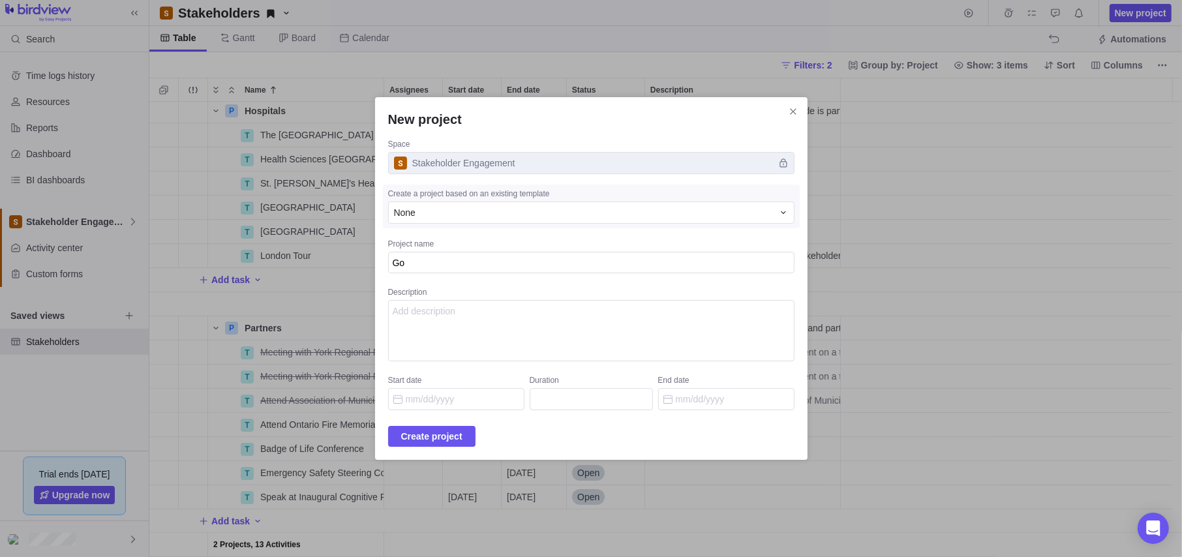
type textarea "Gov"
type textarea "x"
type textarea "Gove"
type textarea "x"
type textarea "Gover"
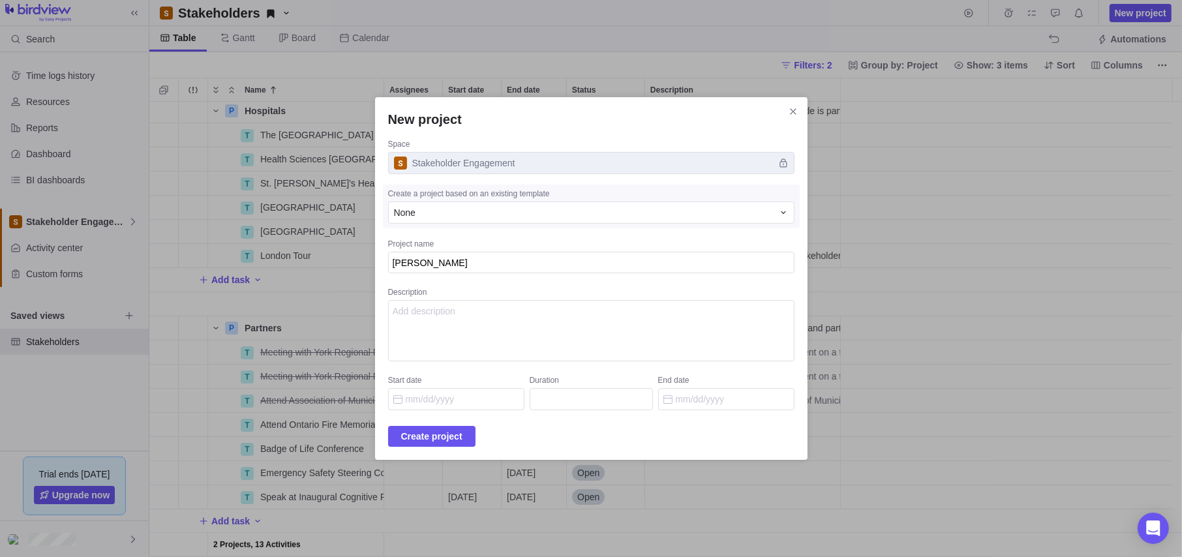
type textarea "x"
type textarea "Govern"
type textarea "x"
type textarea "Governm"
type textarea "x"
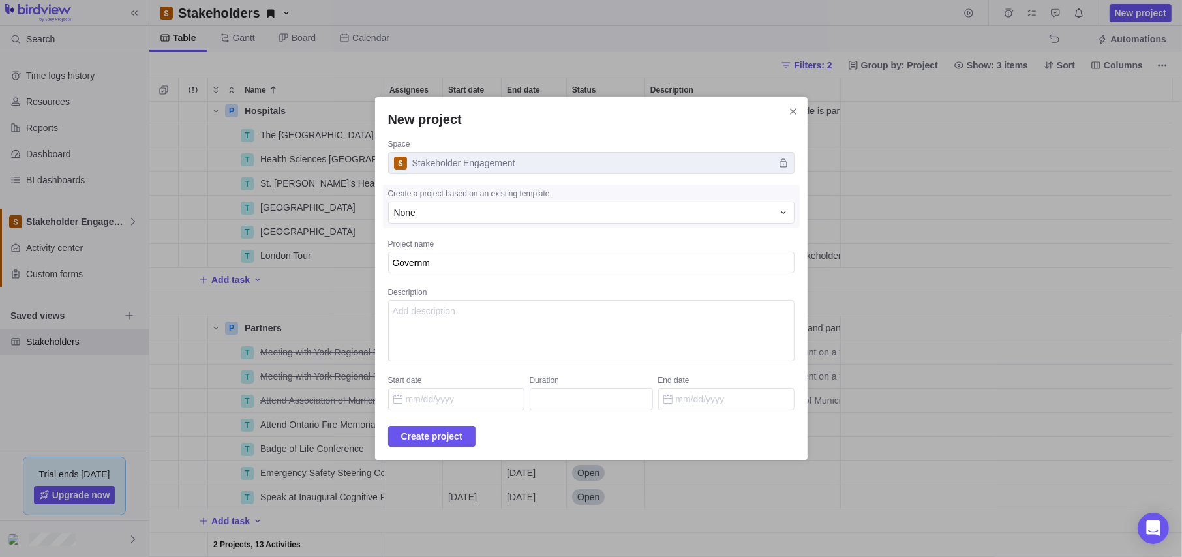
type textarea "Governme"
type textarea "x"
type textarea "Governmen"
type textarea "x"
type textarea "Government"
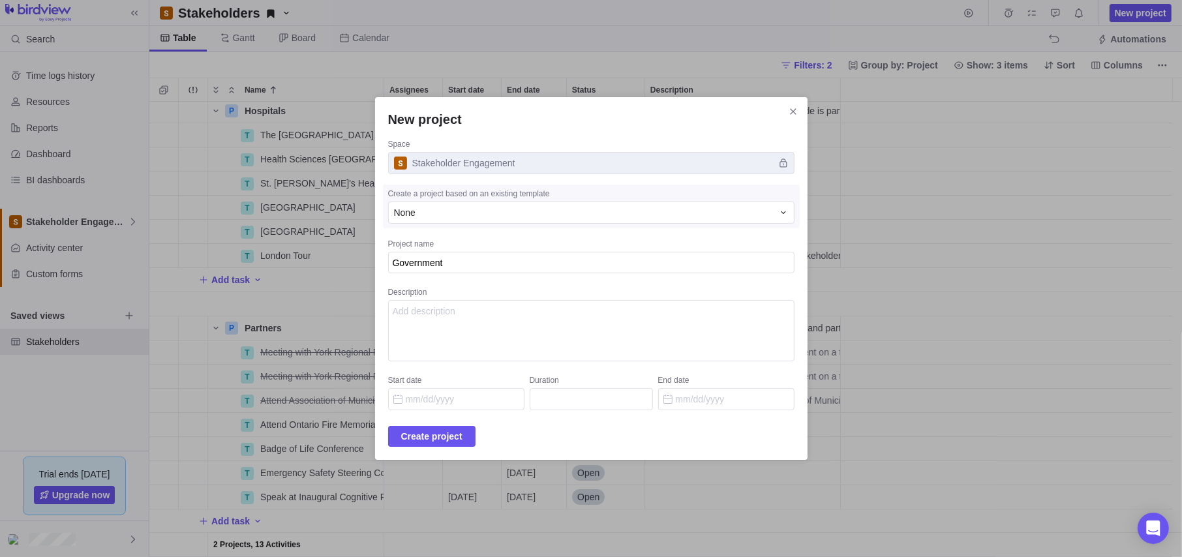
type textarea "x"
click at [509, 367] on div "Space Stakeholder Engagement Create a project based on an existing template Non…" at bounding box center [591, 275] width 406 height 272
click at [517, 331] on textarea "Description" at bounding box center [591, 330] width 406 height 61
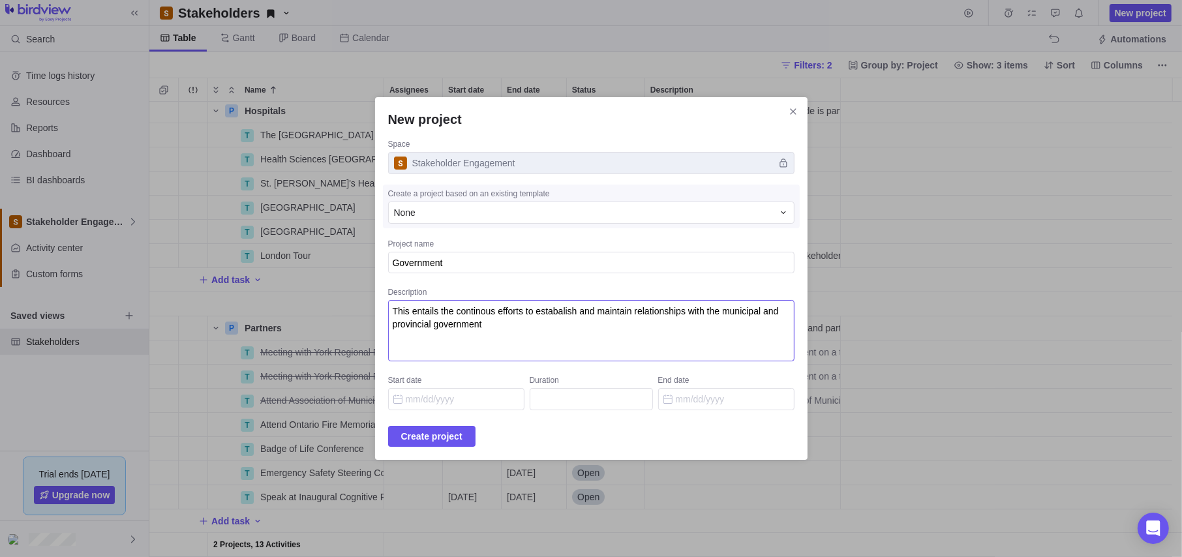
click at [492, 312] on textarea "This entails the continous efforts to estabalish and maintain relationships wit…" at bounding box center [591, 330] width 406 height 61
click at [587, 312] on textarea "This entails the continuous efforts to estabalish and maintain relationships wi…" at bounding box center [591, 330] width 406 height 61
click at [522, 325] on textarea "This entails the continuous efforts to establish and maintain relationships wit…" at bounding box center [591, 330] width 406 height 61
click at [495, 324] on textarea "This entails the continuous efforts to establish and maintain relationships wit…" at bounding box center [591, 330] width 406 height 61
click at [595, 334] on textarea "This entails the continuous efforts to establish and maintain relationships wit…" at bounding box center [591, 330] width 406 height 61
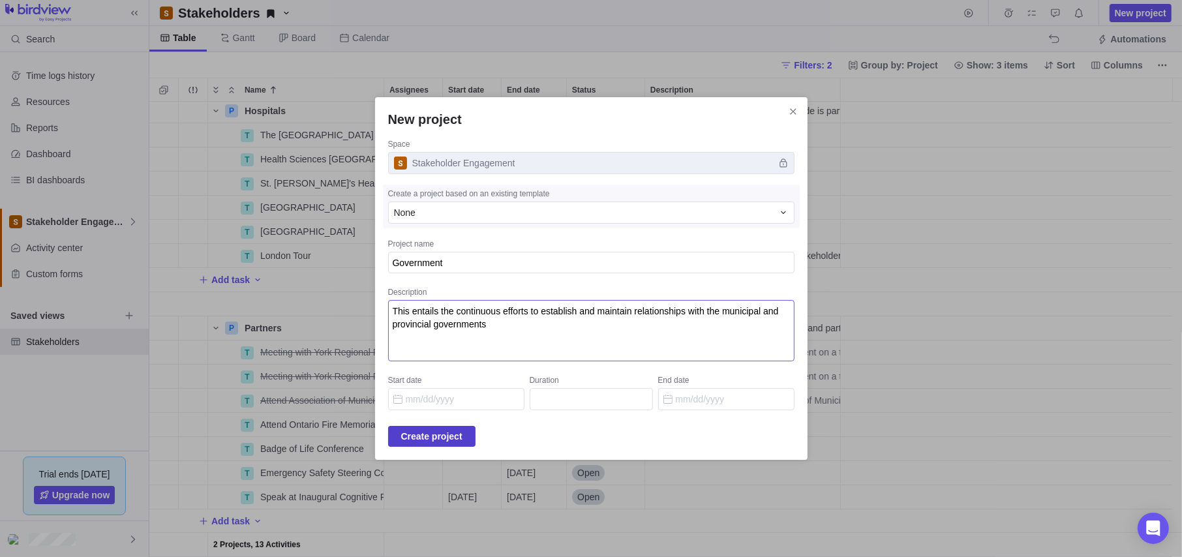
type textarea "This entails the continuous efforts to establish and maintain relationships wit…"
click at [452, 438] on span "Create project" at bounding box center [431, 437] width 61 height 16
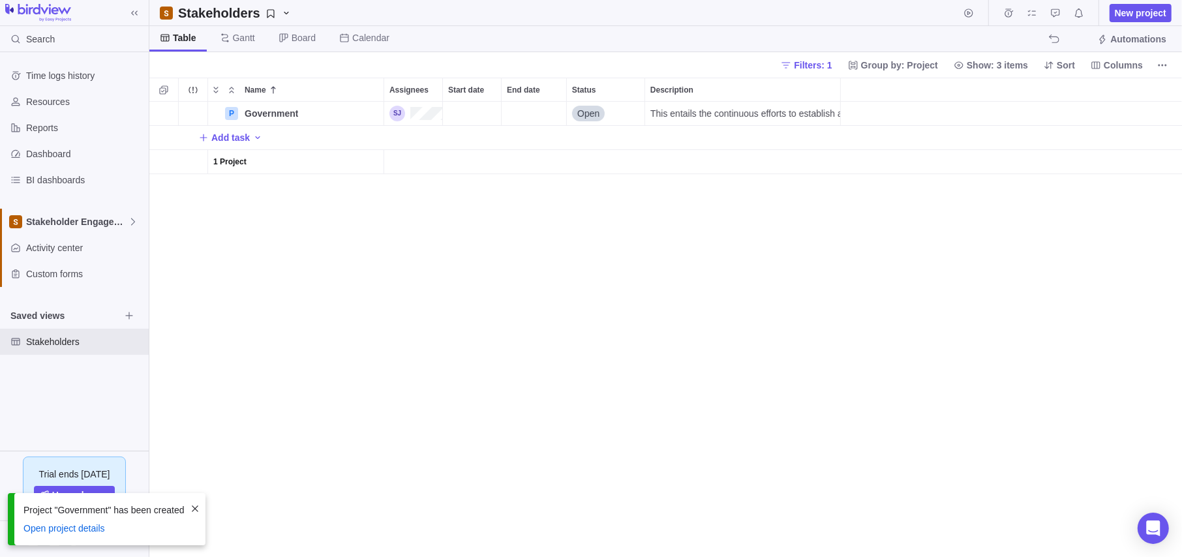
scroll to position [445, 1023]
click at [832, 64] on span "Filters: 1" at bounding box center [813, 65] width 38 height 13
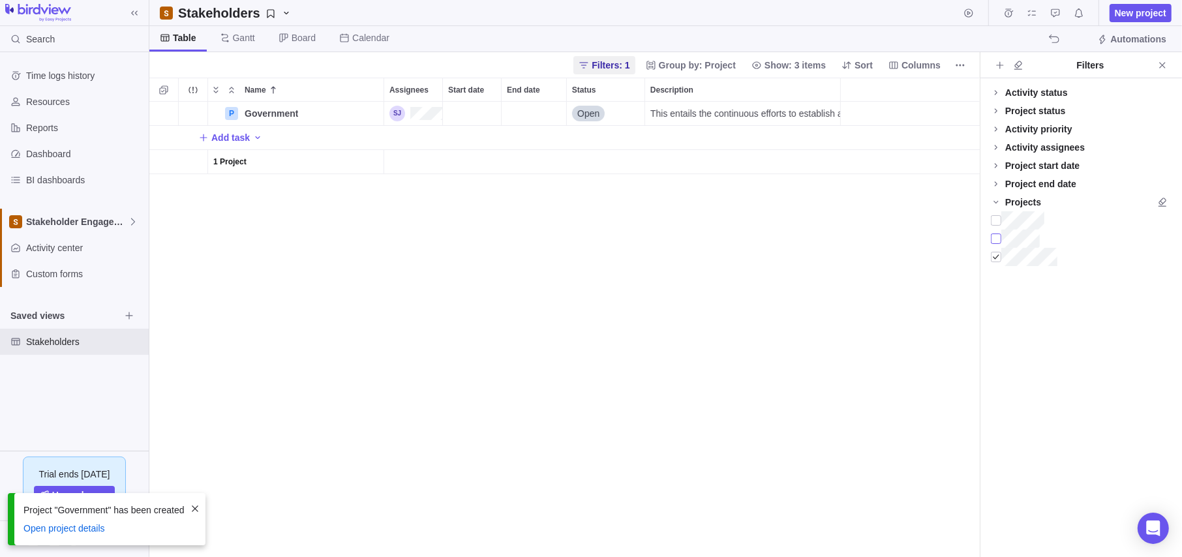
click at [1000, 237] on div at bounding box center [996, 239] width 10 height 18
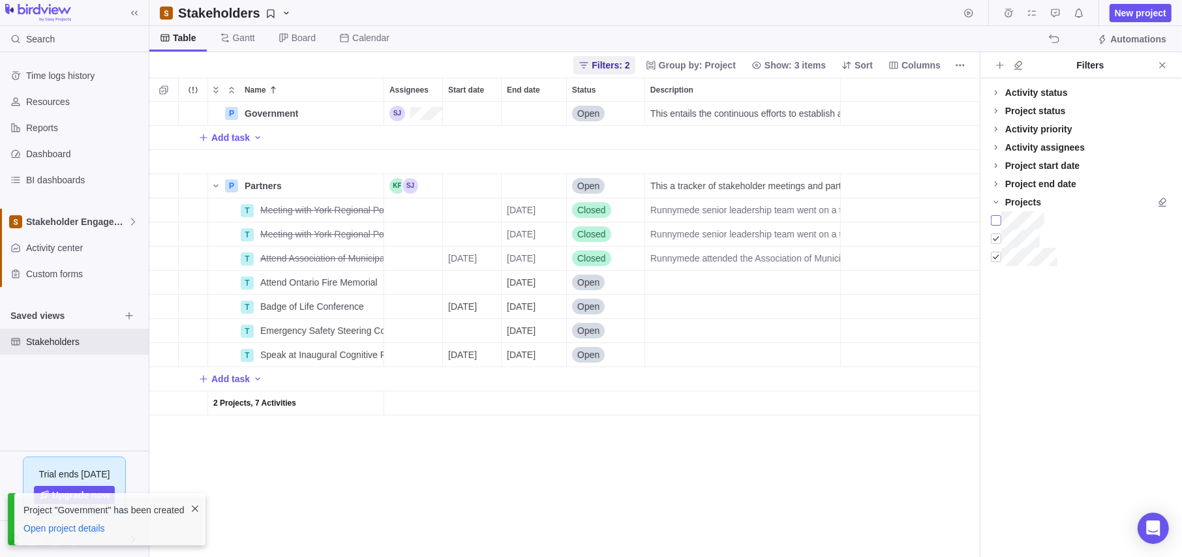
scroll to position [445, 820]
click at [997, 220] on div at bounding box center [996, 220] width 10 height 18
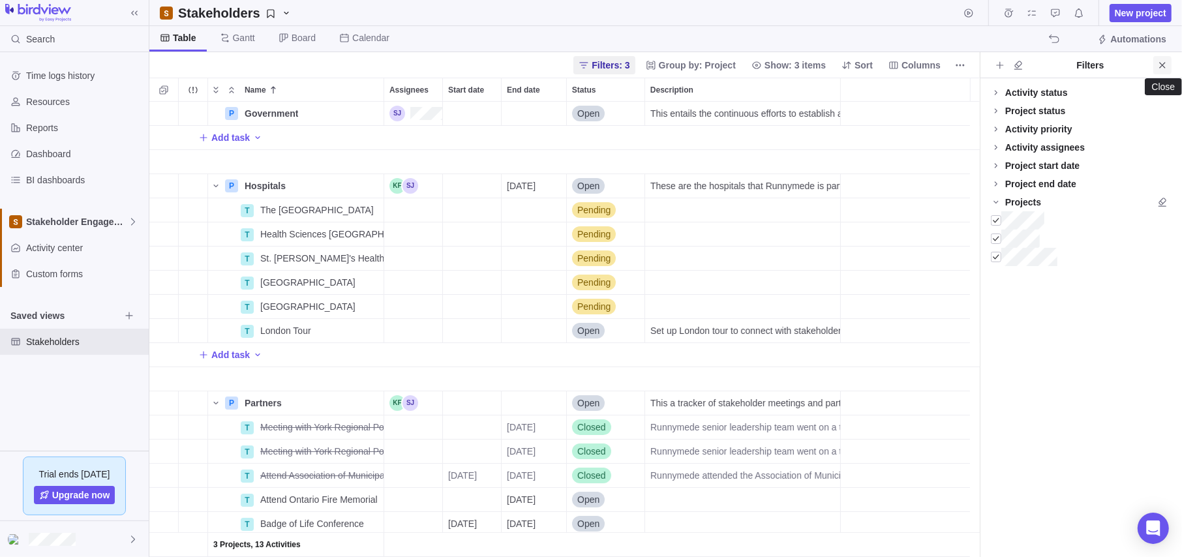
click at [1156, 63] on span "Close" at bounding box center [1162, 65] width 18 height 18
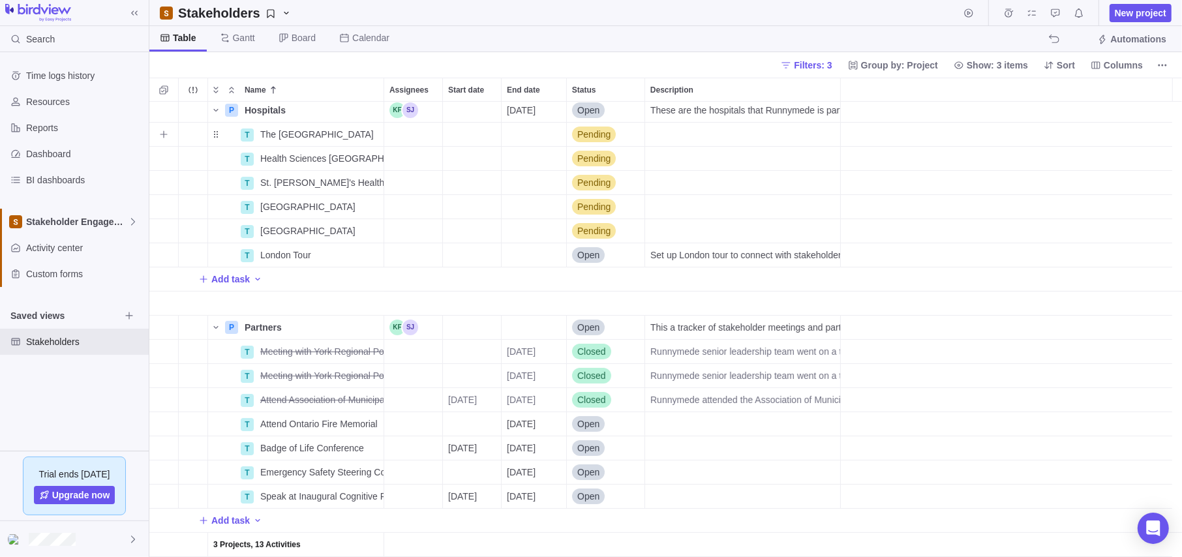
scroll to position [0, 0]
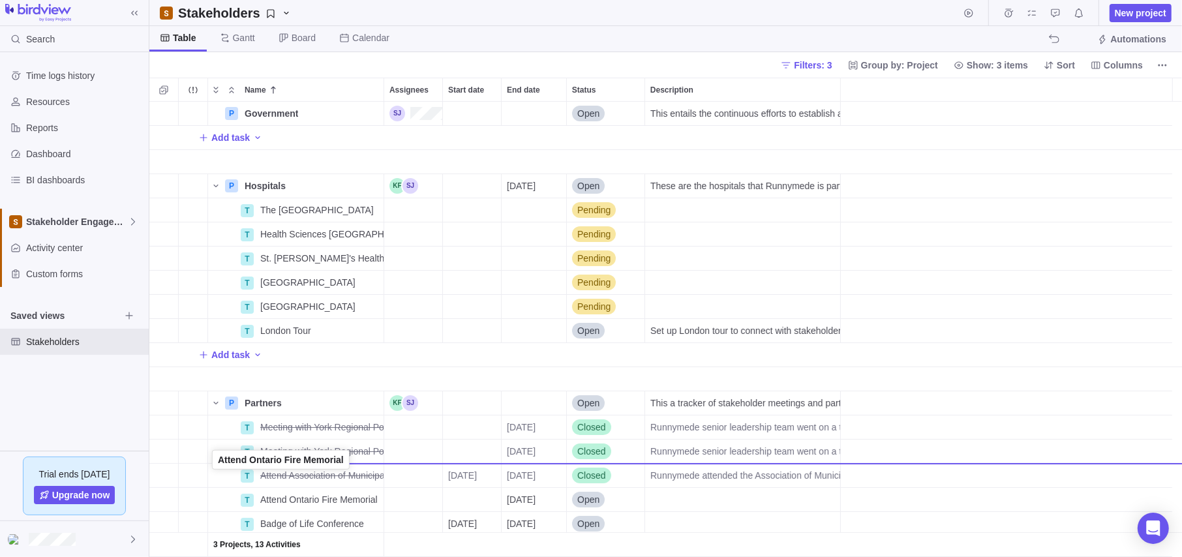
click at [217, 505] on div "T Attend Ontario Fire Memorial" at bounding box center [295, 499] width 177 height 25
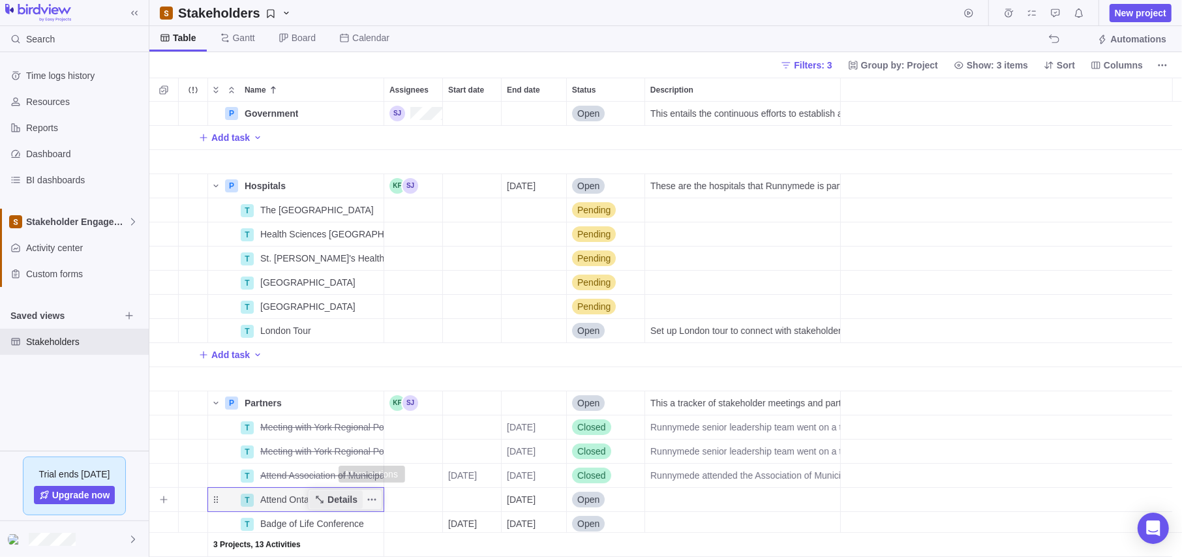
drag, startPoint x: 378, startPoint y: 497, endPoint x: 361, endPoint y: 499, distance: 17.1
click at [361, 499] on span "Details" at bounding box center [335, 499] width 53 height 18
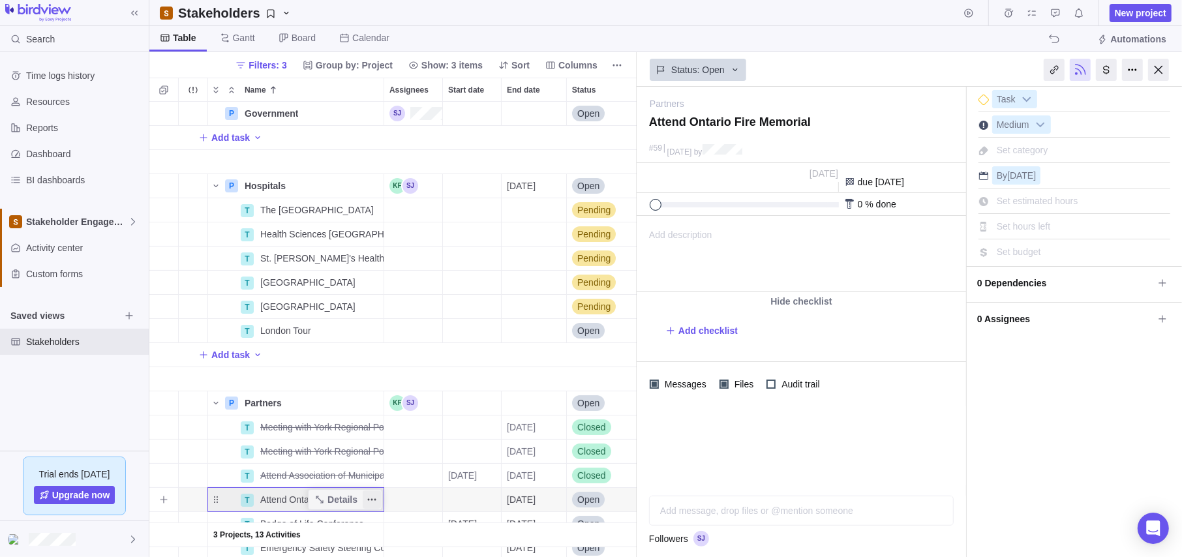
click at [368, 497] on icon "More actions" at bounding box center [372, 499] width 10 height 10
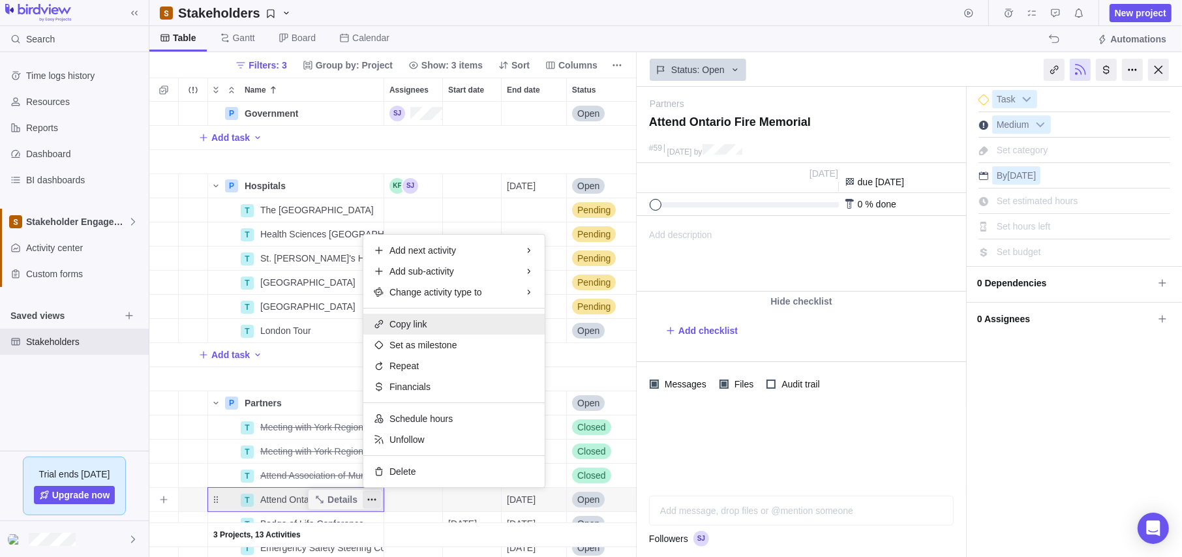
click at [425, 323] on span "Copy link" at bounding box center [408, 324] width 38 height 13
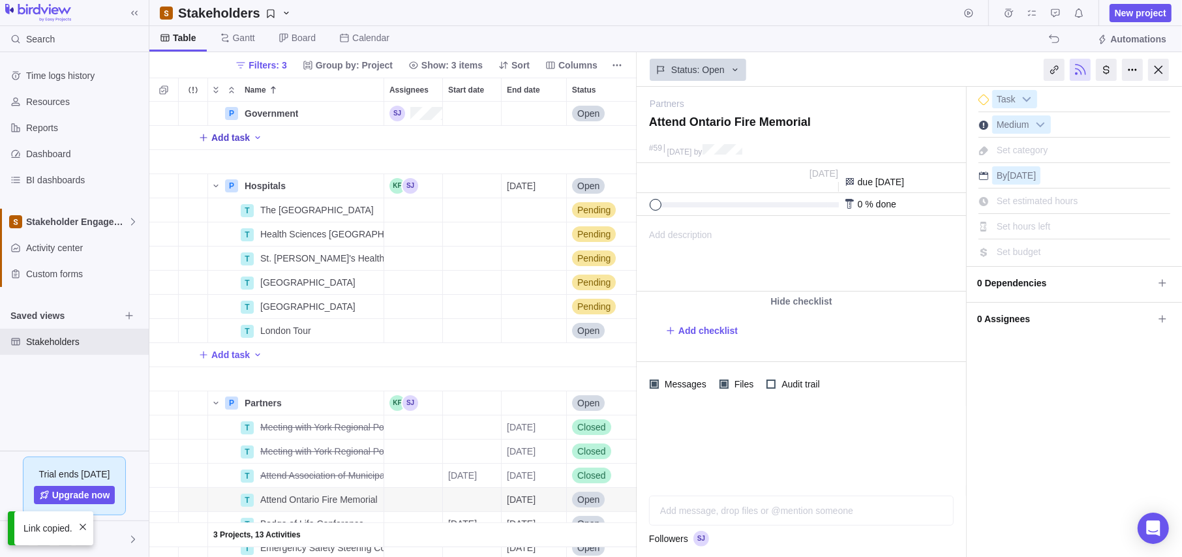
click at [232, 134] on span "Add task" at bounding box center [230, 137] width 38 height 13
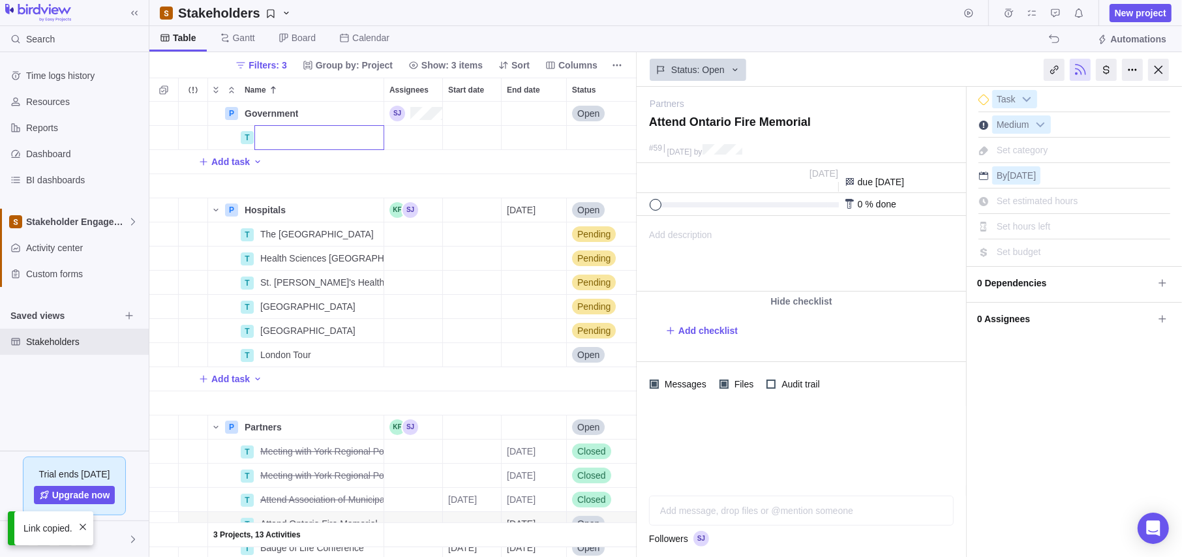
drag, startPoint x: 314, startPoint y: 139, endPoint x: 305, endPoint y: 143, distance: 9.9
click at [305, 143] on input "Name" at bounding box center [319, 137] width 130 height 25
click at [321, 138] on input "Name" at bounding box center [319, 137] width 130 height 25
type input "Attend Ontario Fire Memorial"
click at [457, 144] on div "3 Projects, 13 Activities P Government Details Open This entails the continuous…" at bounding box center [392, 329] width 487 height 455
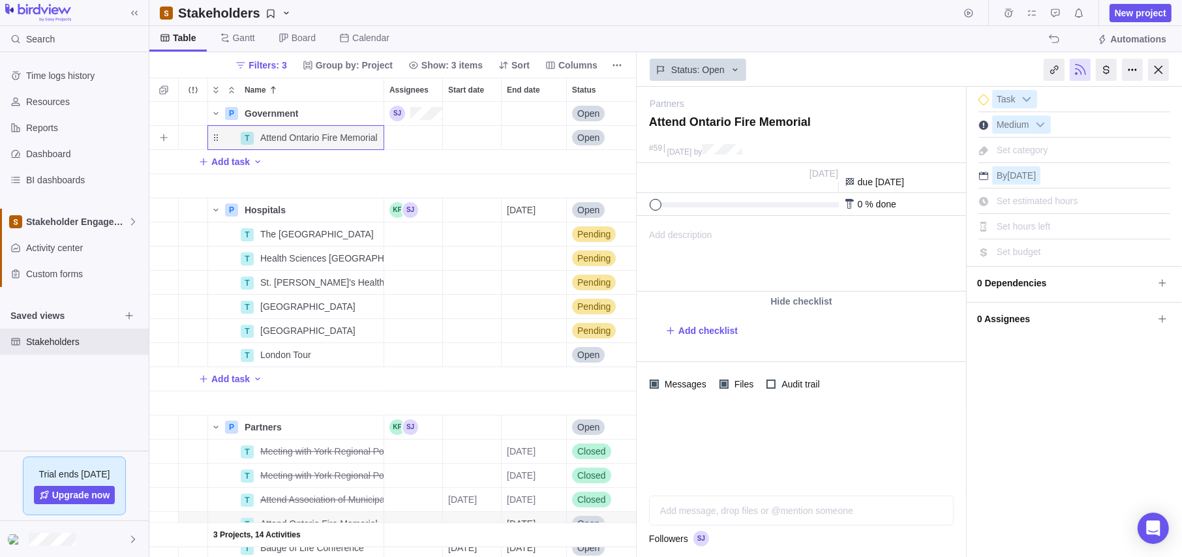
click at [473, 139] on div "Start date" at bounding box center [472, 137] width 58 height 23
click at [534, 132] on div "3 Projects, 14 Activities P Government Details Open This entails the continuous…" at bounding box center [392, 329] width 487 height 455
click at [534, 132] on div "End date" at bounding box center [534, 137] width 65 height 23
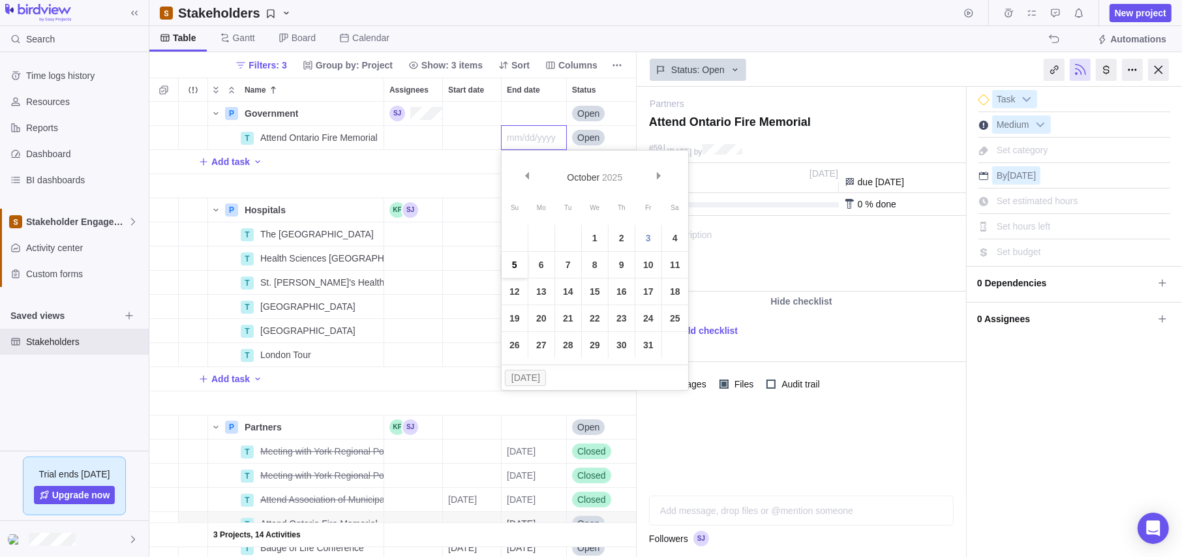
click at [513, 260] on link "5" at bounding box center [515, 265] width 26 height 26
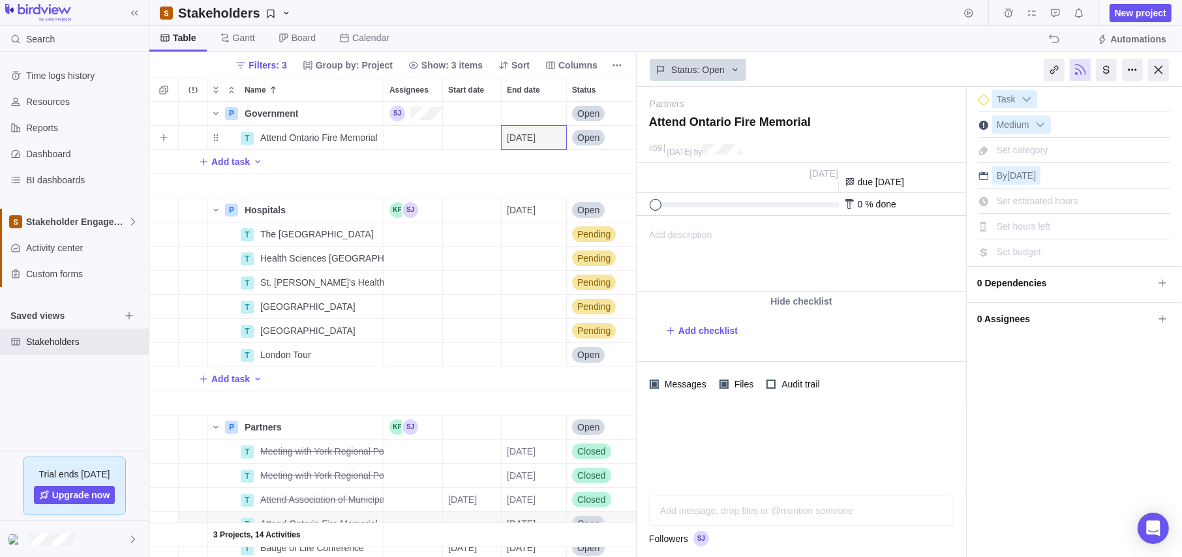
click at [587, 134] on span "Open" at bounding box center [588, 137] width 22 height 13
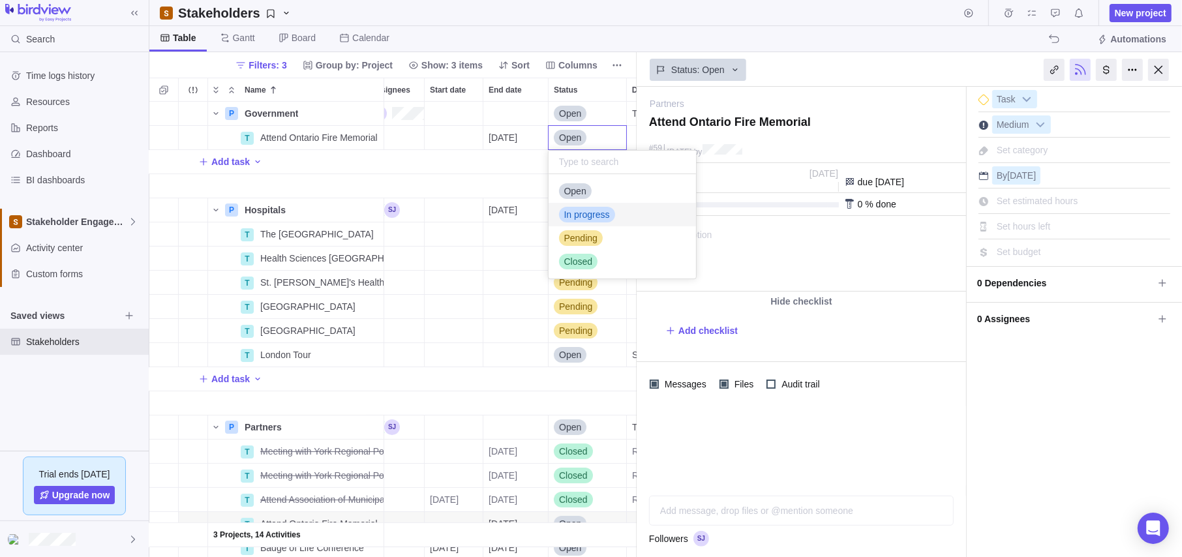
click at [565, 138] on span "Open" at bounding box center [570, 137] width 22 height 13
click at [448, 162] on div "Add task" at bounding box center [476, 161] width 691 height 23
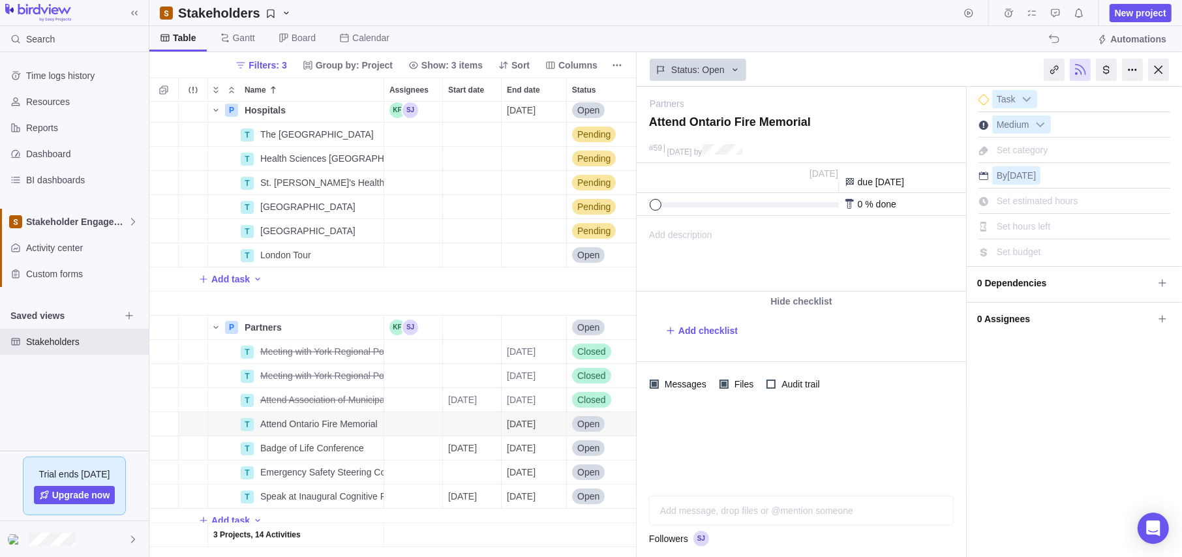
scroll to position [133, 0]
click at [1165, 71] on body "Search Time logs history Resources Reports Dashboard BI dashboards Stakeholder …" at bounding box center [591, 278] width 1182 height 557
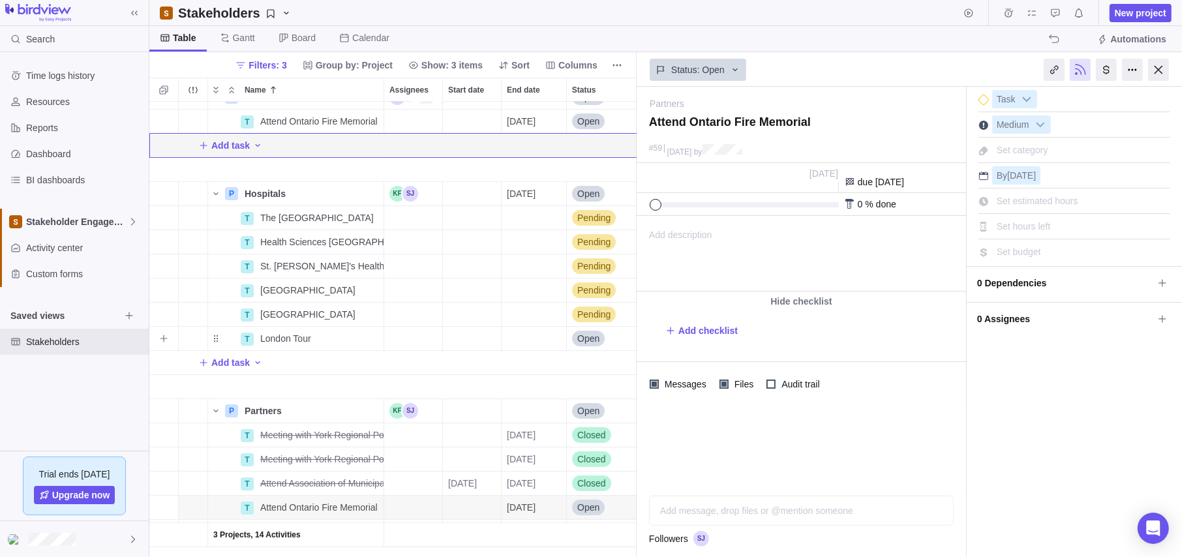
scroll to position [0, 0]
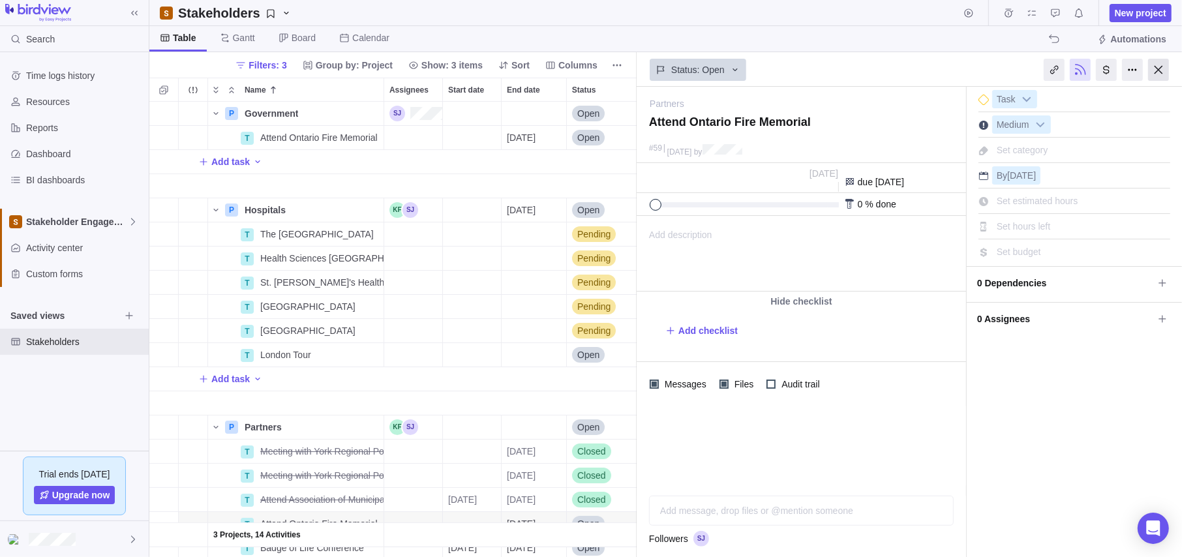
click at [1158, 65] on div at bounding box center [1158, 70] width 21 height 22
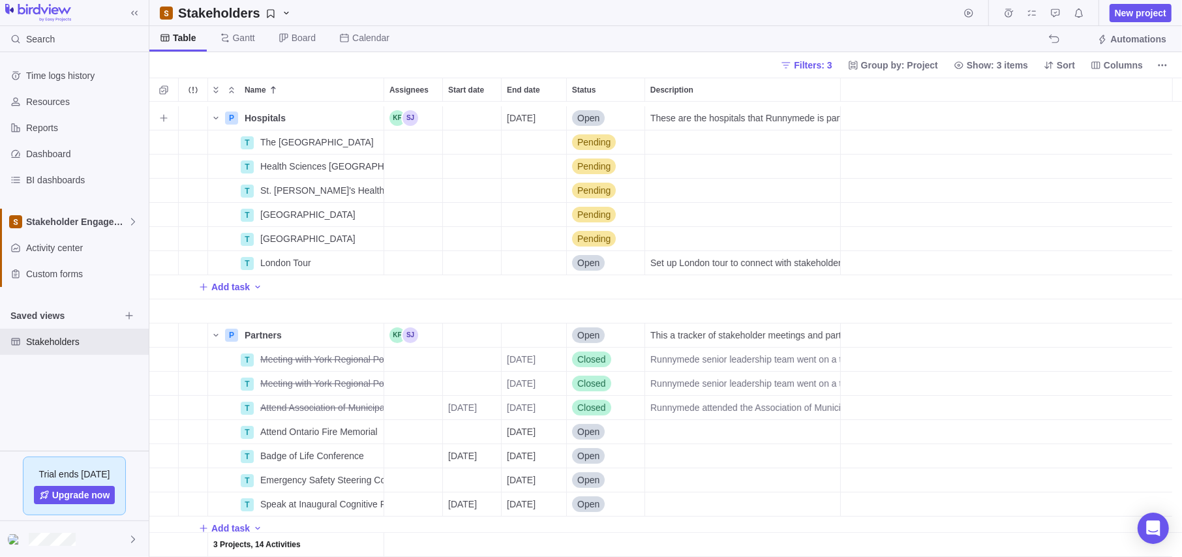
scroll to position [99, 0]
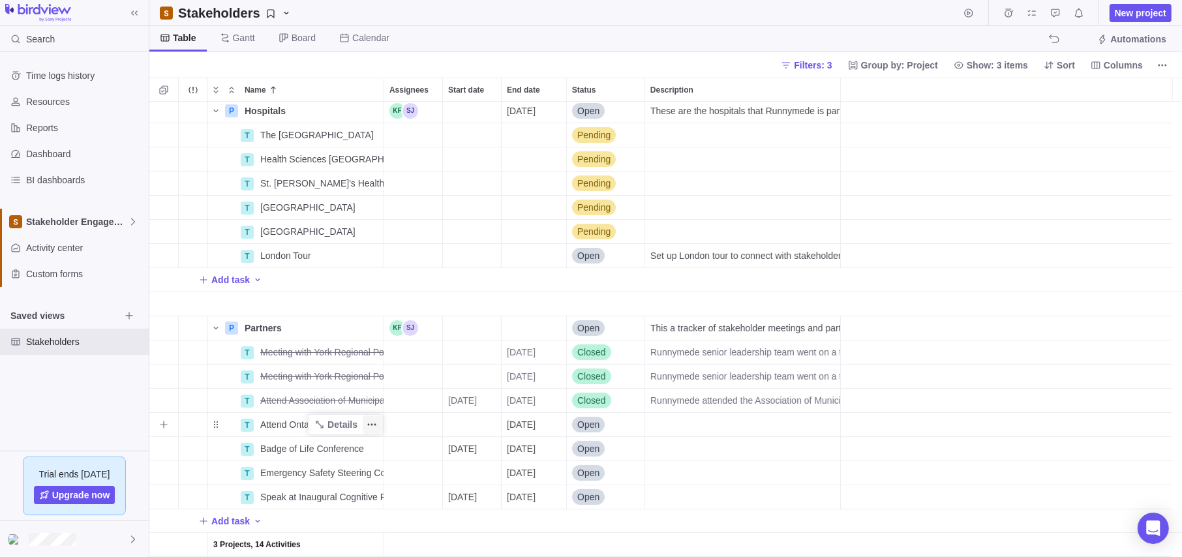
click at [369, 422] on icon "More actions" at bounding box center [372, 424] width 10 height 10
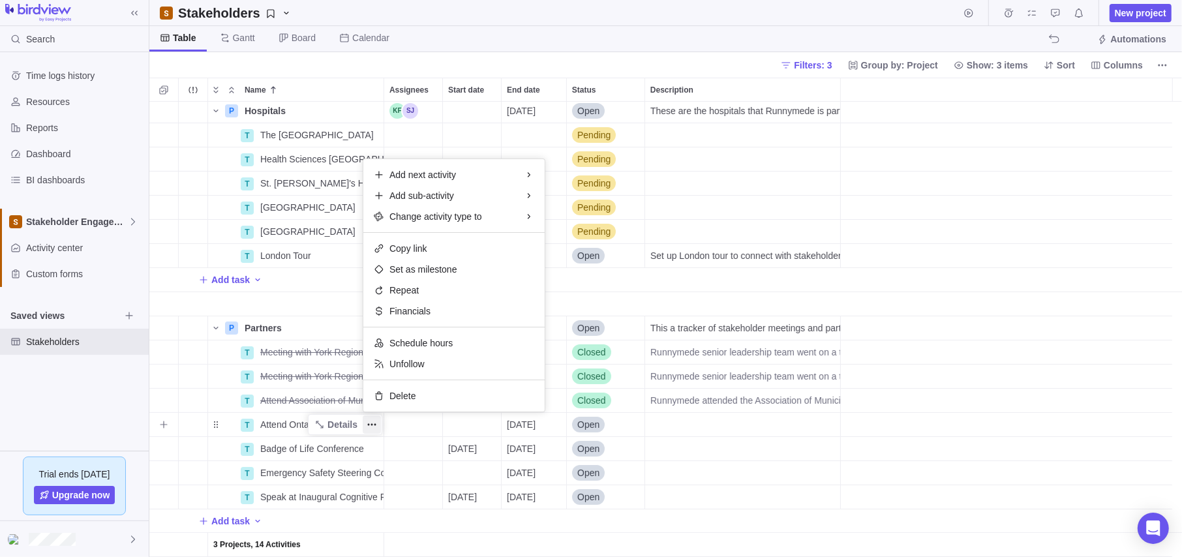
click at [413, 384] on div "Add next activity Add sub-activity Change activity type to Copy link Set as mil…" at bounding box center [453, 285] width 181 height 252
click at [400, 395] on span "Delete" at bounding box center [402, 395] width 26 height 13
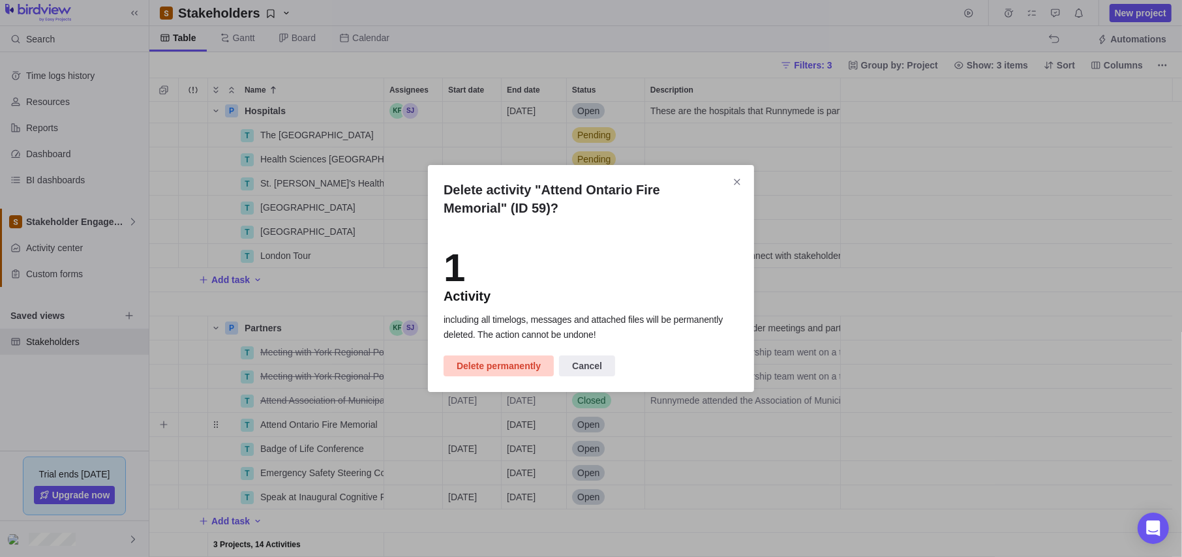
click at [515, 363] on span "Delete permanently" at bounding box center [499, 366] width 84 height 16
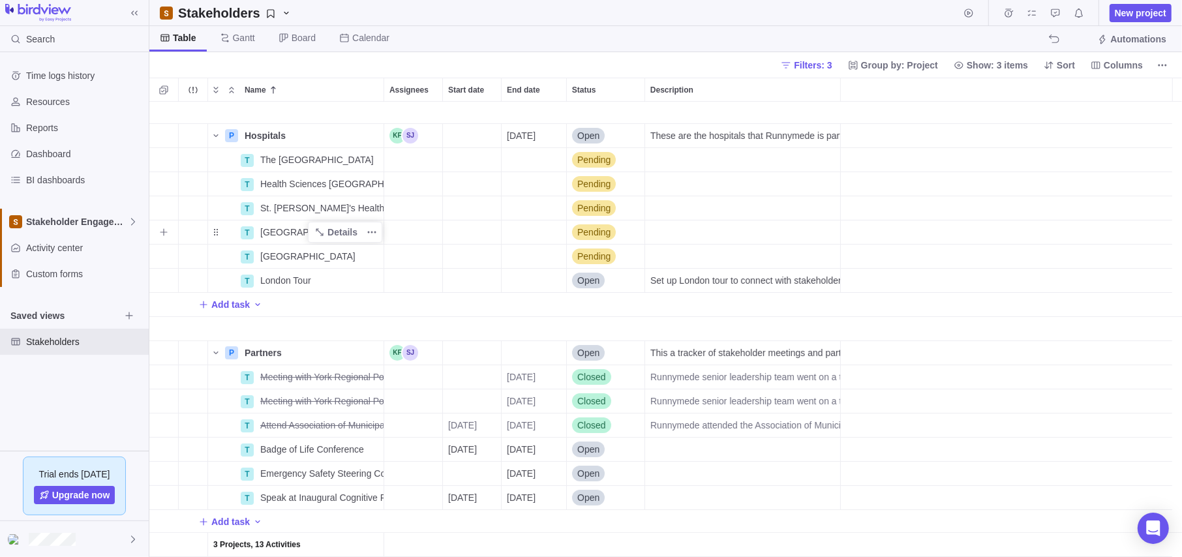
scroll to position [76, 0]
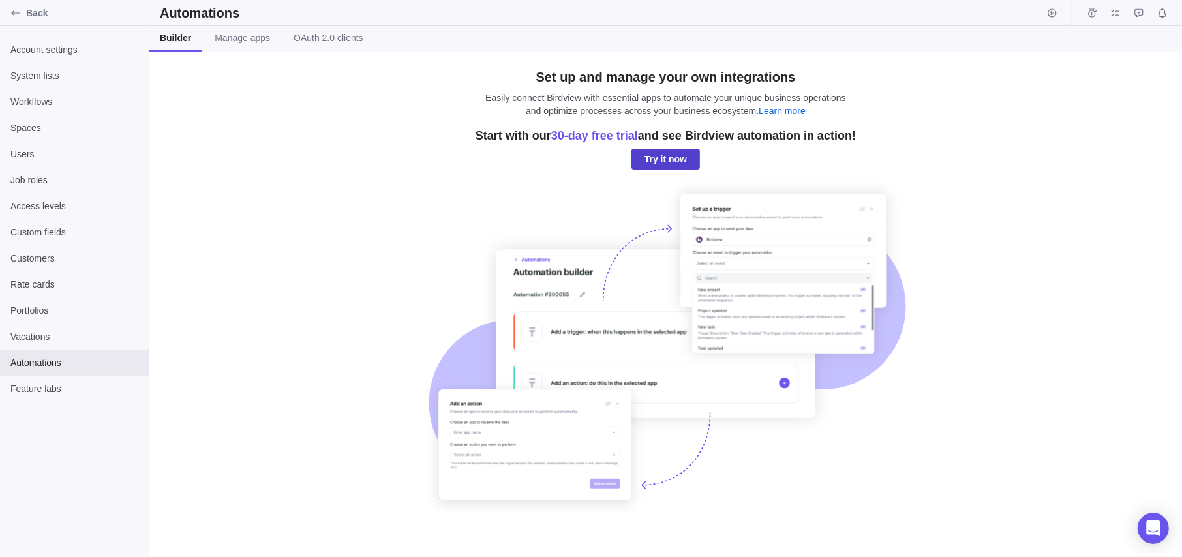
click at [661, 151] on span "Try it now" at bounding box center [665, 159] width 42 height 16
click at [779, 107] on link "Learn more" at bounding box center [782, 111] width 47 height 10
click at [597, 132] on span "30-day free trial" at bounding box center [594, 135] width 87 height 13
click at [612, 137] on span "30-day free trial" at bounding box center [594, 135] width 87 height 13
click at [644, 132] on h3 "Start with our 30-day free trial and see Birdview automation in action!" at bounding box center [665, 136] width 380 height 16
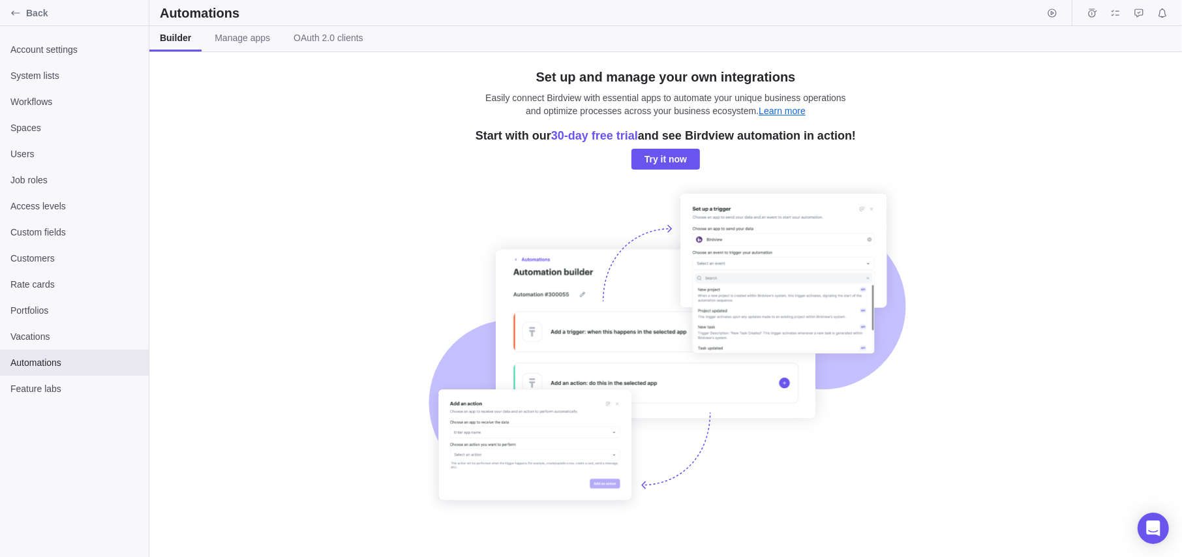
click at [781, 112] on link "Learn more" at bounding box center [782, 111] width 47 height 10
